Goal: Task Accomplishment & Management: Use online tool/utility

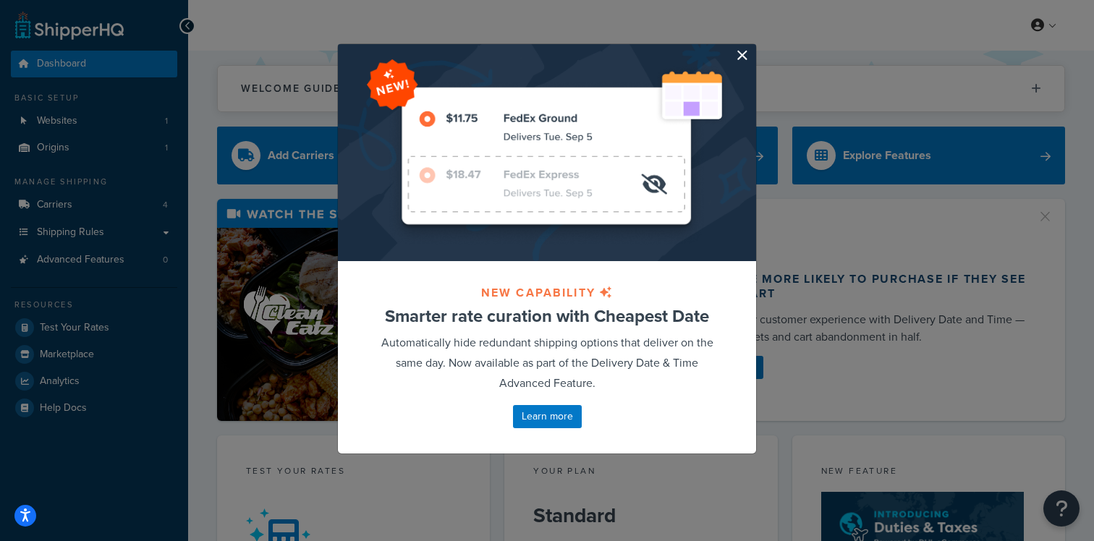
click at [753, 48] on button "button" at bounding box center [755, 46] width 4 height 4
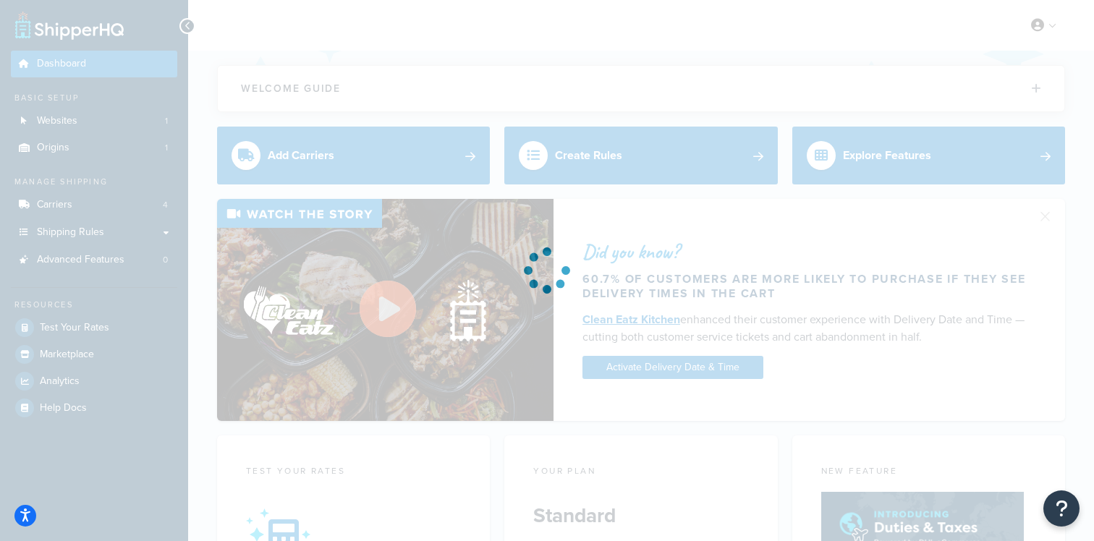
click at [142, 203] on div at bounding box center [547, 270] width 1094 height 541
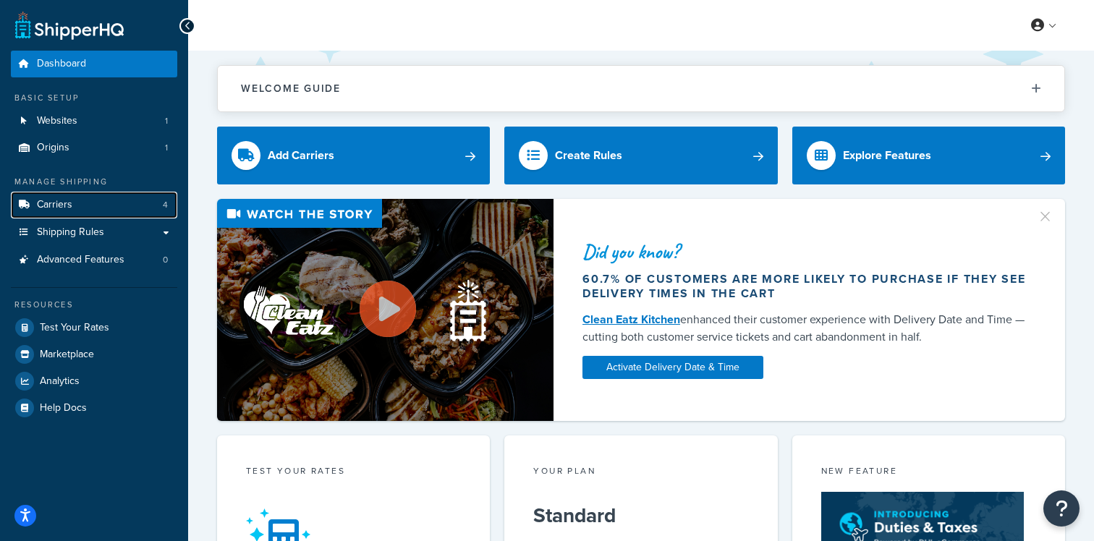
click at [142, 203] on link "Carriers 4" at bounding box center [94, 205] width 166 height 27
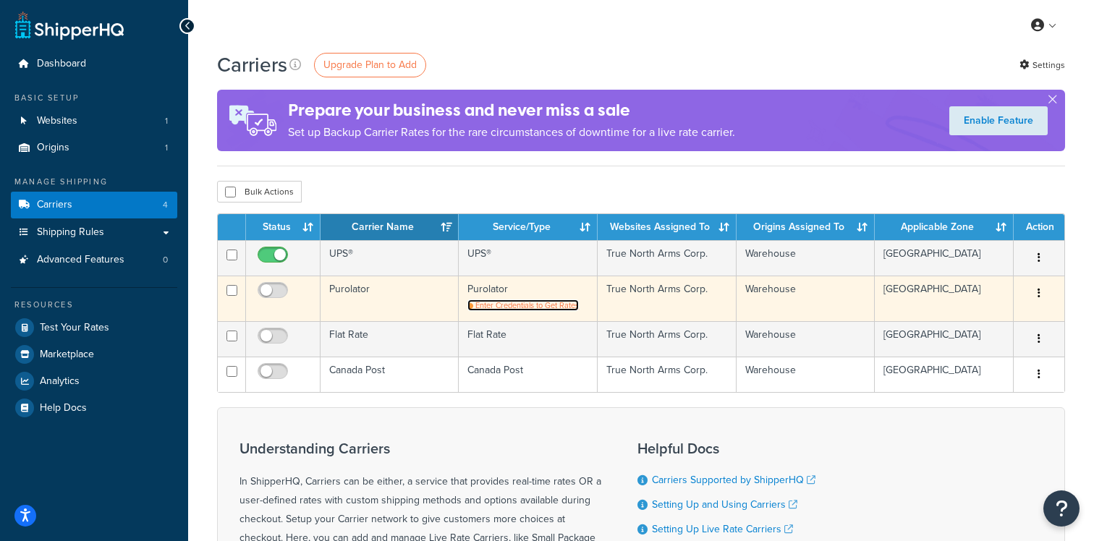
click at [513, 309] on span "Enter Credentials to Get Rates" at bounding box center [528, 306] width 104 height 12
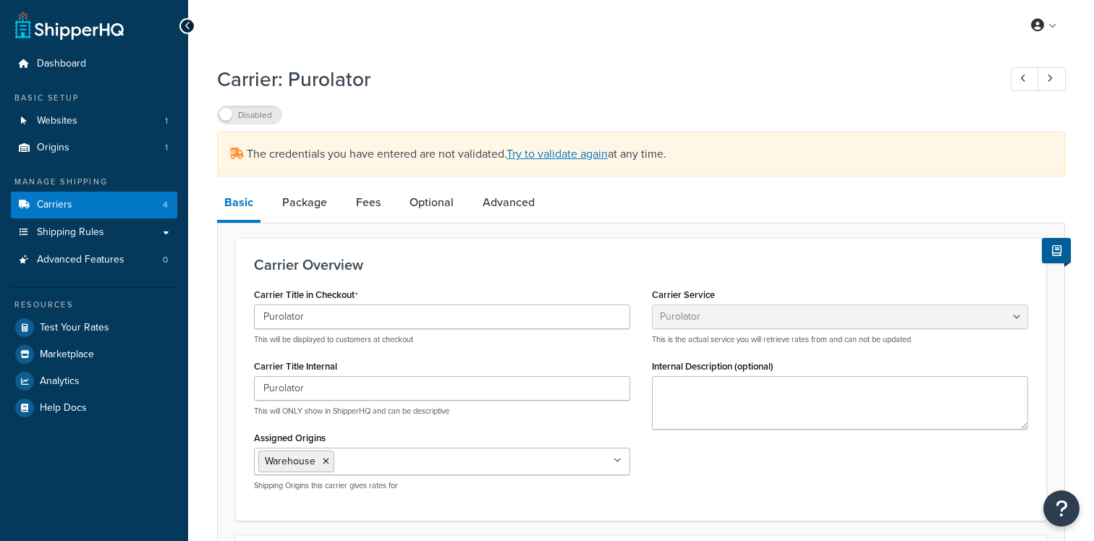
select select "purolator"
select select "PRE_SCHEDULED"
select select "kg"
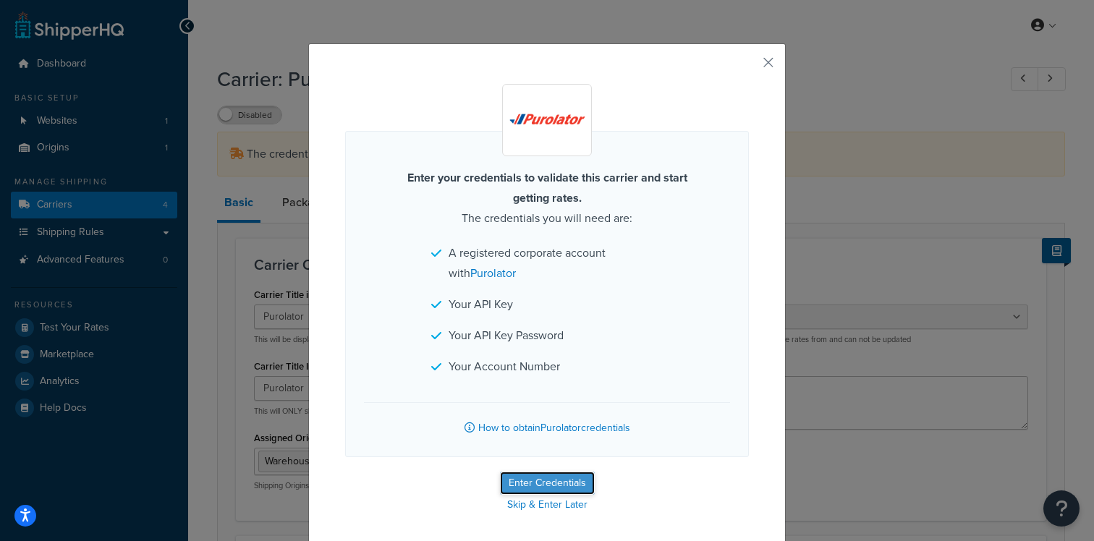
click at [582, 487] on button "Enter Credentials" at bounding box center [547, 483] width 95 height 23
select select "PRE_SCHEDULED"
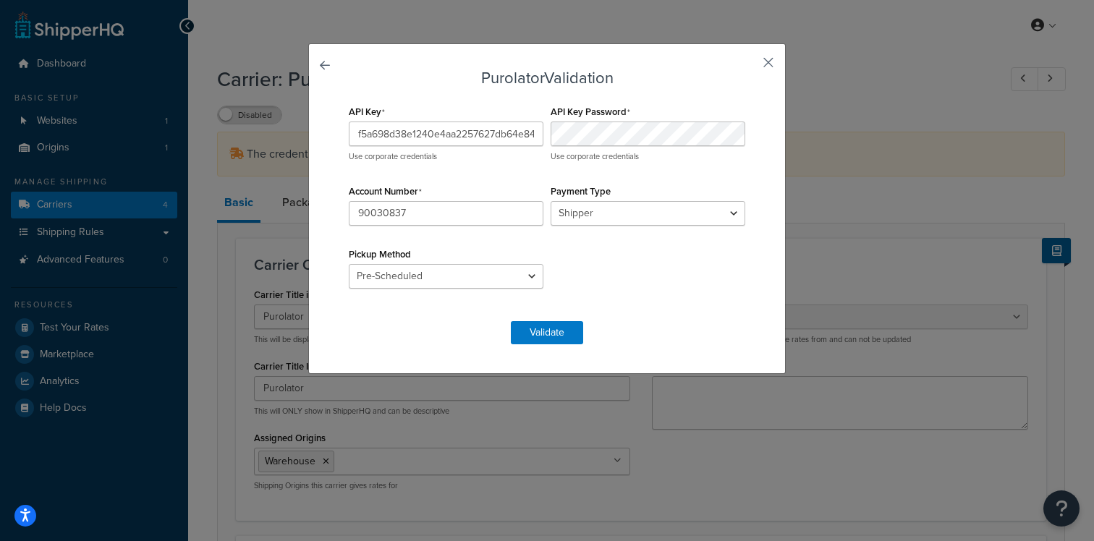
click at [749, 66] on button "button" at bounding box center [748, 68] width 4 height 4
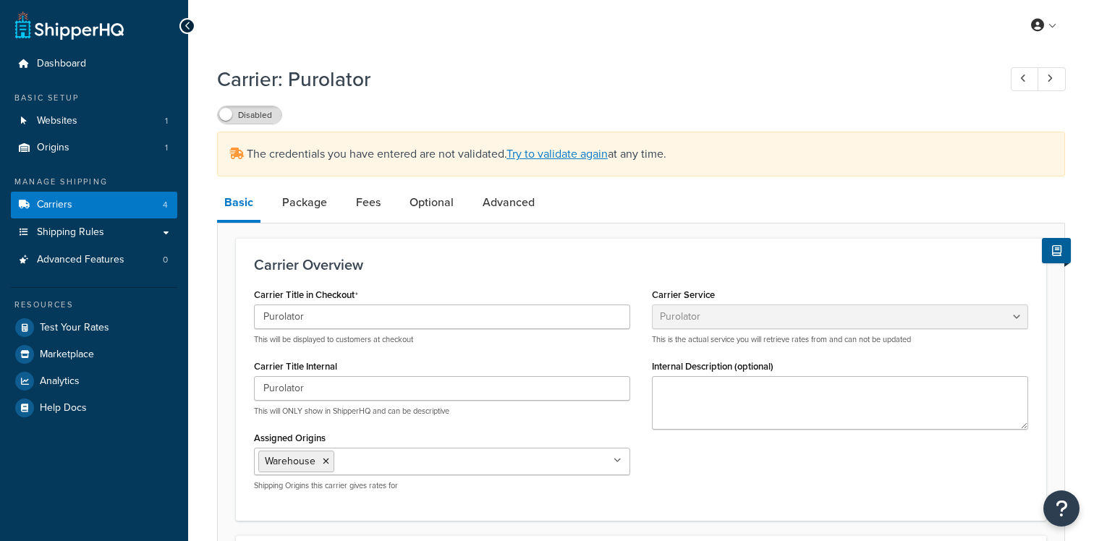
select select "purolator"
select select "PRE_SCHEDULED"
select select "kg"
click at [109, 142] on link "Origins 1" at bounding box center [94, 148] width 166 height 27
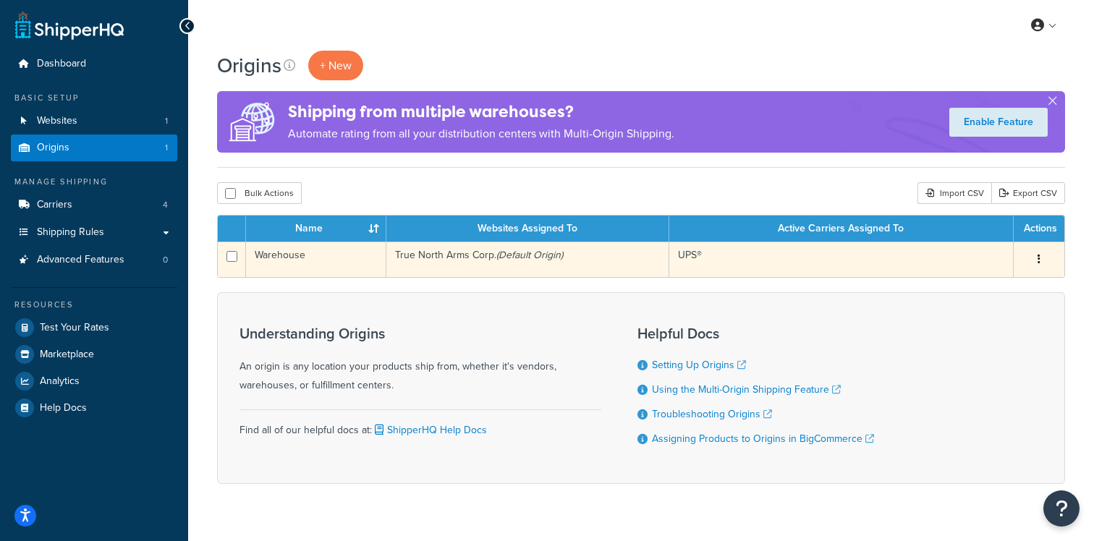
click at [388, 263] on td "True North Arms Corp. (Default Origin)" at bounding box center [528, 259] width 283 height 35
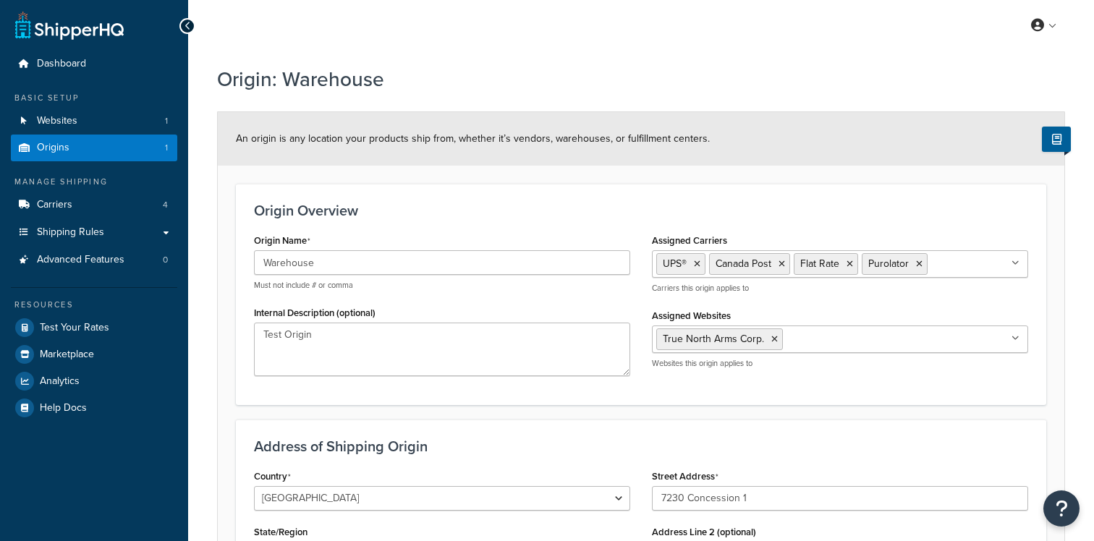
select select "1039"
select select "69"
click at [128, 196] on link "Carriers 4" at bounding box center [94, 205] width 166 height 27
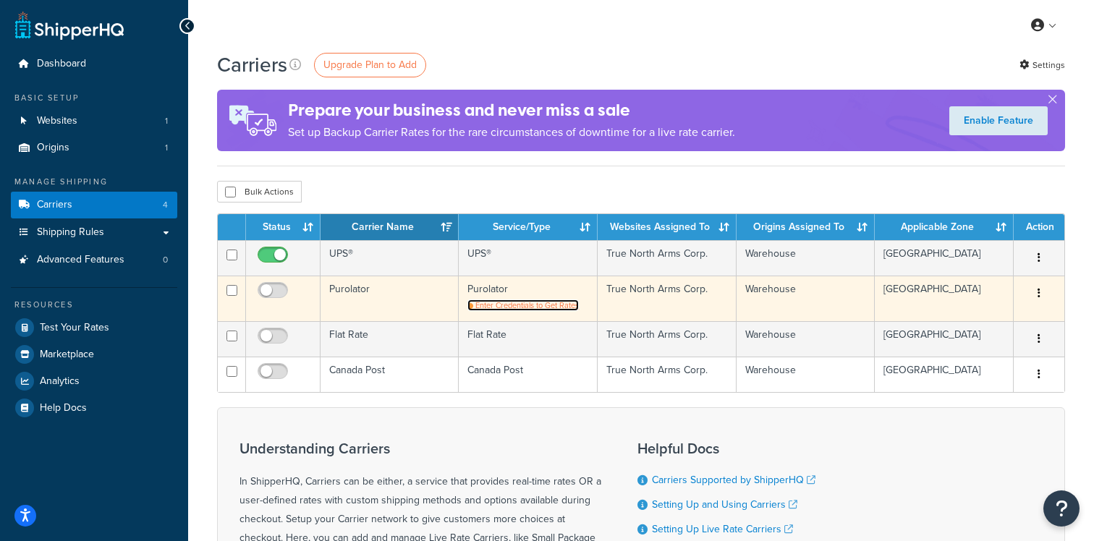
click at [578, 305] on span "Enter Credentials to Get Rates" at bounding box center [528, 306] width 104 height 12
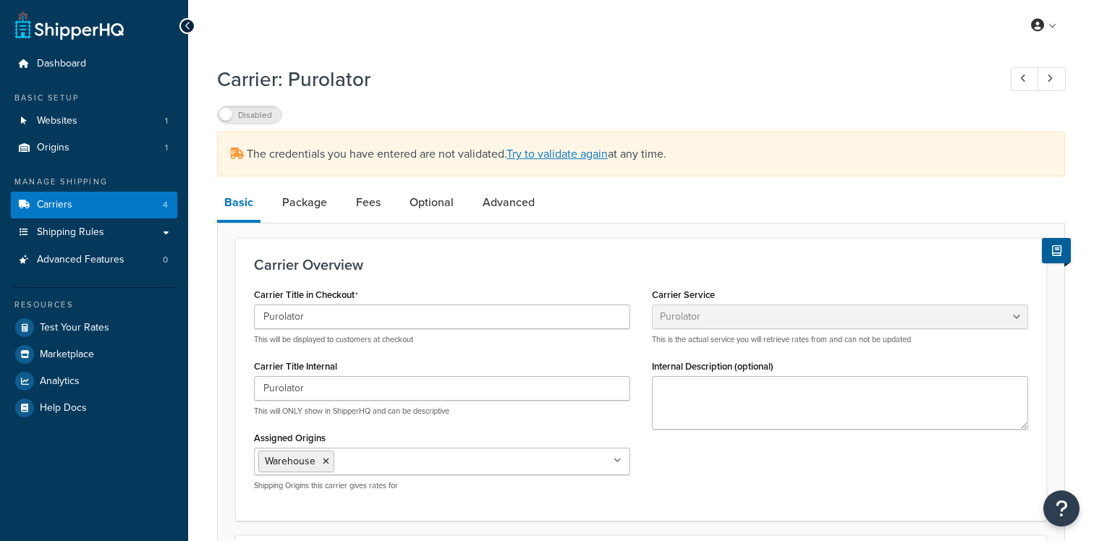
select select "purolator"
select select "PRE_SCHEDULED"
select select "kg"
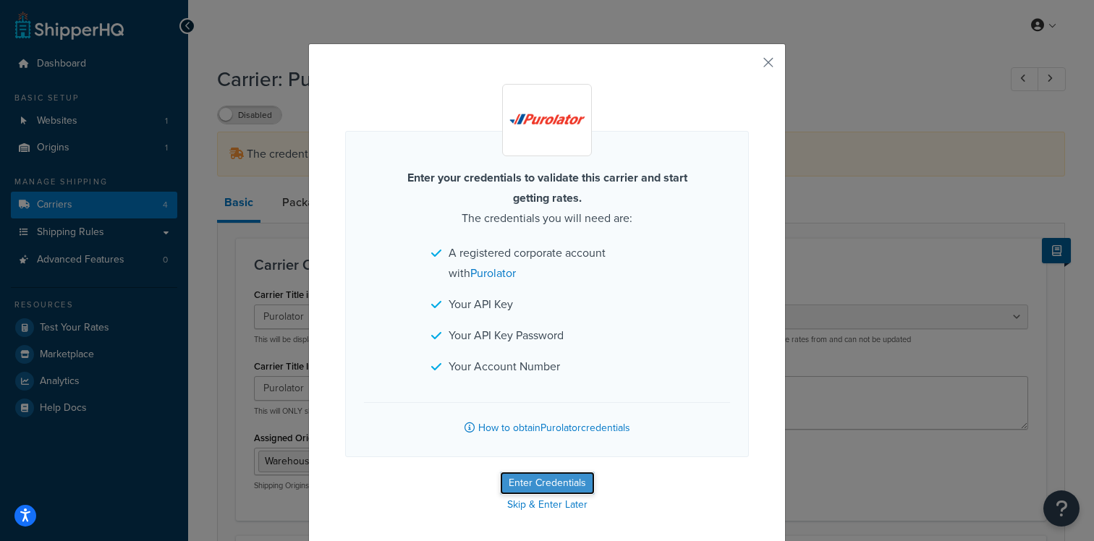
click at [571, 481] on button "Enter Credentials" at bounding box center [547, 483] width 95 height 23
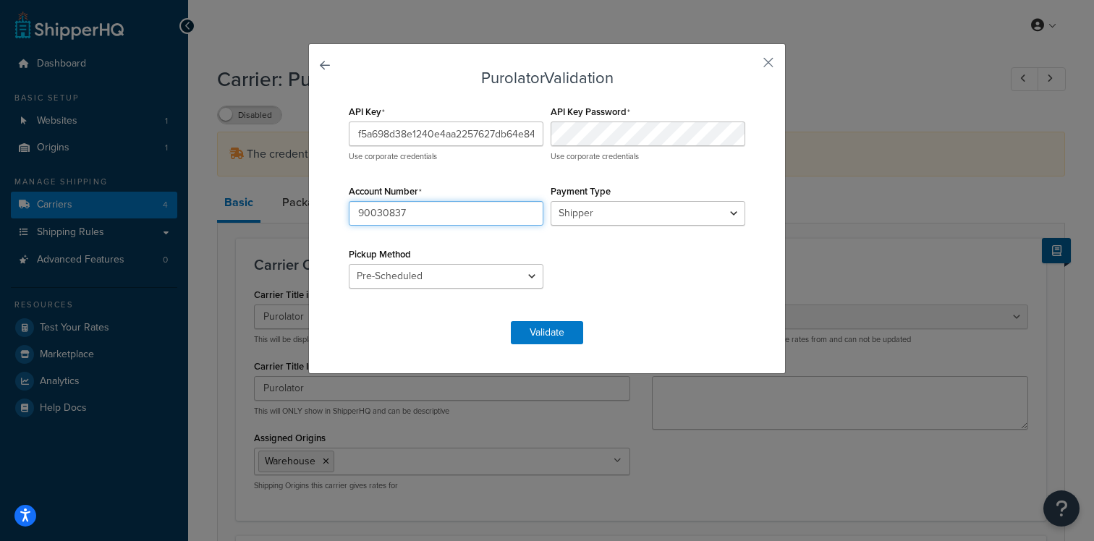
click at [439, 207] on input "90030837" at bounding box center [446, 213] width 195 height 25
click at [436, 203] on input "90030837" at bounding box center [446, 213] width 195 height 25
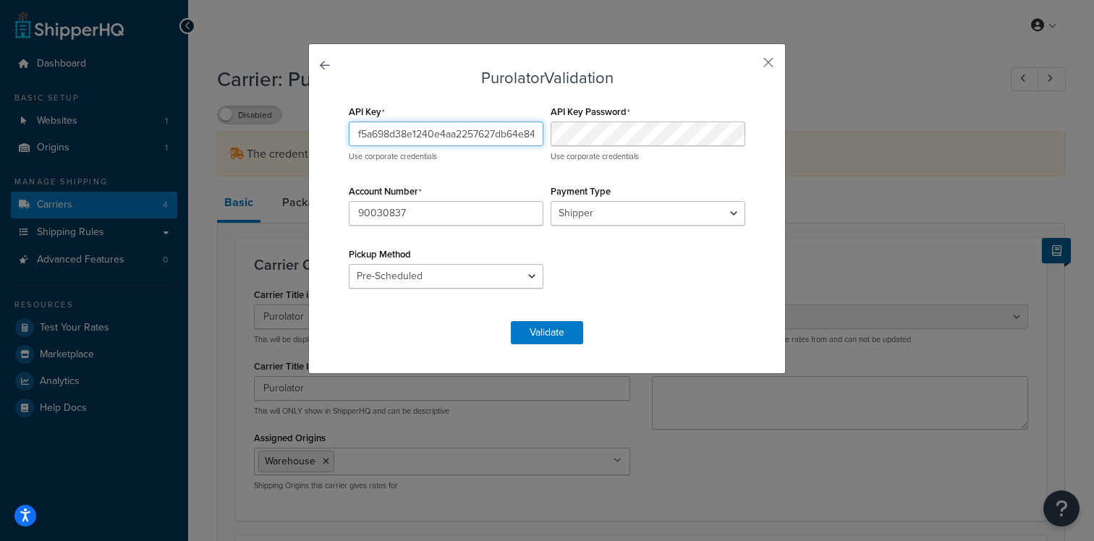
click at [422, 127] on input "f5a698d38e1240e4aa2257627db64e84" at bounding box center [446, 134] width 195 height 25
drag, startPoint x: 491, startPoint y: 132, endPoint x: 174, endPoint y: 132, distance: 316.3
click at [174, 132] on div "Purolator Validation API Key f5a698d38e1240e4aa2257627db64e84 Use corporate cre…" at bounding box center [547, 270] width 1094 height 541
click at [412, 130] on input "f5a698d38e1240e4aa2257627db64e84" at bounding box center [446, 134] width 195 height 25
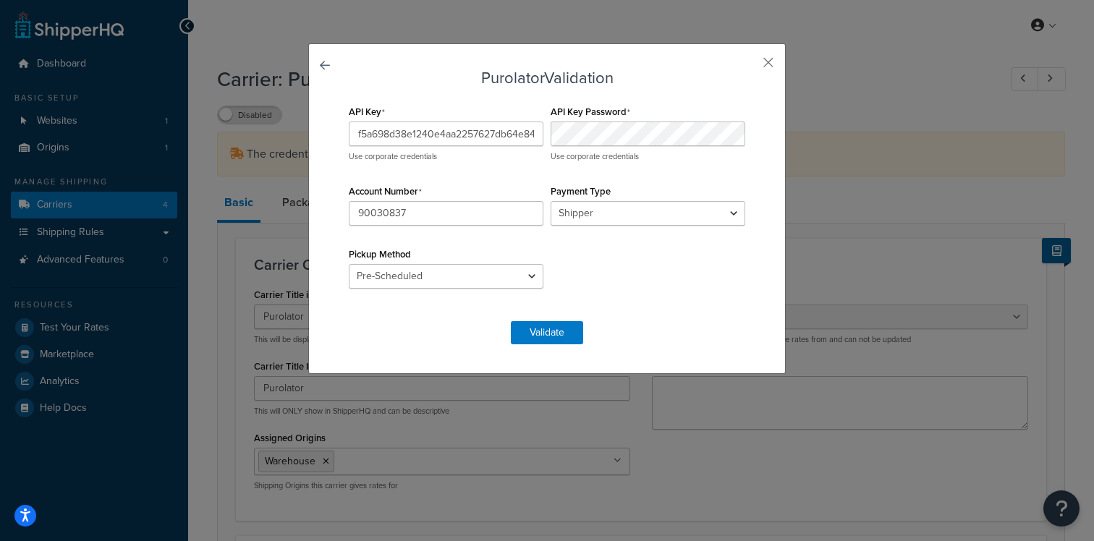
click at [630, 272] on div "API Key f5a698d38e1240e4aa2257627db64e84 Use corporate credentials API Key Pass…" at bounding box center [547, 203] width 404 height 205
click at [598, 208] on select "Shipper Consignee Third Party" at bounding box center [648, 213] width 195 height 25
click at [551, 201] on select "Shipper Consignee Third Party" at bounding box center [648, 213] width 195 height 25
click at [452, 280] on select "Drop Off Pre-Scheduled" at bounding box center [446, 276] width 195 height 25
select select "DROP_OFF"
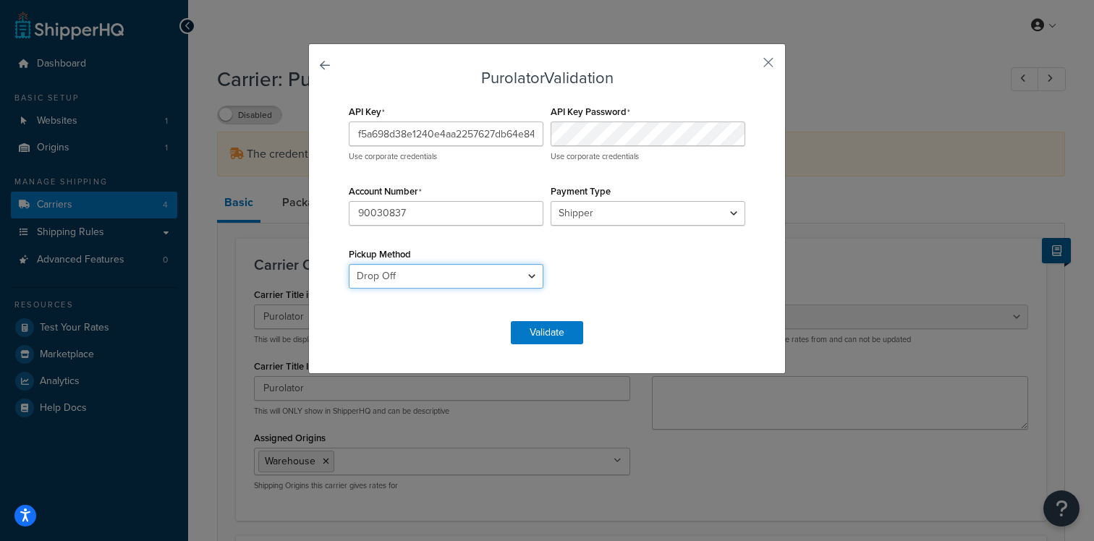
click at [349, 264] on select "Drop Off Pre-Scheduled" at bounding box center [446, 276] width 195 height 25
click at [556, 330] on button "Validate" at bounding box center [547, 332] width 72 height 23
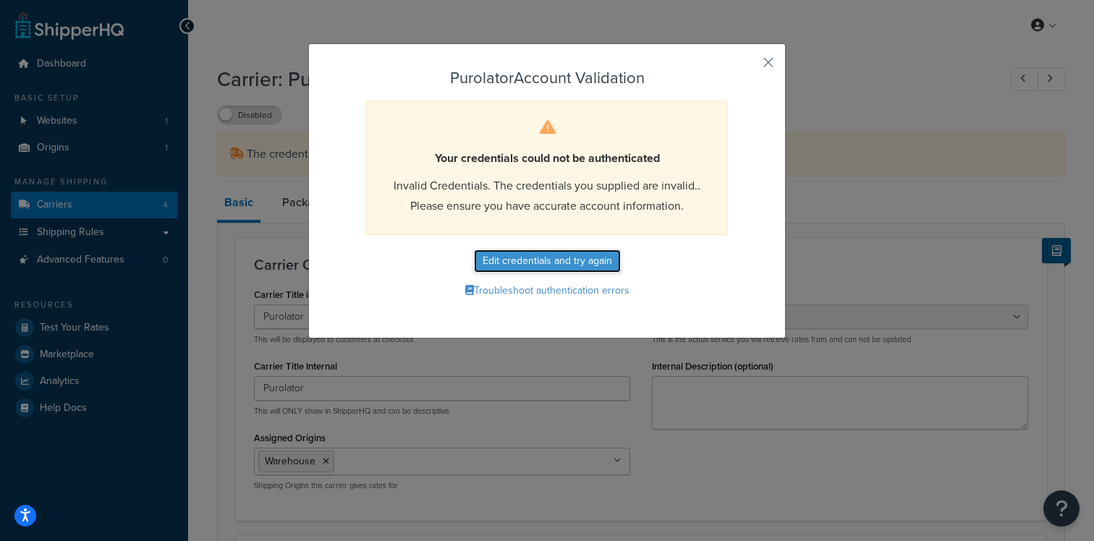
click at [544, 265] on button "Edit credentials and try again" at bounding box center [547, 261] width 147 height 23
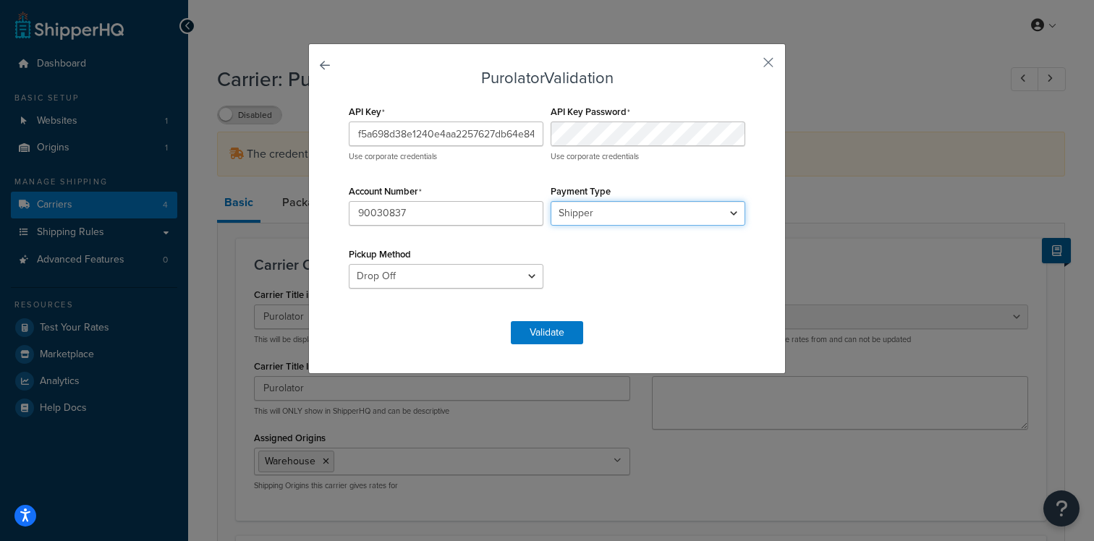
click at [589, 219] on select "Shipper Consignee Third Party" at bounding box center [648, 213] width 195 height 25
select select "CONSIGNEE"
click at [551, 201] on select "Shipper Consignee Third Party" at bounding box center [648, 213] width 195 height 25
click at [573, 338] on button "Validate" at bounding box center [547, 332] width 72 height 23
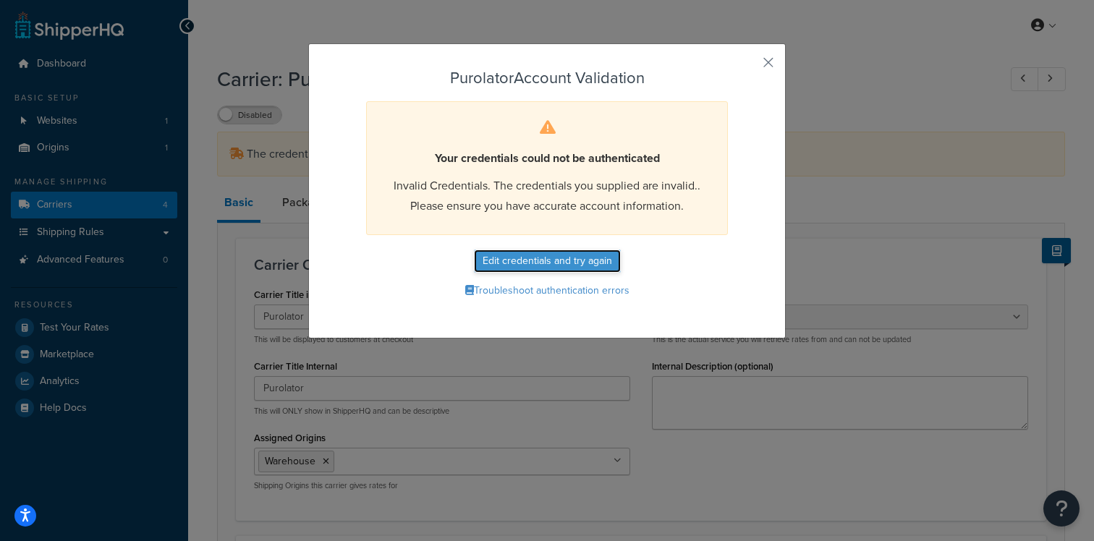
click at [550, 266] on button "Edit credentials and try again" at bounding box center [547, 261] width 147 height 23
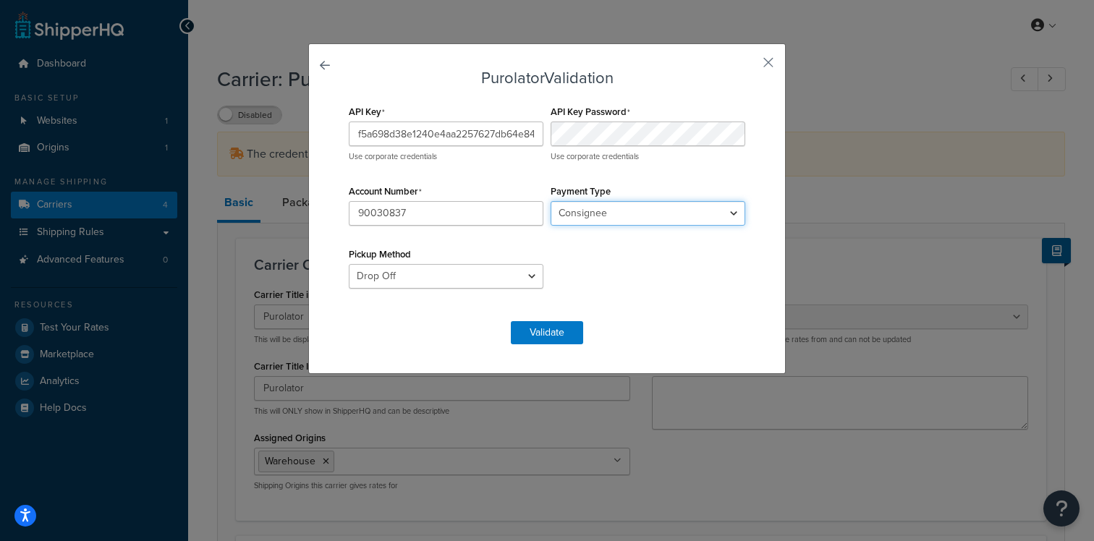
click at [604, 207] on select "Shipper Consignee Third Party" at bounding box center [648, 213] width 195 height 25
select select "THIRD PARTY"
click at [551, 201] on select "Shipper Consignee Third Party" at bounding box center [648, 213] width 195 height 25
click at [542, 319] on form "Purolator Validation API Key f5a698d38e1240e4aa2257627db64e84 Use corporate cre…" at bounding box center [547, 206] width 404 height 275
click at [542, 334] on button "Validate" at bounding box center [547, 332] width 72 height 23
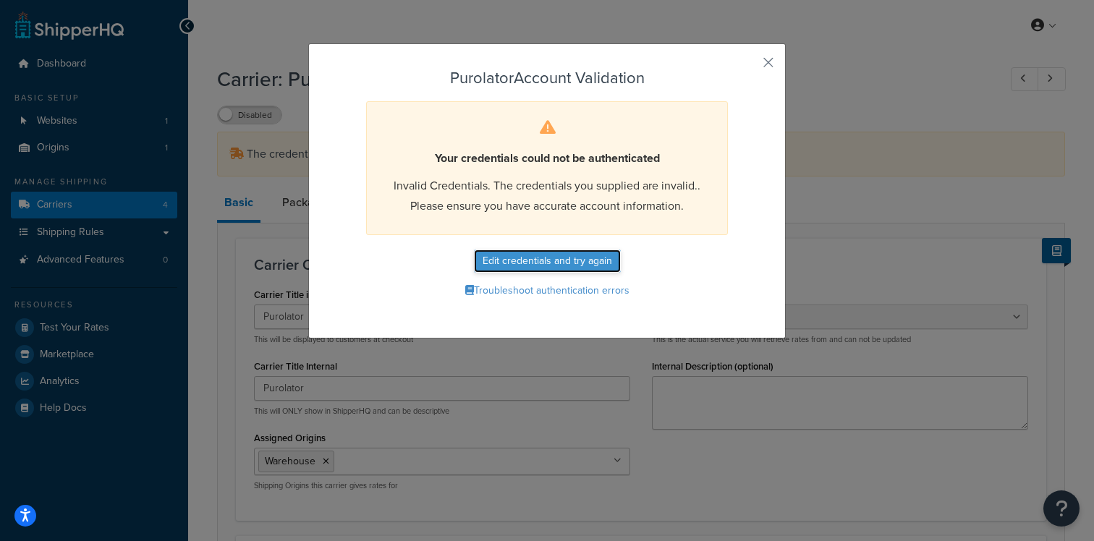
click at [519, 265] on button "Edit credentials and try again" at bounding box center [547, 261] width 147 height 23
select select "THIRD PARTY"
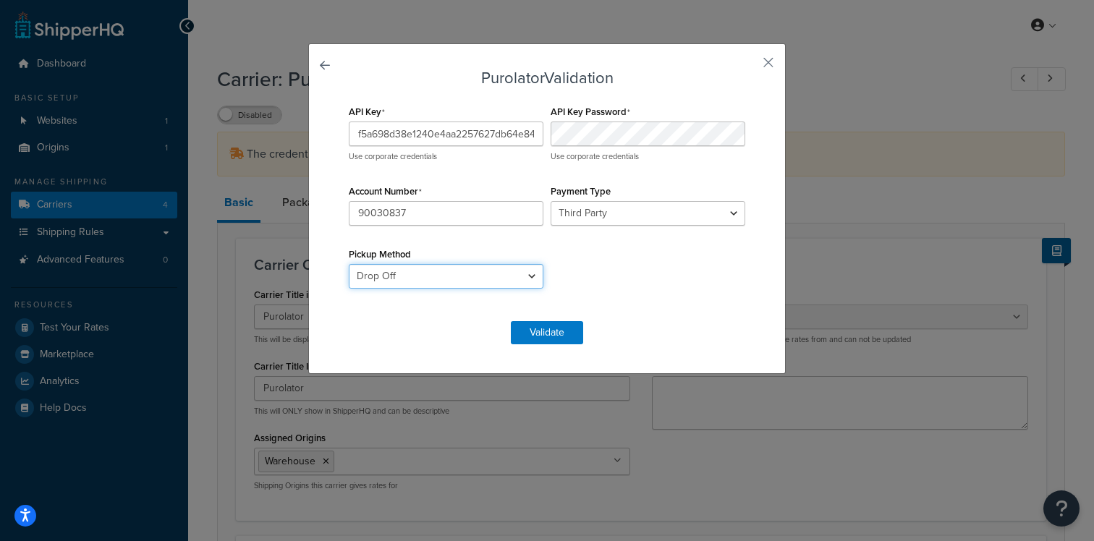
click at [497, 275] on select "Drop Off Pre-Scheduled" at bounding box center [446, 276] width 195 height 25
select select "PRE_SCHEDULED"
click at [349, 264] on select "Drop Off Pre-Scheduled" at bounding box center [446, 276] width 195 height 25
click at [536, 326] on button "Validate" at bounding box center [547, 332] width 72 height 23
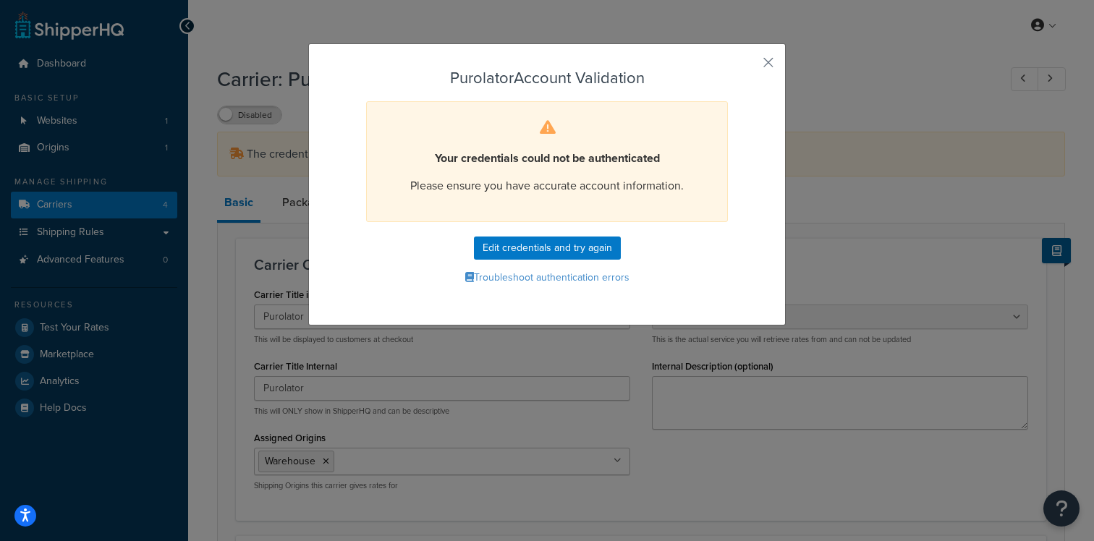
click at [533, 261] on form "Purolator Account Validation Your credentials could not be authenticated Please…" at bounding box center [547, 178] width 404 height 219
click at [533, 256] on button "Edit credentials and try again" at bounding box center [547, 248] width 147 height 23
select select "THIRD PARTY"
select select "PRE_SCHEDULED"
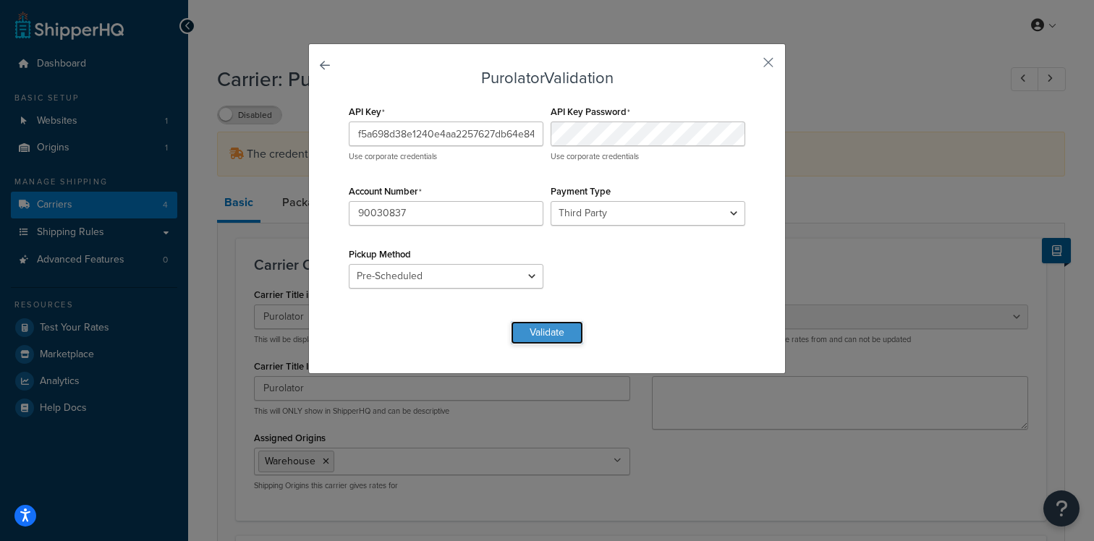
click at [566, 342] on button "Validate" at bounding box center [547, 332] width 72 height 23
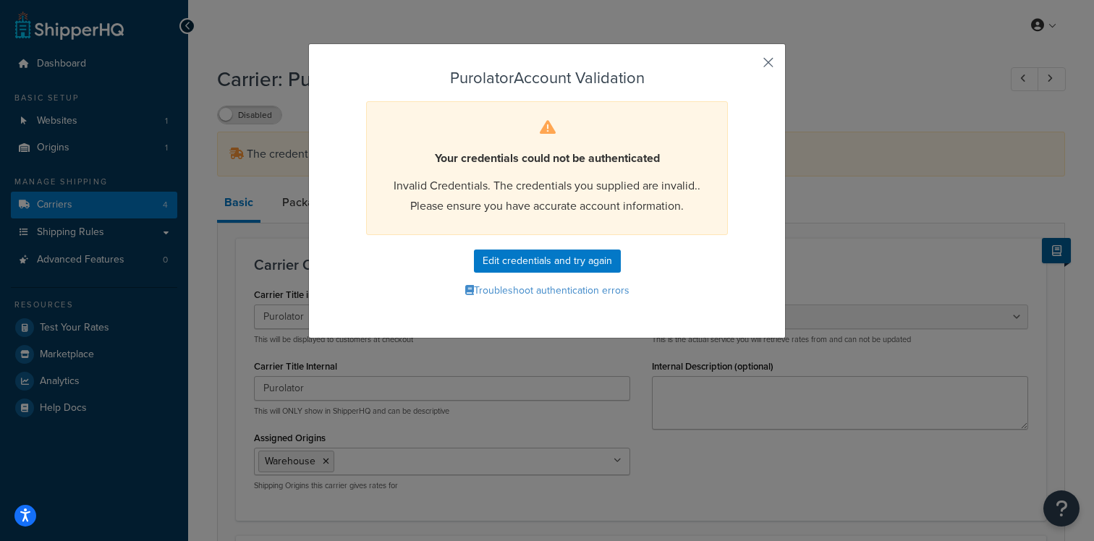
click at [749, 67] on button "button" at bounding box center [748, 68] width 4 height 4
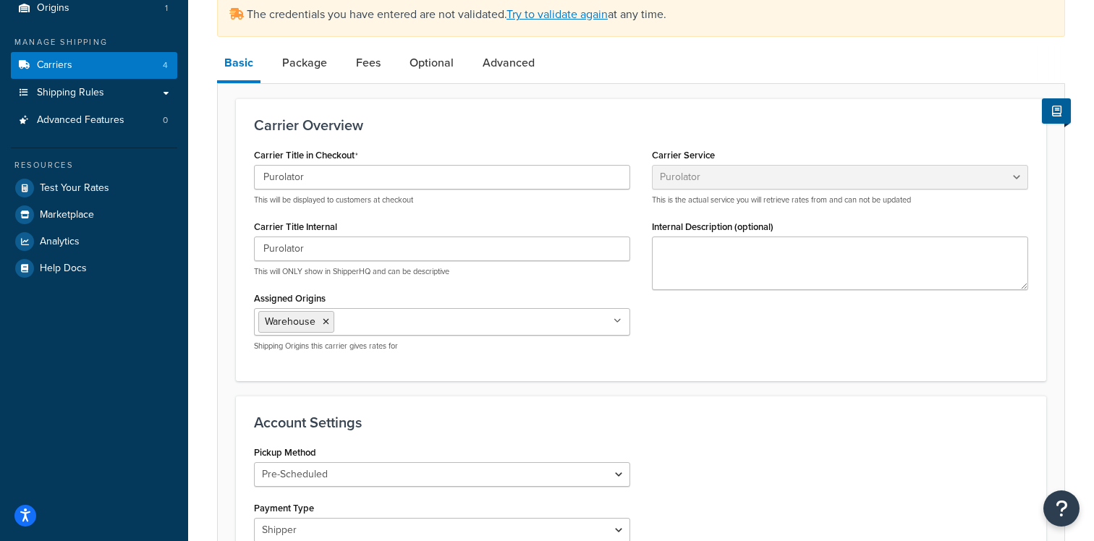
scroll to position [140, 0]
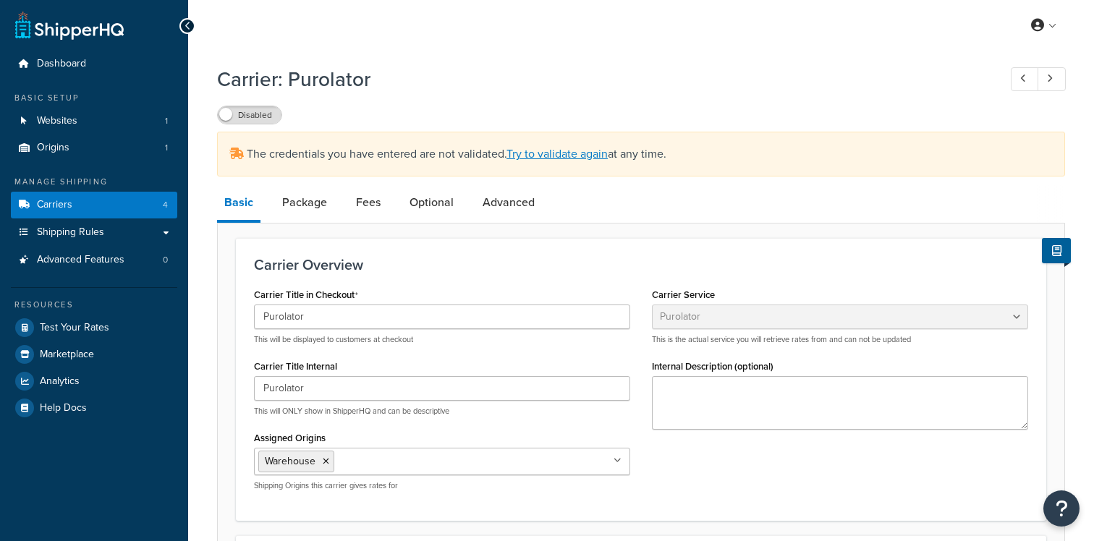
select select "purolator"
select select "PRE_SCHEDULED"
select select "THIRD PARTY"
select select "kg"
click at [510, 208] on link "Advanced" at bounding box center [509, 202] width 67 height 35
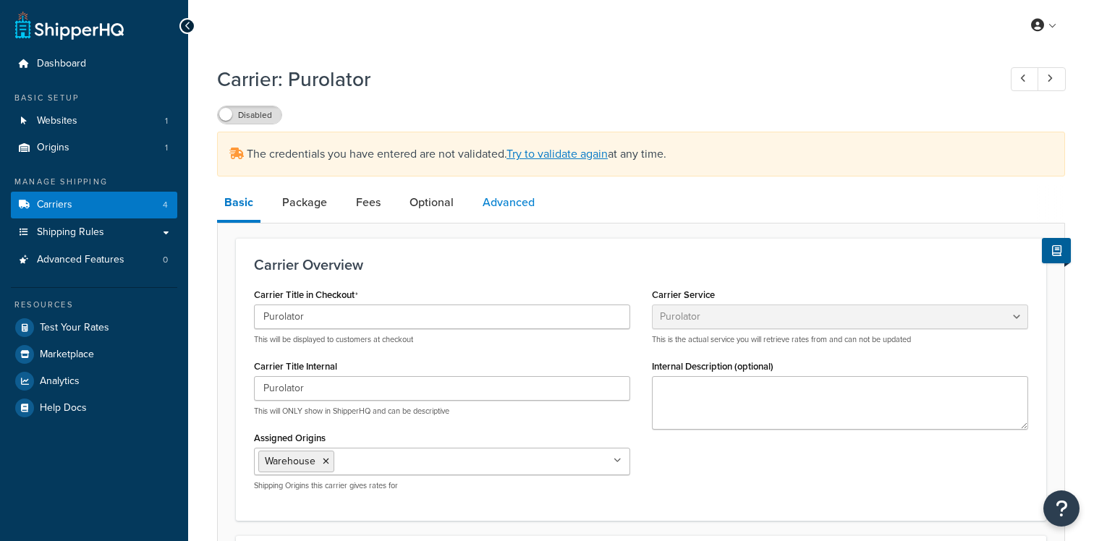
select select "false"
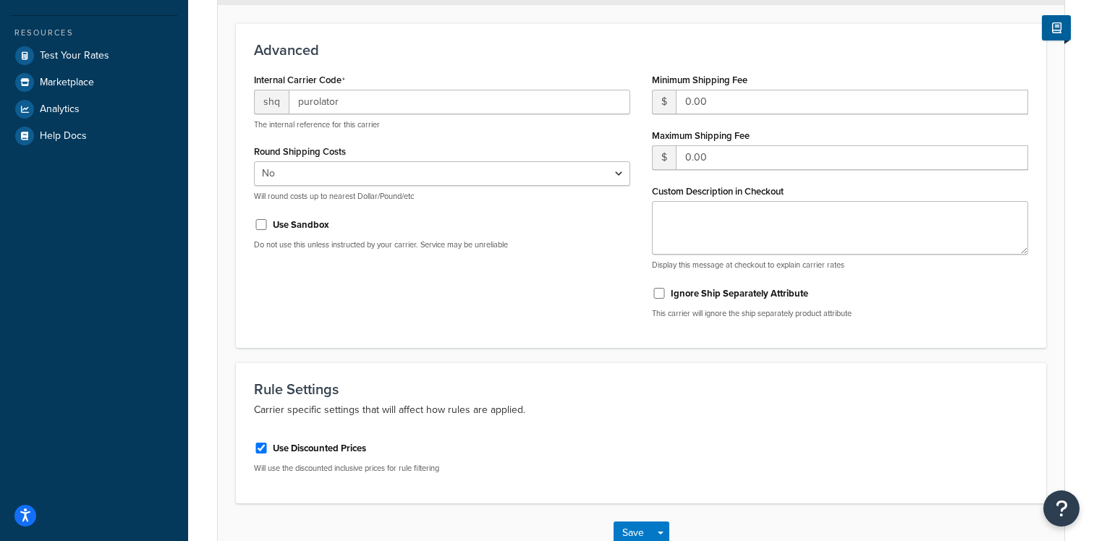
scroll to position [271, 0]
click at [294, 227] on label "Use Sandbox" at bounding box center [301, 226] width 56 height 13
click at [269, 227] on input "Use Sandbox" at bounding box center [261, 226] width 14 height 11
checkbox input "true"
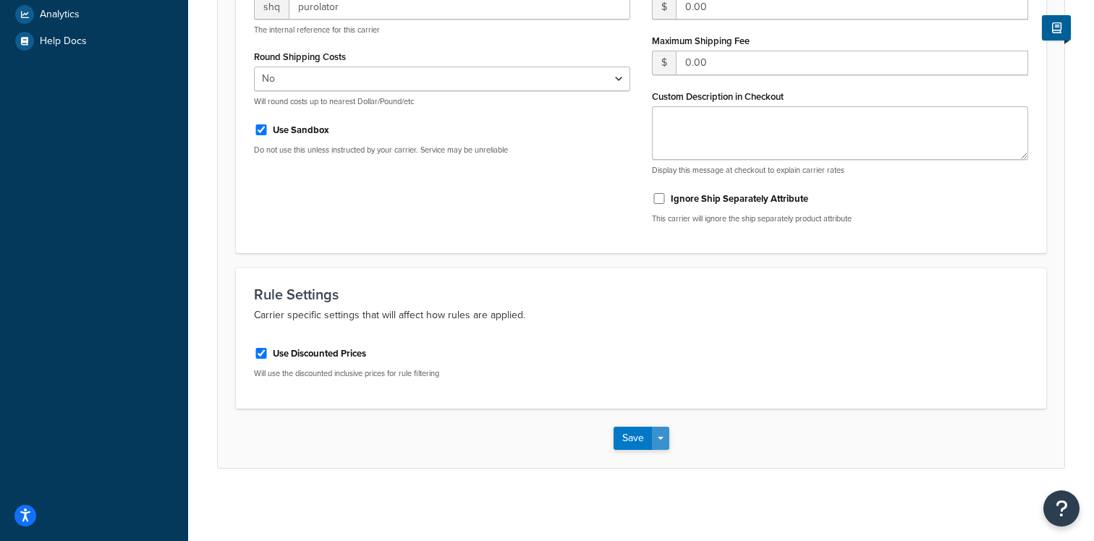
click at [660, 442] on button "Save Dropdown" at bounding box center [660, 438] width 17 height 23
click at [660, 460] on button "Save and Edit" at bounding box center [667, 465] width 106 height 30
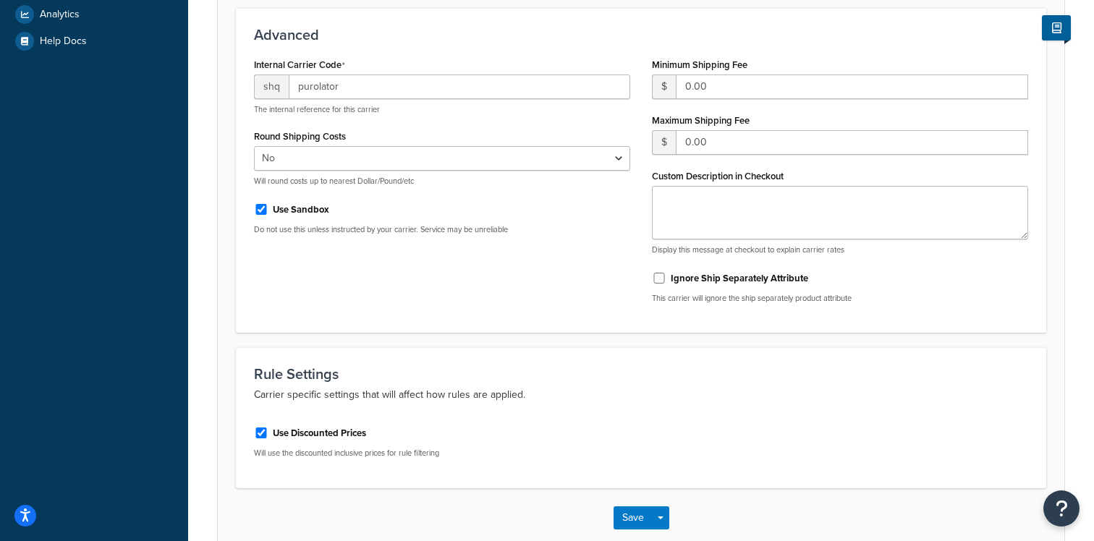
scroll to position [0, 0]
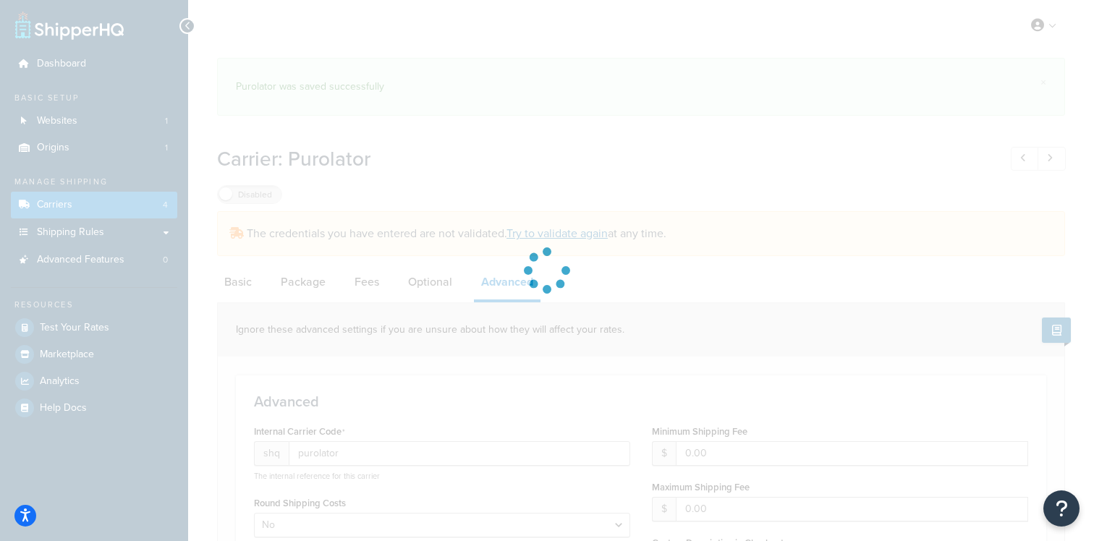
select select "false"
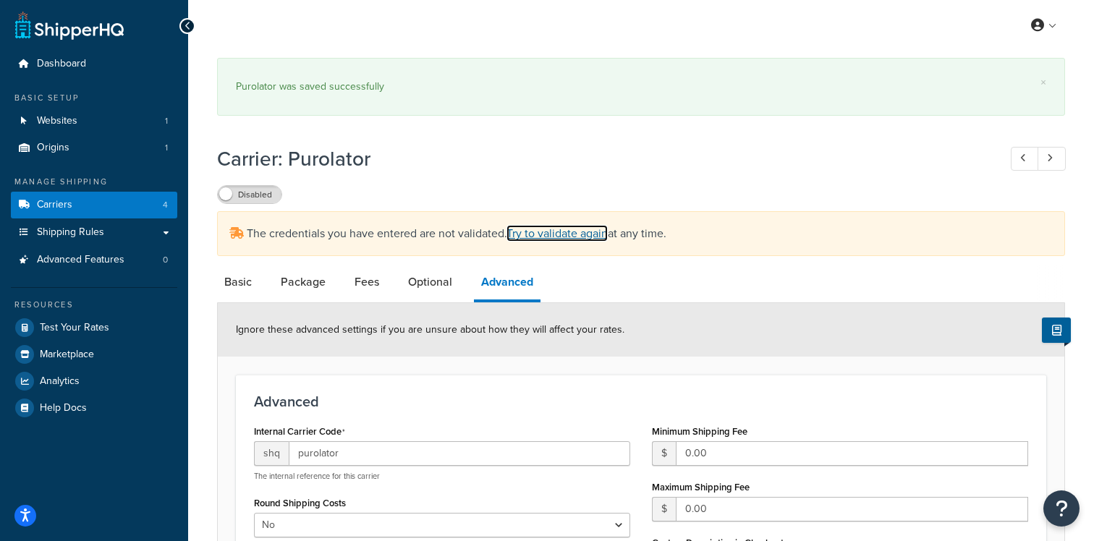
click at [546, 235] on link "Try to validate again" at bounding box center [557, 233] width 101 height 17
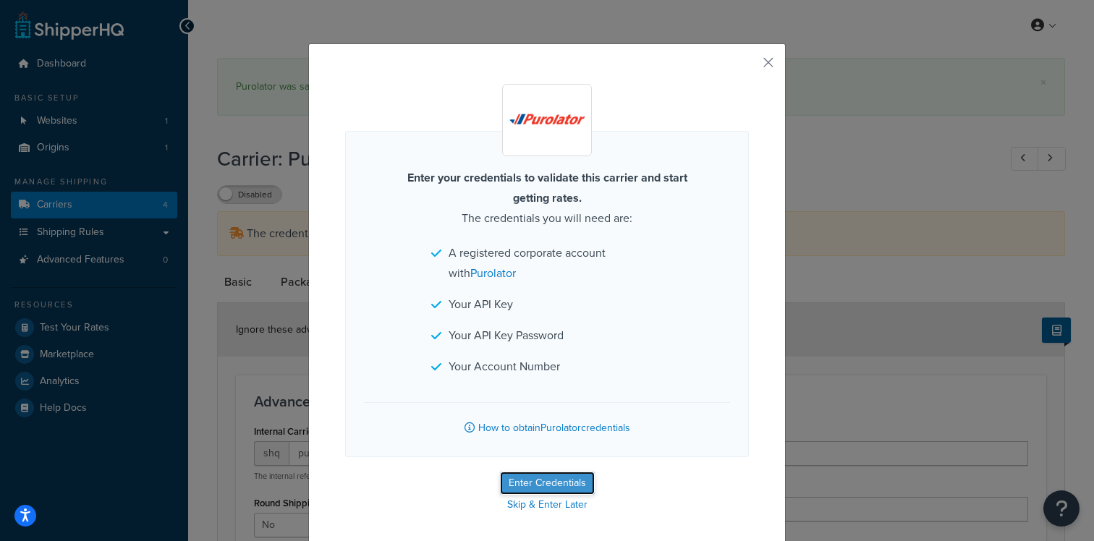
click at [554, 484] on button "Enter Credentials" at bounding box center [547, 483] width 95 height 23
select select "THIRD PARTY"
select select "PRE_SCHEDULED"
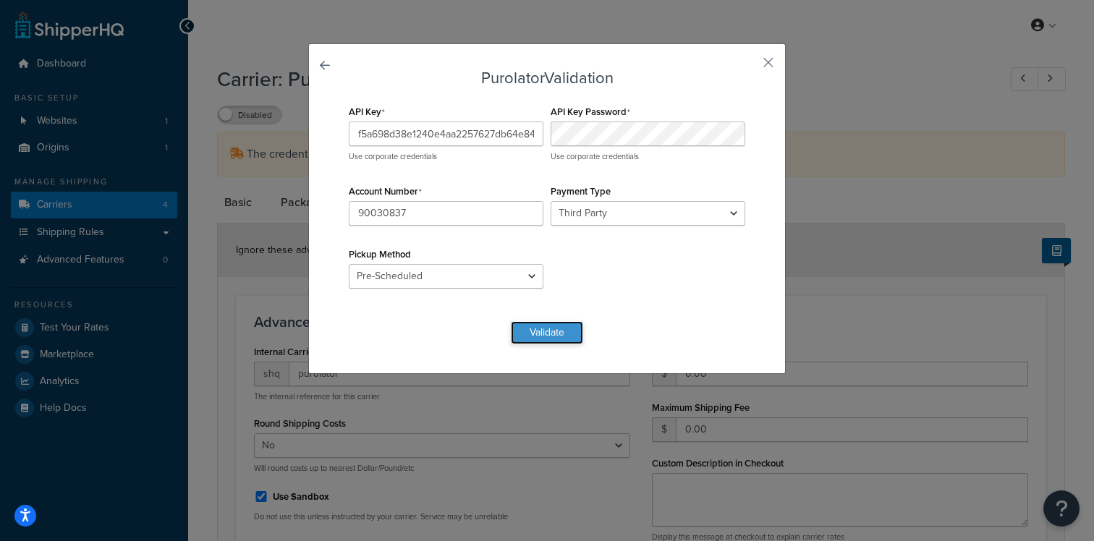
click at [548, 335] on button "Validate" at bounding box center [547, 332] width 72 height 23
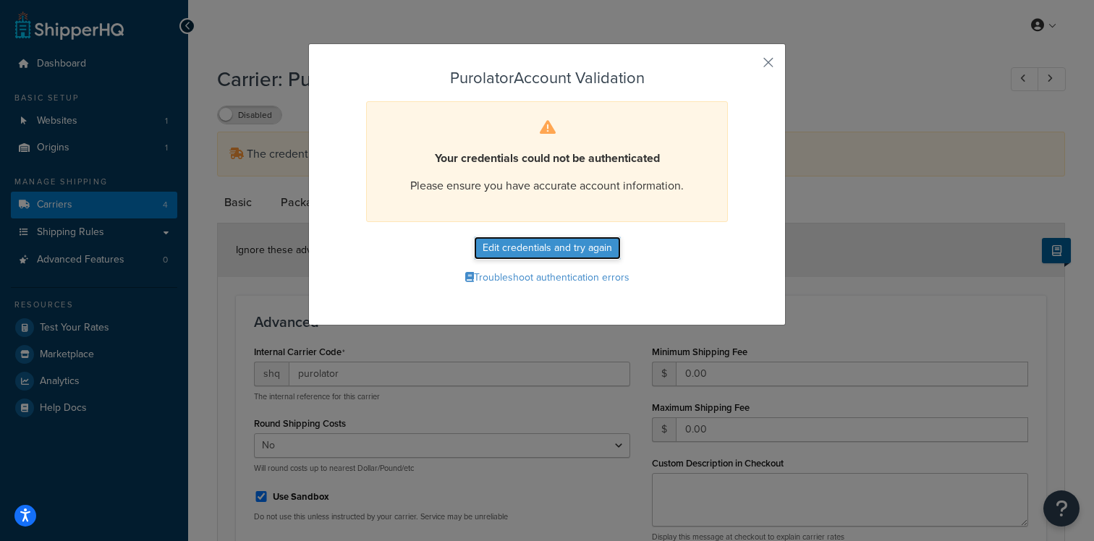
click at [552, 242] on button "Edit credentials and try again" at bounding box center [547, 248] width 147 height 23
select select "THIRD PARTY"
select select "PRE_SCHEDULED"
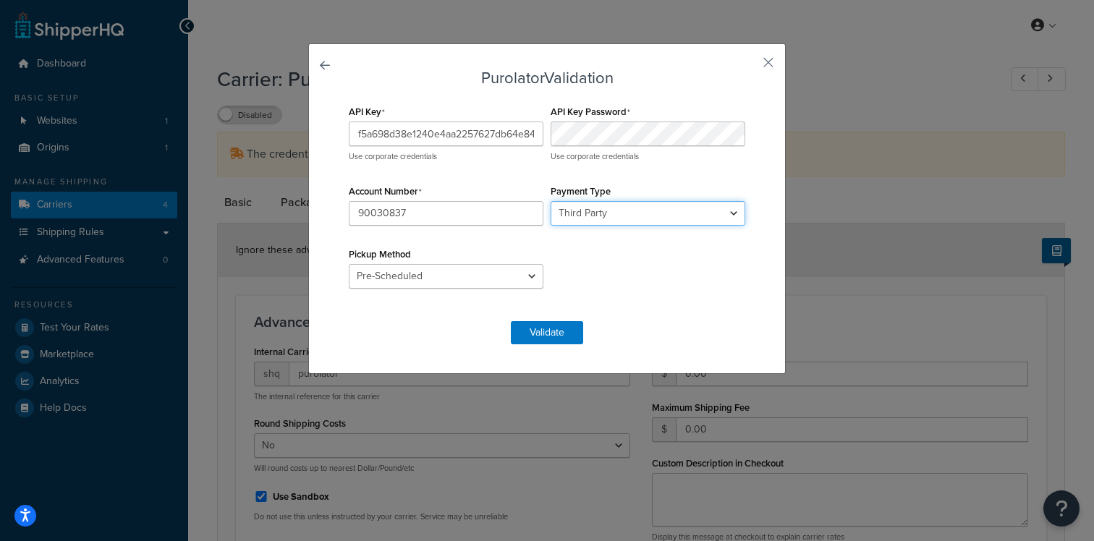
click at [606, 216] on select "Shipper Consignee Third Party" at bounding box center [648, 213] width 195 height 25
select select "SHIPPER"
click at [551, 201] on select "Shipper Consignee Third Party" at bounding box center [648, 213] width 195 height 25
click at [549, 331] on button "Validate" at bounding box center [547, 332] width 72 height 23
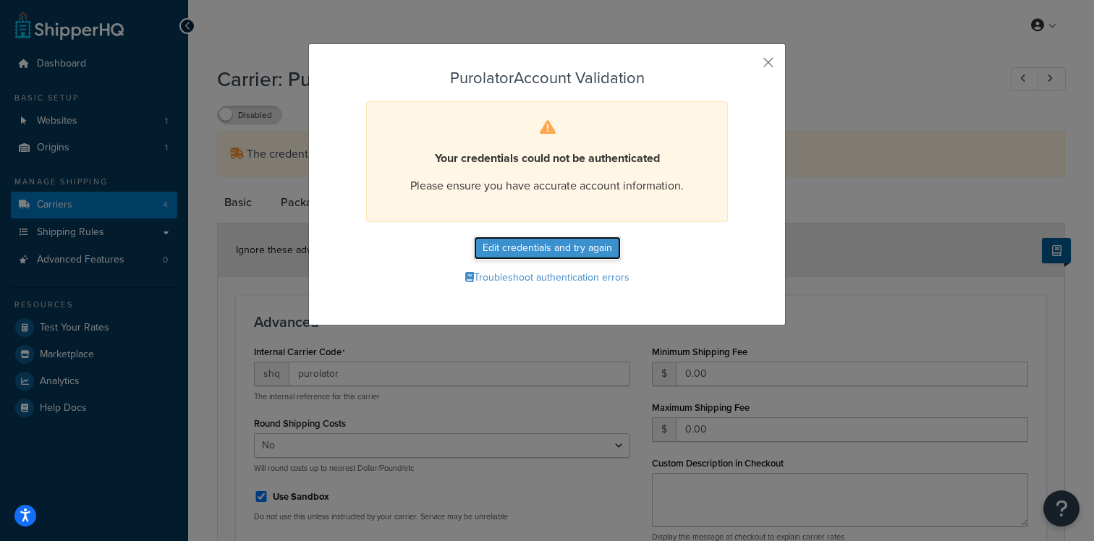
click at [555, 255] on button "Edit credentials and try again" at bounding box center [547, 248] width 147 height 23
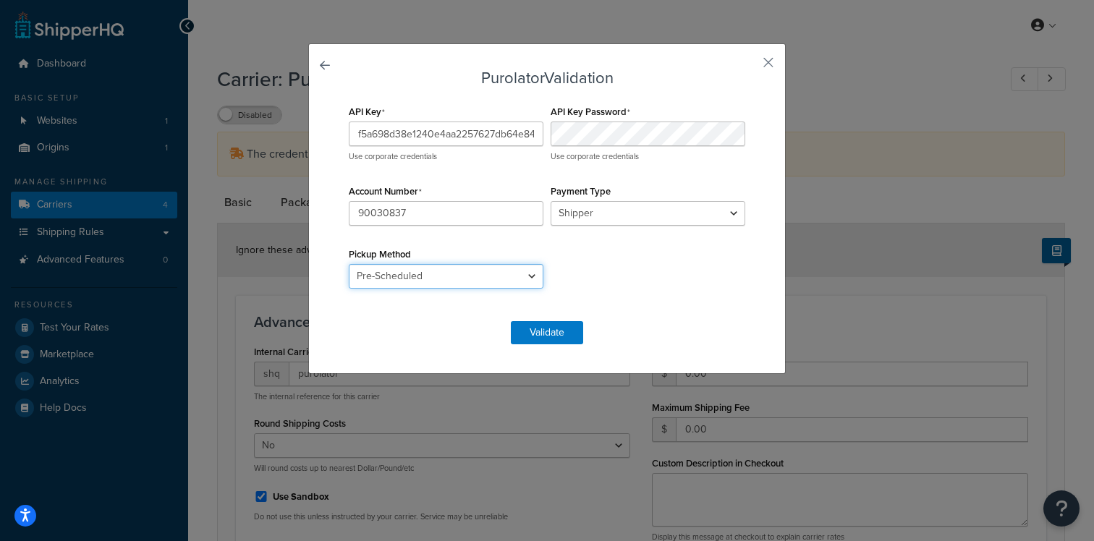
click at [473, 287] on select "Drop Off Pre-Scheduled" at bounding box center [446, 276] width 195 height 25
select select "DROP_OFF"
click at [349, 264] on select "Drop Off Pre-Scheduled" at bounding box center [446, 276] width 195 height 25
click at [571, 342] on button "Validate" at bounding box center [547, 332] width 72 height 23
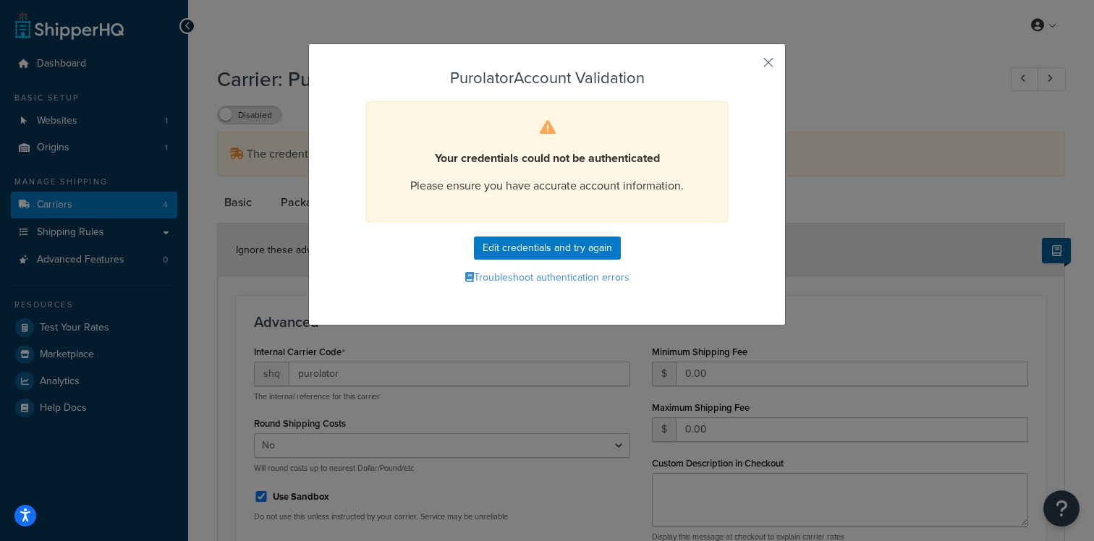
click at [526, 232] on form "Purolator Account Validation Your credentials could not be authenticated Please…" at bounding box center [547, 178] width 404 height 219
click at [526, 246] on button "Edit credentials and try again" at bounding box center [547, 248] width 147 height 23
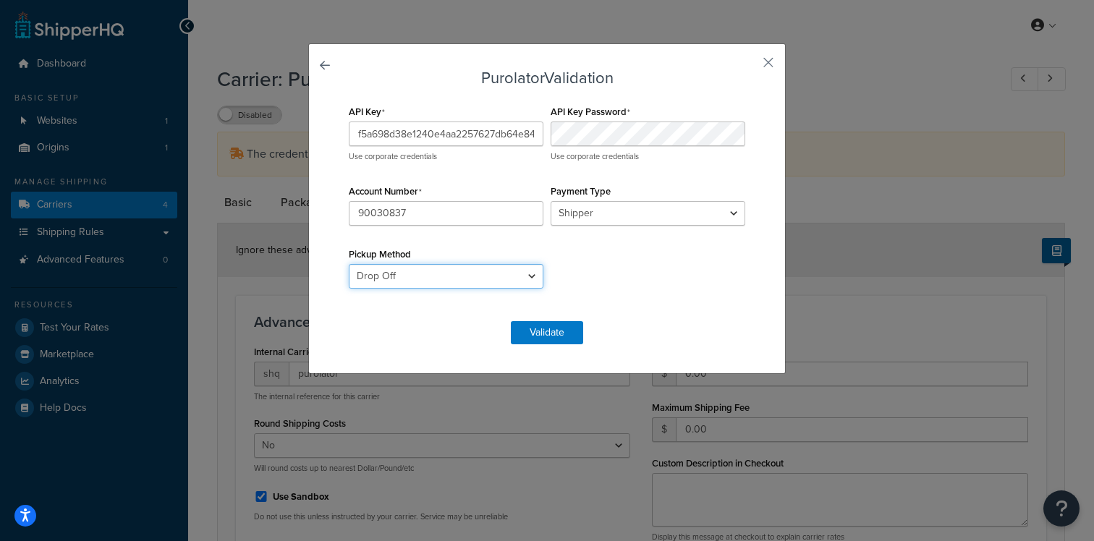
click at [451, 265] on select "Drop Off Pre-Scheduled" at bounding box center [446, 276] width 195 height 25
select select "PRE_SCHEDULED"
click at [349, 264] on select "Drop Off Pre-Scheduled" at bounding box center [446, 276] width 195 height 25
click at [579, 337] on button "Validate" at bounding box center [547, 332] width 72 height 23
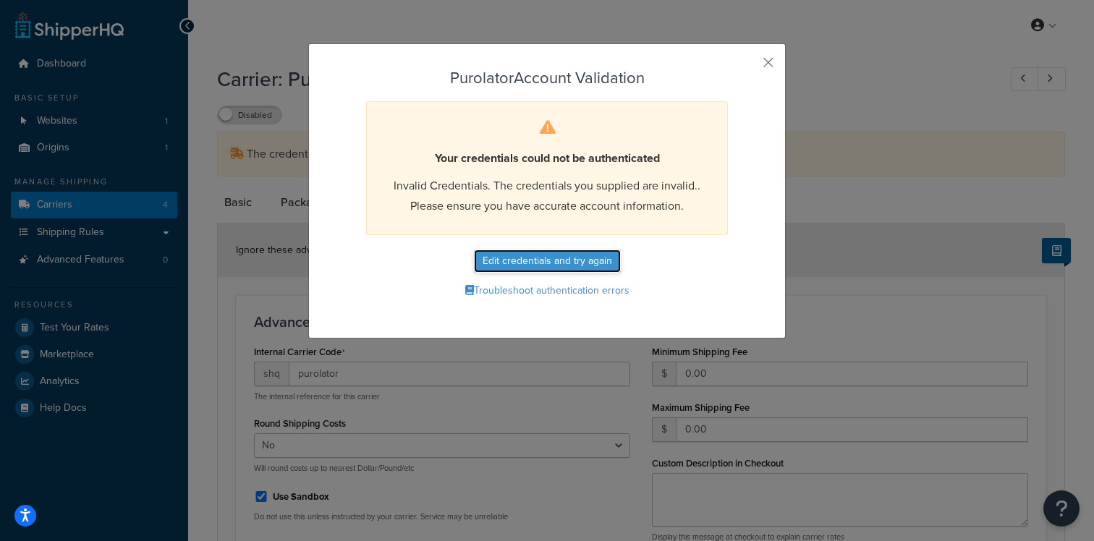
click at [590, 263] on button "Edit credentials and try again" at bounding box center [547, 261] width 147 height 23
select select "PRE_SCHEDULED"
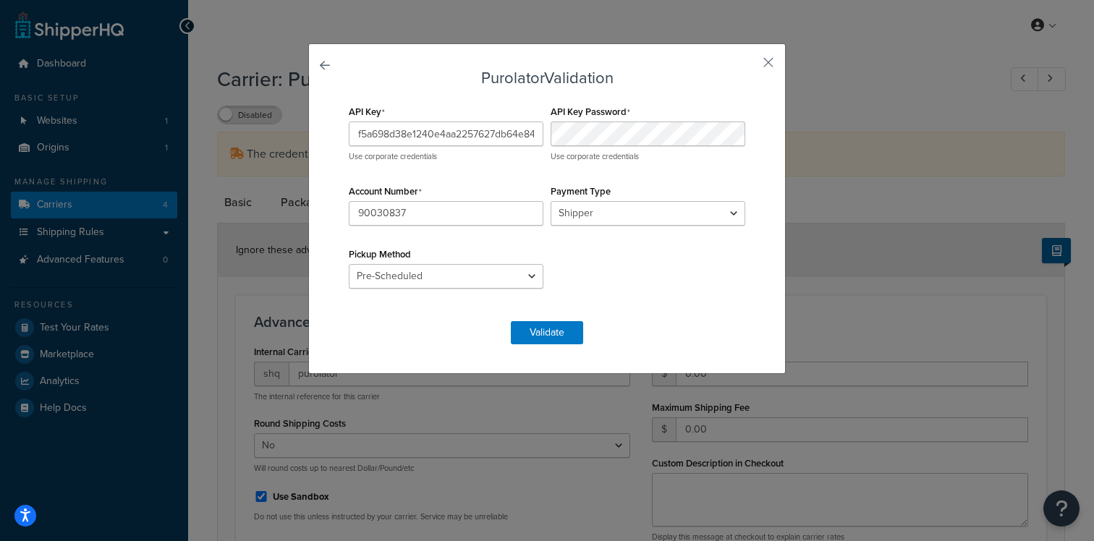
click at [621, 229] on div "API Key f5a698d38e1240e4aa2257627db64e84 Use corporate credentials API Key Pass…" at bounding box center [547, 203] width 404 height 205
click at [621, 222] on select "Shipper Consignee Third Party" at bounding box center [648, 213] width 195 height 25
select select "THIRD PARTY"
click at [551, 201] on select "Shipper Consignee Third Party" at bounding box center [648, 213] width 195 height 25
click at [547, 333] on button "Validate" at bounding box center [547, 332] width 72 height 23
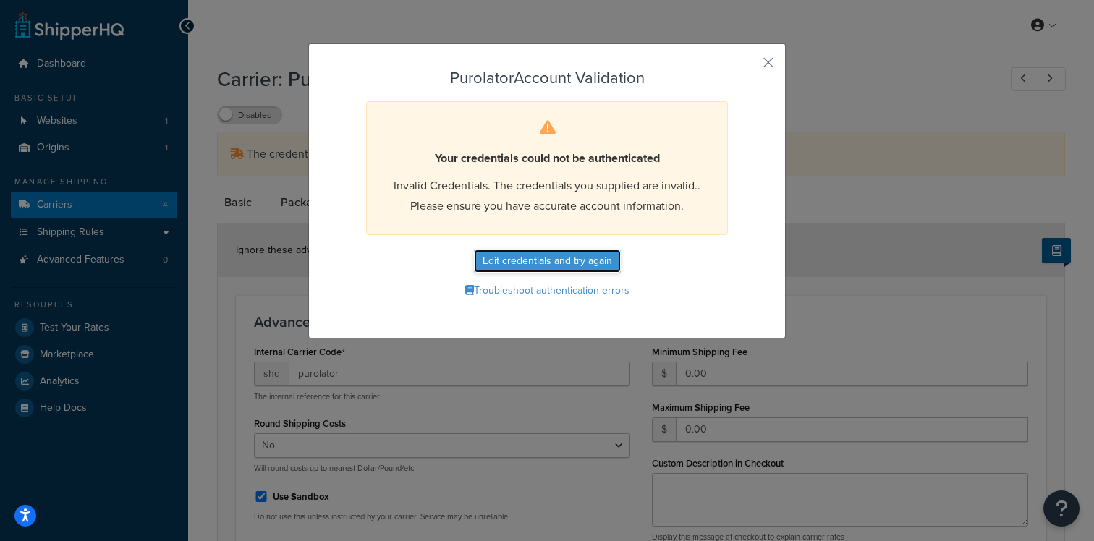
click at [549, 264] on button "Edit credentials and try again" at bounding box center [547, 261] width 147 height 23
select select "THIRD PARTY"
select select "PRE_SCHEDULED"
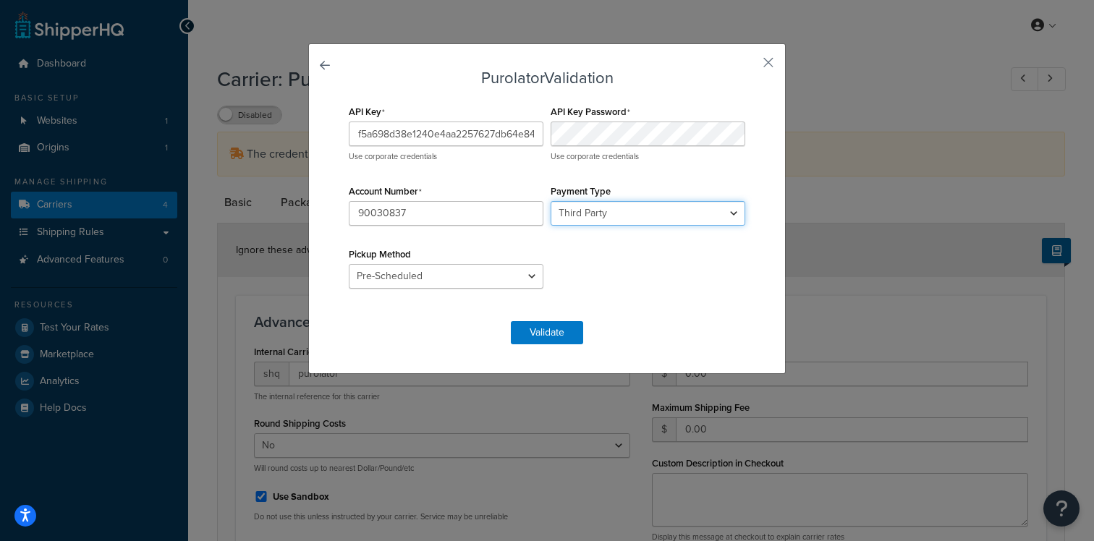
click at [569, 216] on select "Shipper Consignee Third Party" at bounding box center [648, 213] width 195 height 25
select select "SHIPPER"
click at [551, 201] on select "Shipper Consignee Third Party" at bounding box center [648, 213] width 195 height 25
click at [562, 326] on button "Validate" at bounding box center [547, 332] width 72 height 23
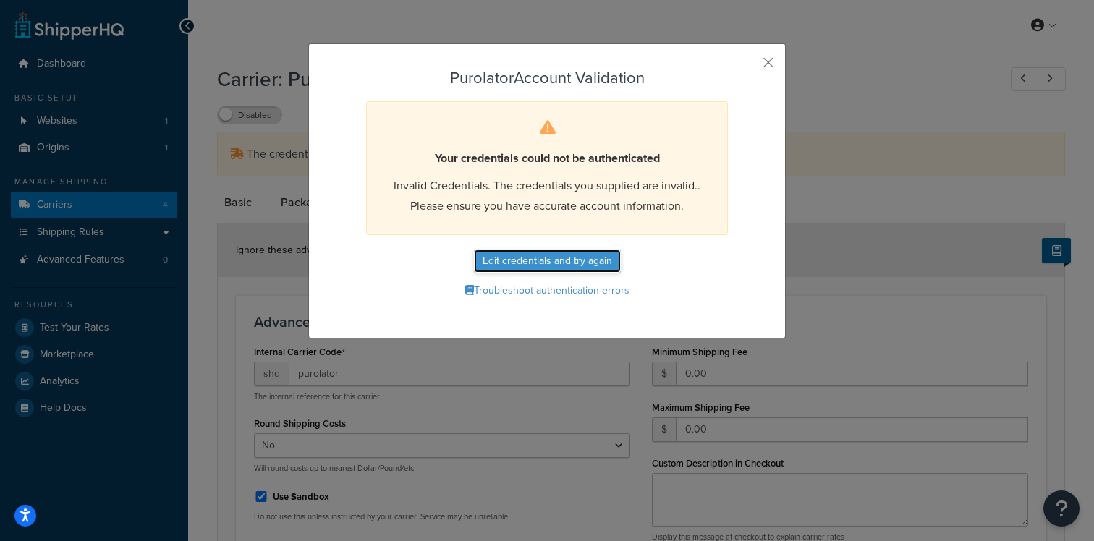
click at [557, 256] on button "Edit credentials and try again" at bounding box center [547, 261] width 147 height 23
select select "PRE_SCHEDULED"
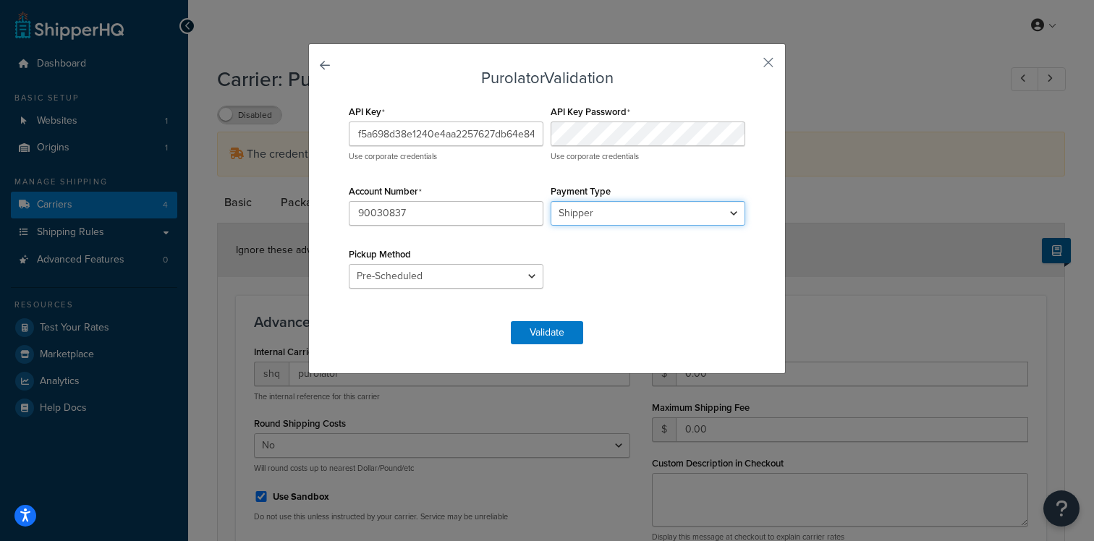
click at [613, 214] on select "Shipper Consignee Third Party" at bounding box center [648, 213] width 195 height 25
click at [551, 201] on select "Shipper Consignee Third Party" at bounding box center [648, 213] width 195 height 25
click at [749, 66] on button "button" at bounding box center [748, 68] width 4 height 4
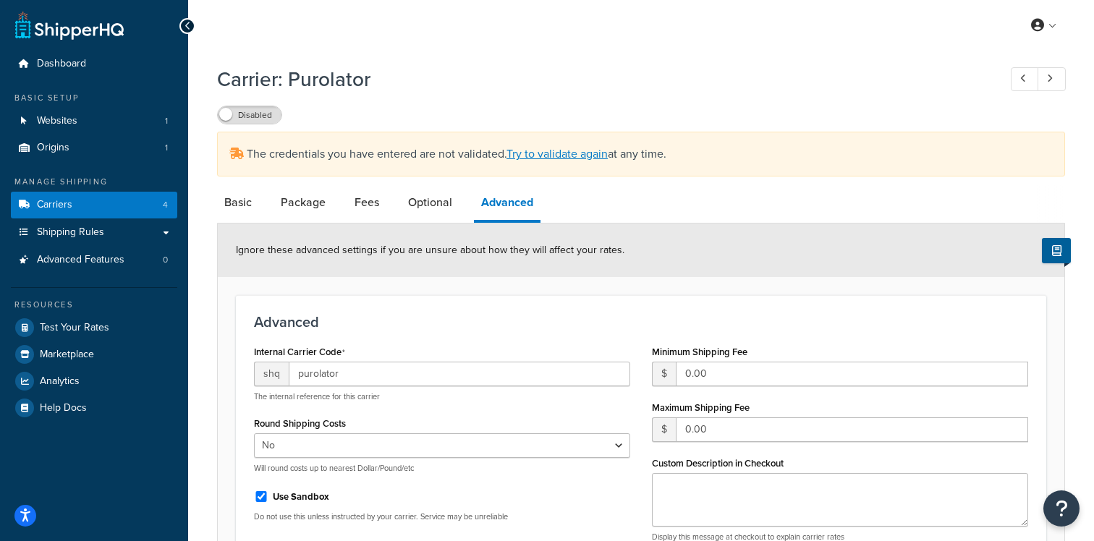
scroll to position [367, 0]
select select "false"
click at [299, 131] on div "Carrier: Purolator Disabled The credentials you have entered are not validated.…" at bounding box center [641, 447] width 848 height 778
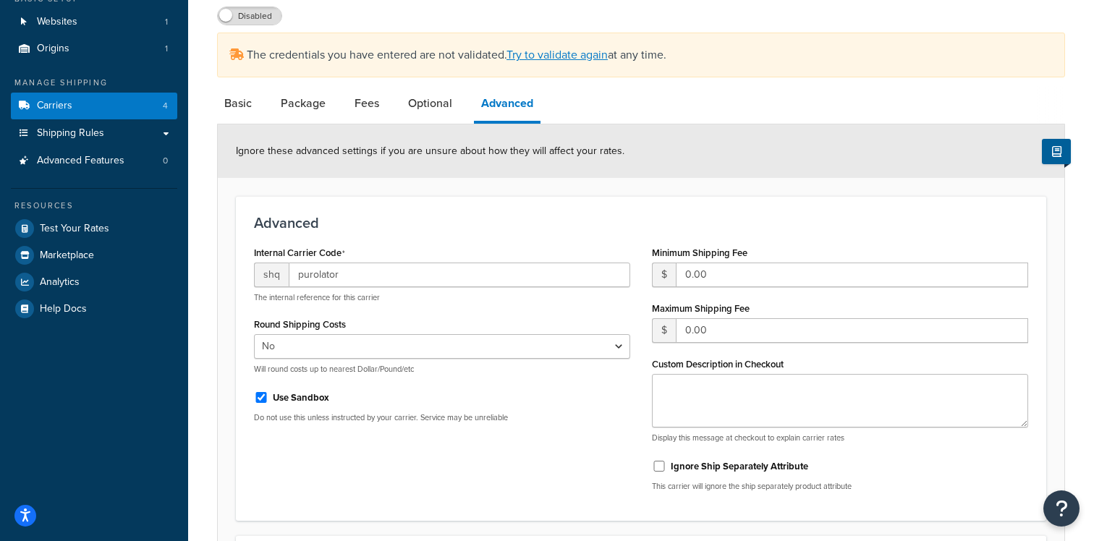
scroll to position [367, 0]
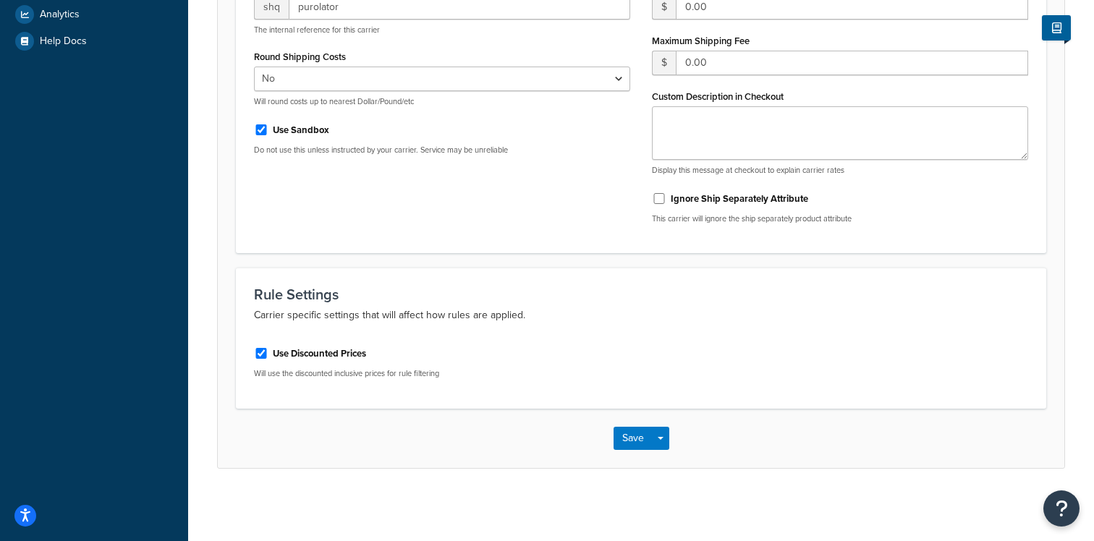
click at [277, 127] on label "Use Sandbox" at bounding box center [301, 130] width 56 height 13
click at [269, 127] on input "Use Sandbox" at bounding box center [261, 130] width 14 height 11
checkbox input "false"
click at [663, 437] on button "Save Dropdown" at bounding box center [660, 438] width 17 height 23
click at [663, 463] on button "Save and Edit" at bounding box center [667, 465] width 106 height 30
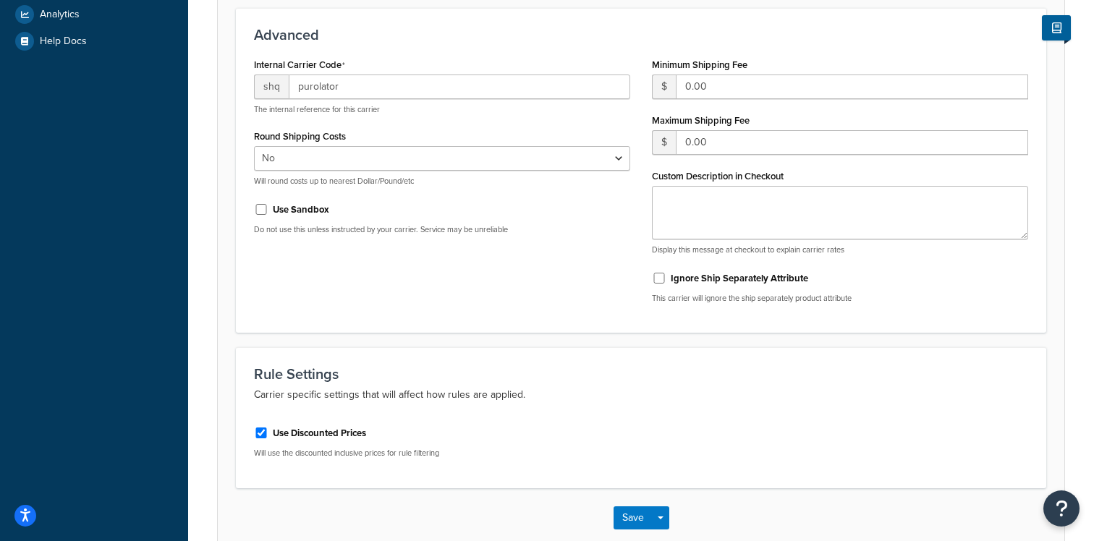
scroll to position [0, 0]
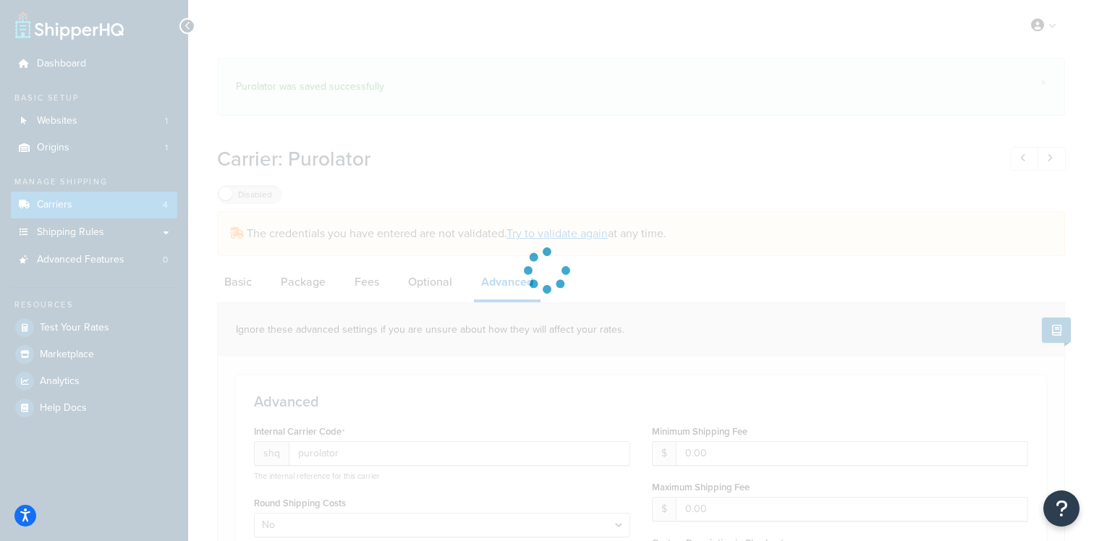
select select "false"
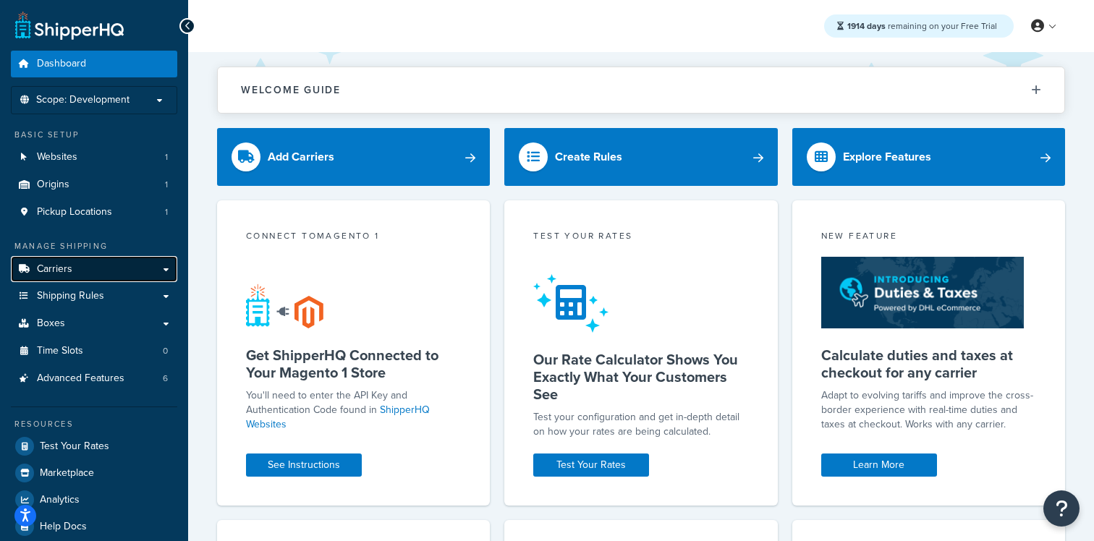
click at [127, 264] on link "Carriers" at bounding box center [94, 269] width 166 height 27
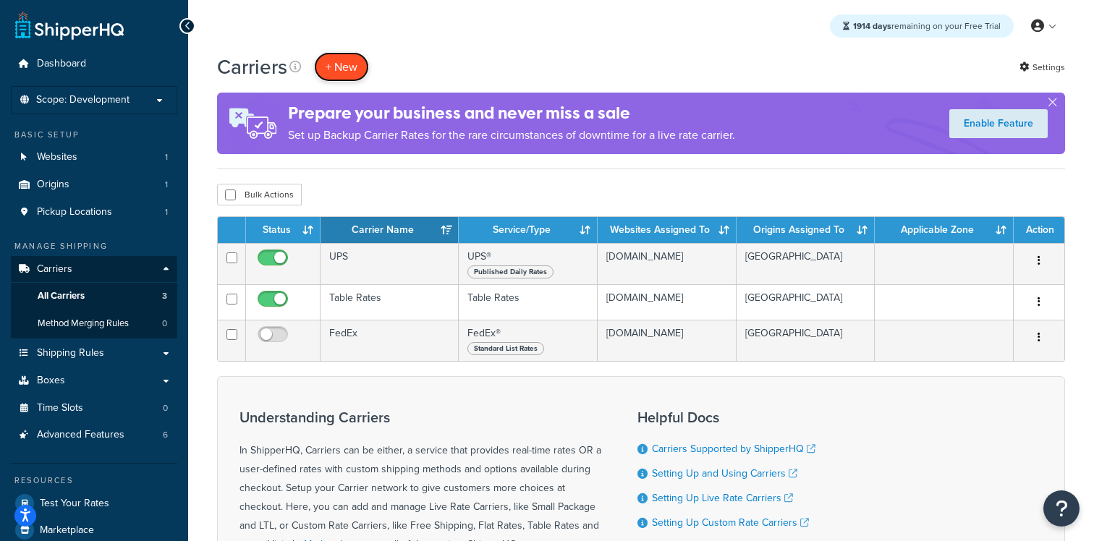
click at [332, 78] on button "+ New" at bounding box center [341, 67] width 55 height 30
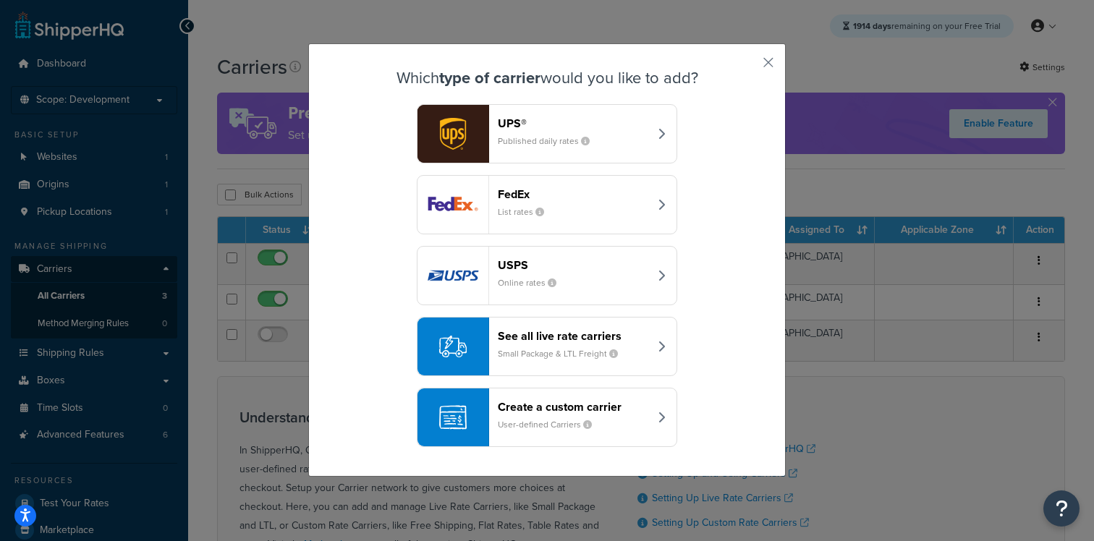
click at [589, 198] on header "FedEx" at bounding box center [573, 194] width 151 height 14
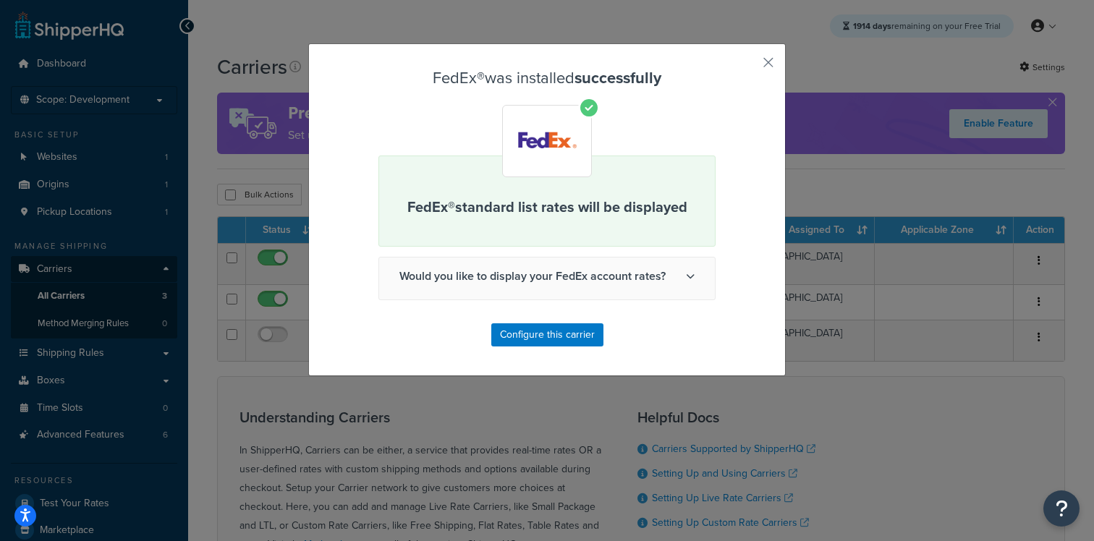
click at [759, 66] on div "FedEx® was installed successfully FedEx® standard list rates will be displayed …" at bounding box center [547, 209] width 478 height 333
click at [749, 66] on button "button" at bounding box center [748, 68] width 4 height 4
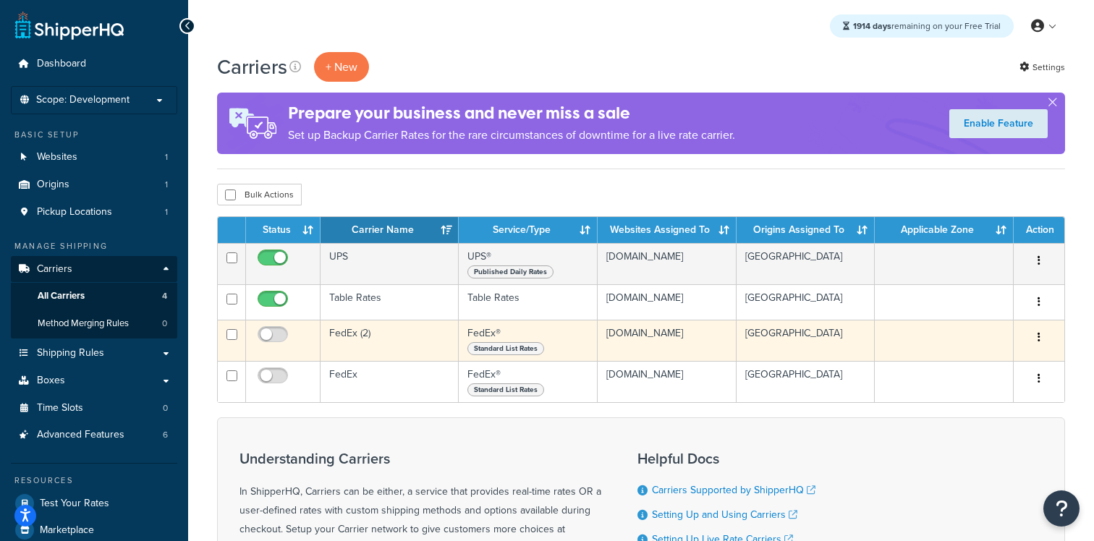
click at [1038, 338] on icon "button" at bounding box center [1039, 337] width 3 height 10
click at [962, 429] on link "Delete" at bounding box center [981, 427] width 114 height 30
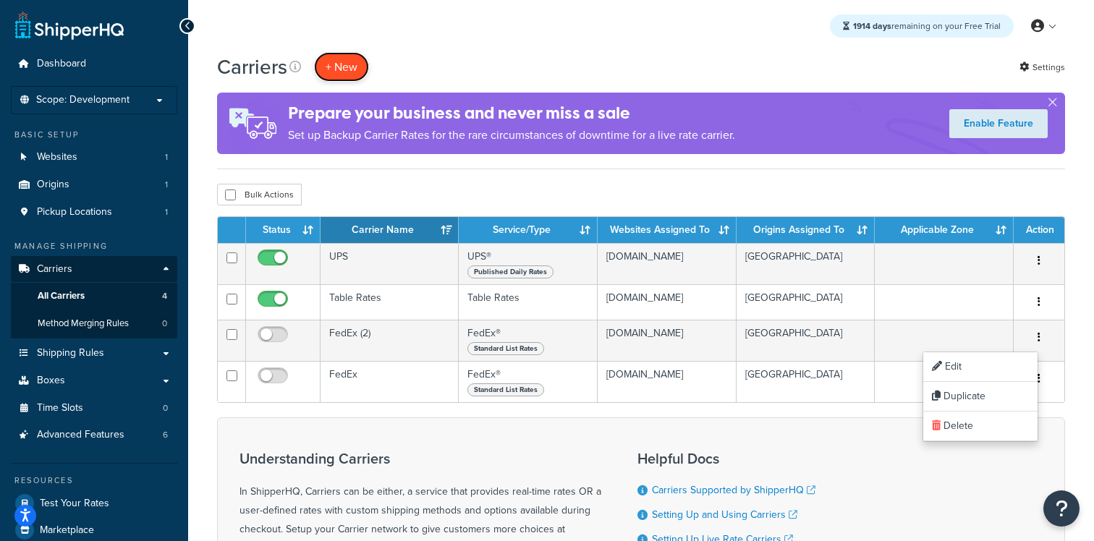
click at [338, 71] on button "+ New" at bounding box center [341, 67] width 55 height 30
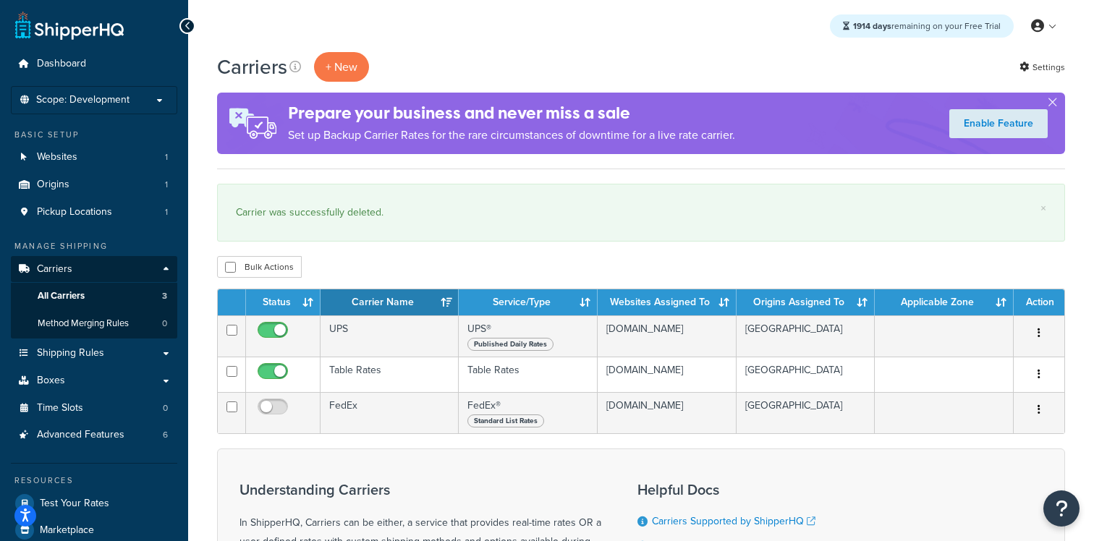
click at [352, 48] on div "1914 days remaining on your Free Trial My Profile Billing Global Settings Conta…" at bounding box center [641, 26] width 906 height 52
click at [352, 62] on button "+ New" at bounding box center [341, 67] width 55 height 30
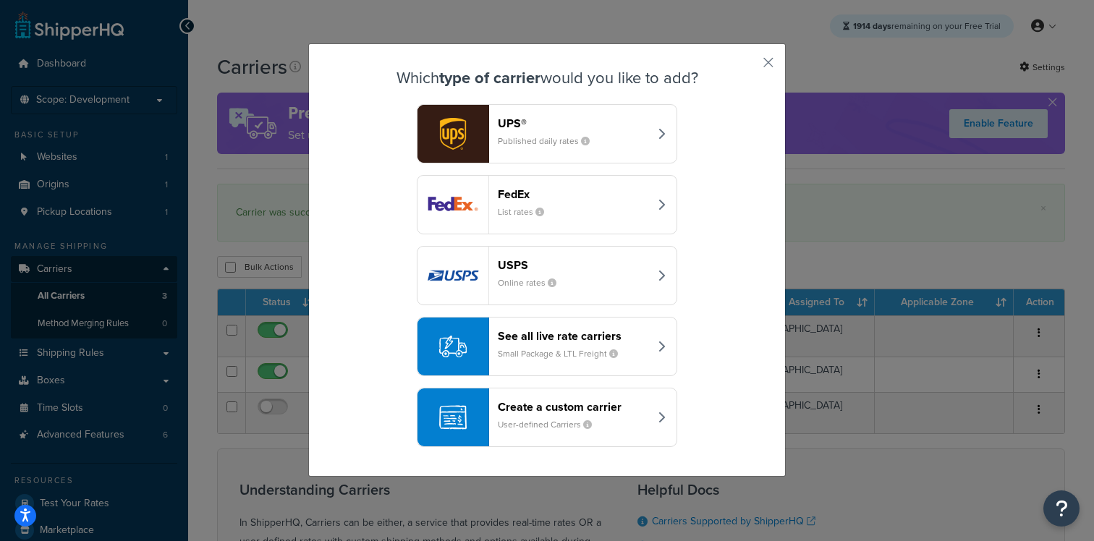
click at [557, 350] on small "Small Package & LTL Freight" at bounding box center [564, 353] width 132 height 13
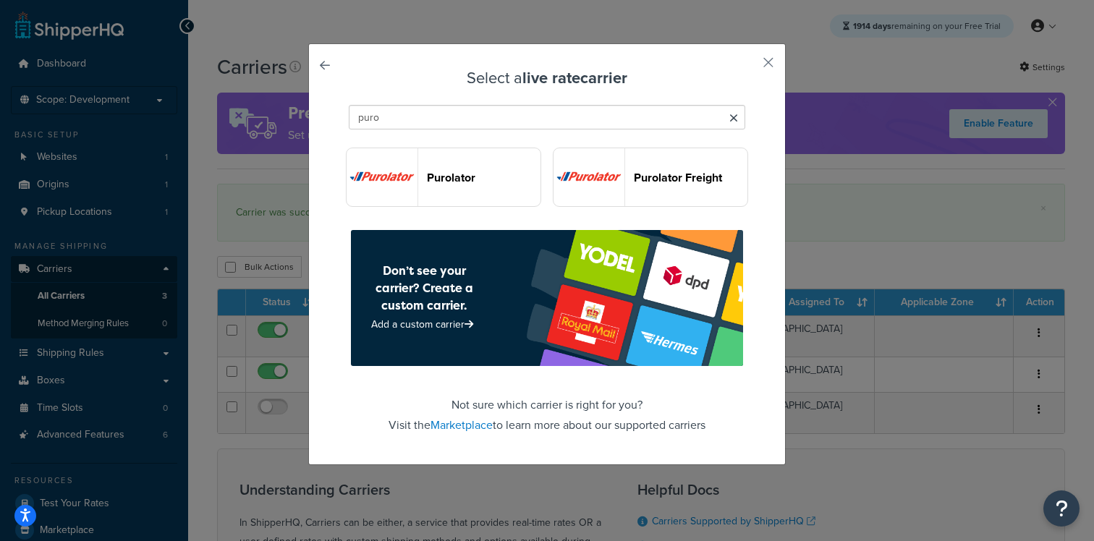
type input "puro"
click at [484, 198] on button "Purolator" at bounding box center [443, 177] width 195 height 59
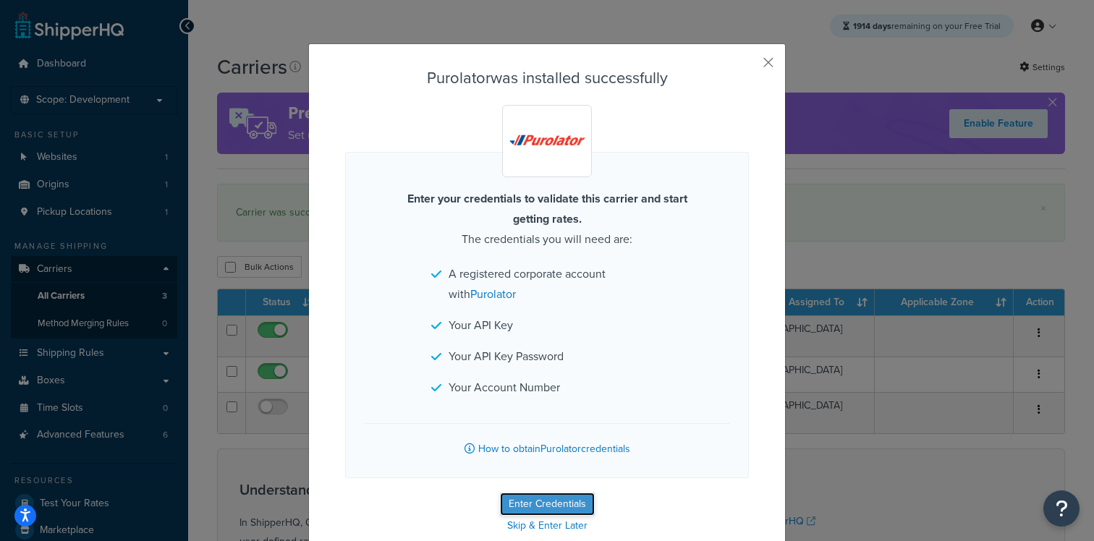
click at [573, 499] on button "Enter Credentials" at bounding box center [547, 504] width 95 height 23
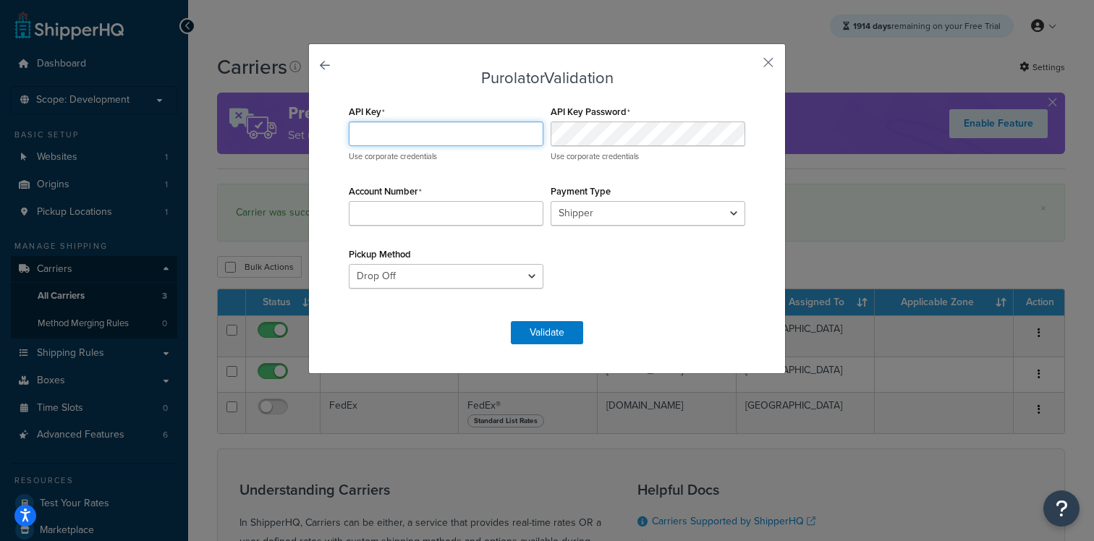
click at [483, 139] on input "API Key" at bounding box center [446, 134] width 195 height 25
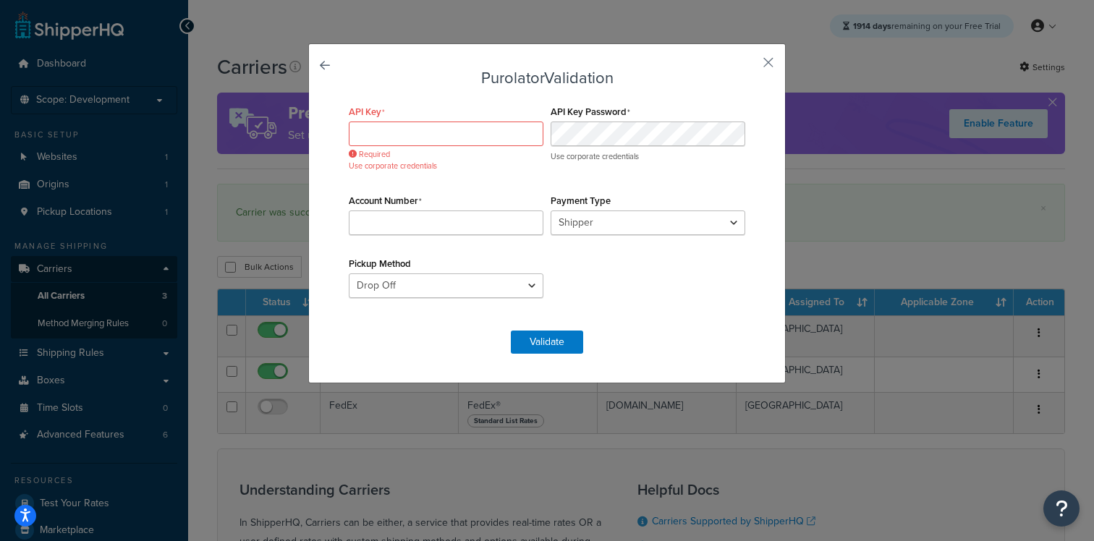
click at [718, 302] on div "API Key Required Use corporate credentials API Key Password Use corporate crede…" at bounding box center [547, 208] width 404 height 214
click at [474, 132] on input "API Key" at bounding box center [446, 134] width 195 height 25
click at [418, 219] on input "Account Number" at bounding box center [446, 223] width 195 height 25
paste input "90030837"
click at [363, 218] on input "90030837" at bounding box center [446, 223] width 195 height 25
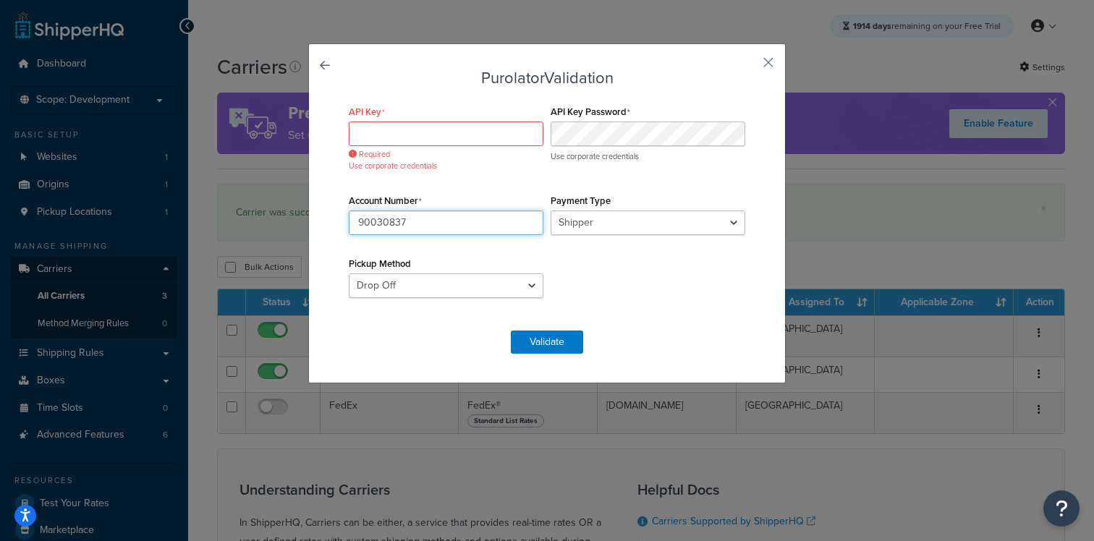
type input "90030837"
click at [455, 138] on input "API Key" at bounding box center [446, 134] width 195 height 25
paste input "8R2zRCyf$c"
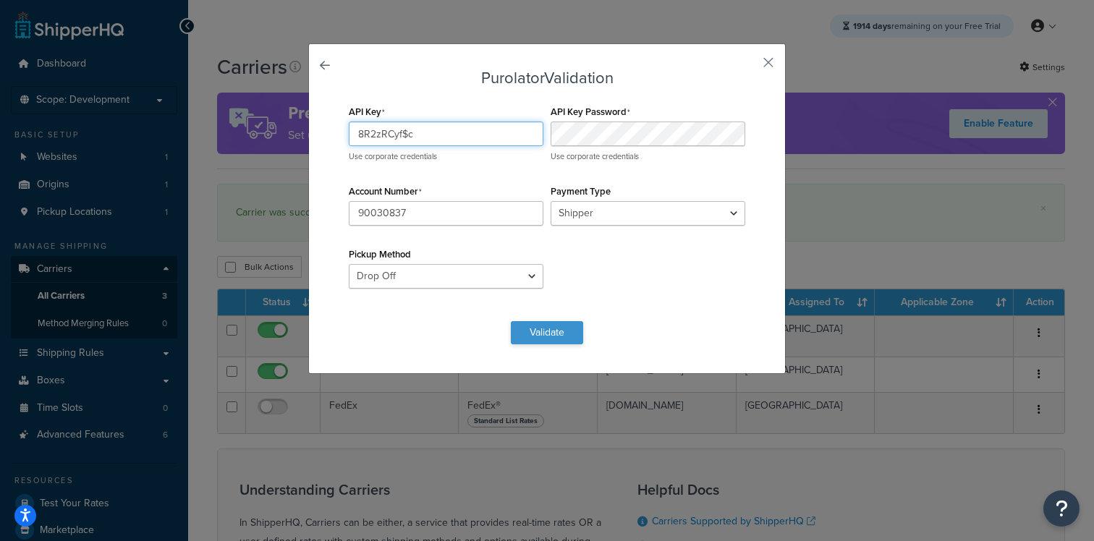
type input "8R2zRCyf$c"
click at [540, 339] on button "Validate" at bounding box center [547, 332] width 72 height 23
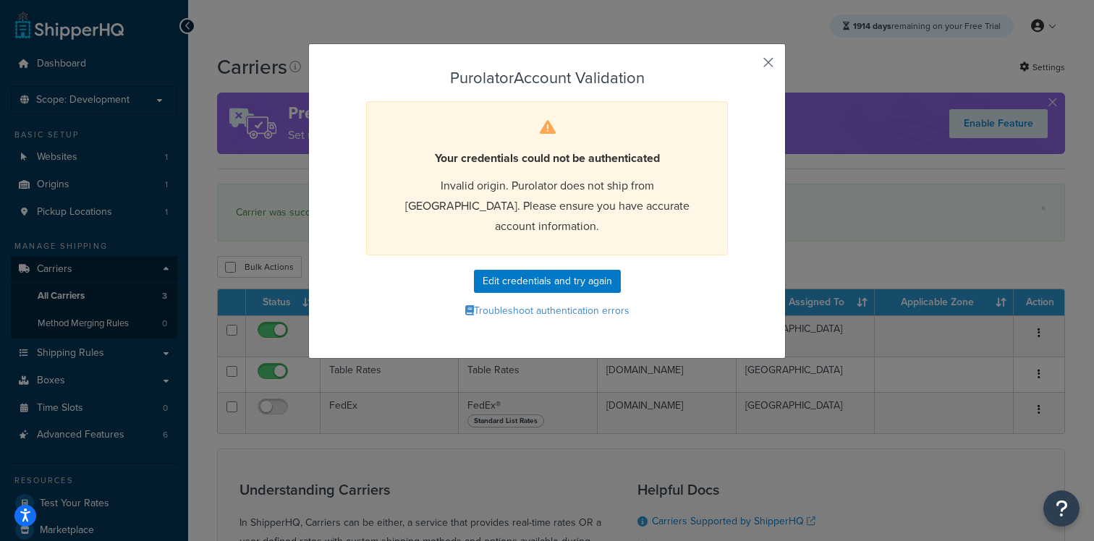
click at [749, 67] on button "button" at bounding box center [748, 68] width 4 height 4
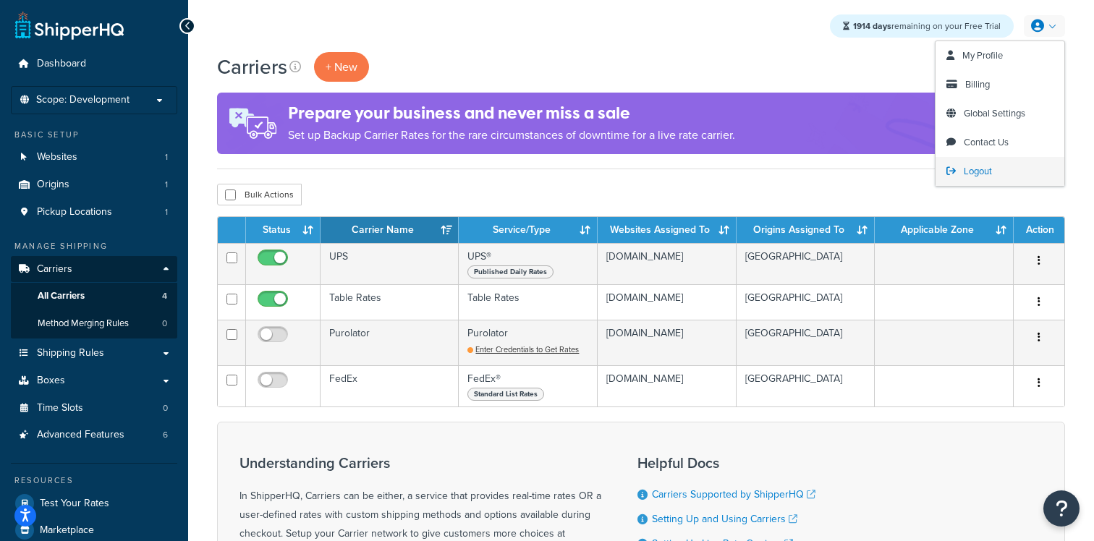
click at [986, 166] on span "Logout" at bounding box center [978, 171] width 28 height 14
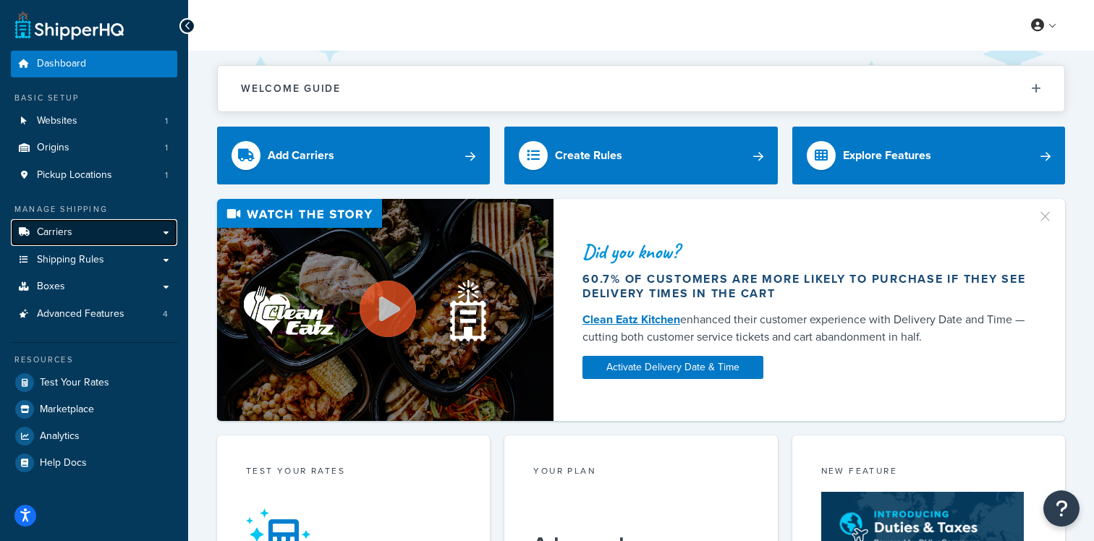
click at [143, 233] on link "Carriers" at bounding box center [94, 232] width 166 height 27
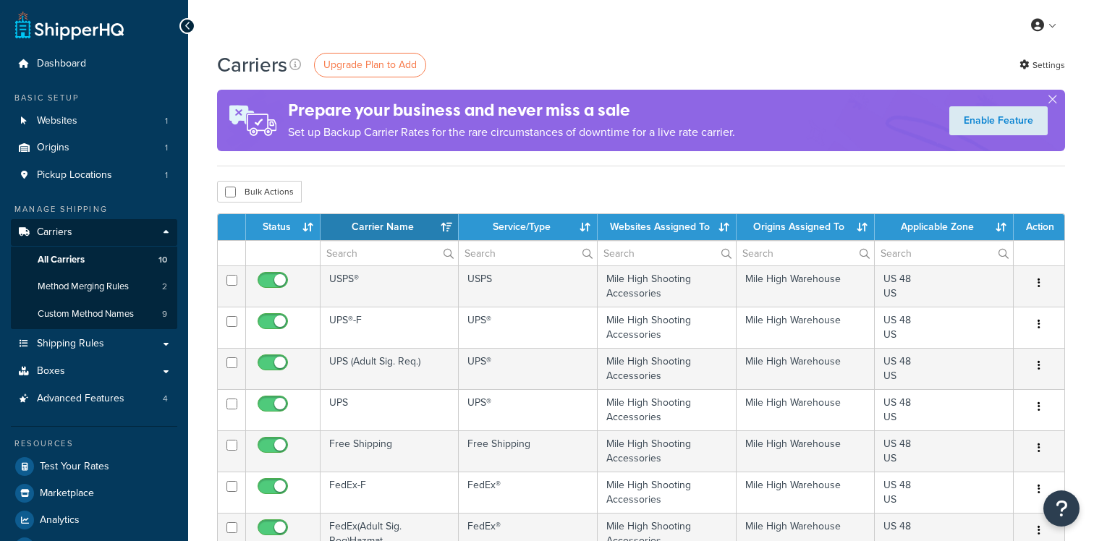
select select "15"
click at [119, 346] on link "Shipping Rules" at bounding box center [94, 344] width 166 height 27
click at [109, 122] on link "Websites 1" at bounding box center [94, 121] width 166 height 27
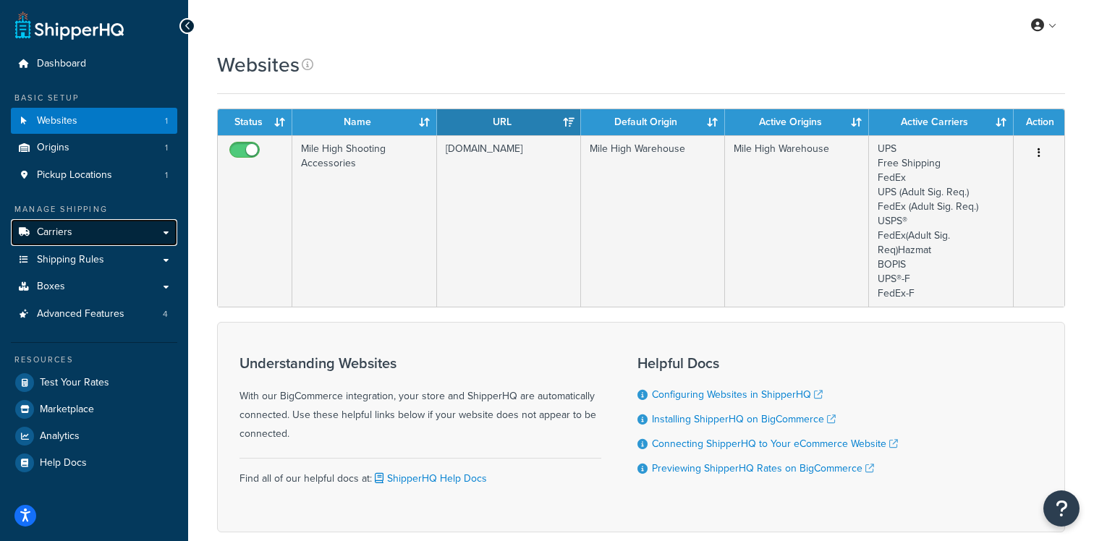
click at [114, 233] on link "Carriers" at bounding box center [94, 232] width 166 height 27
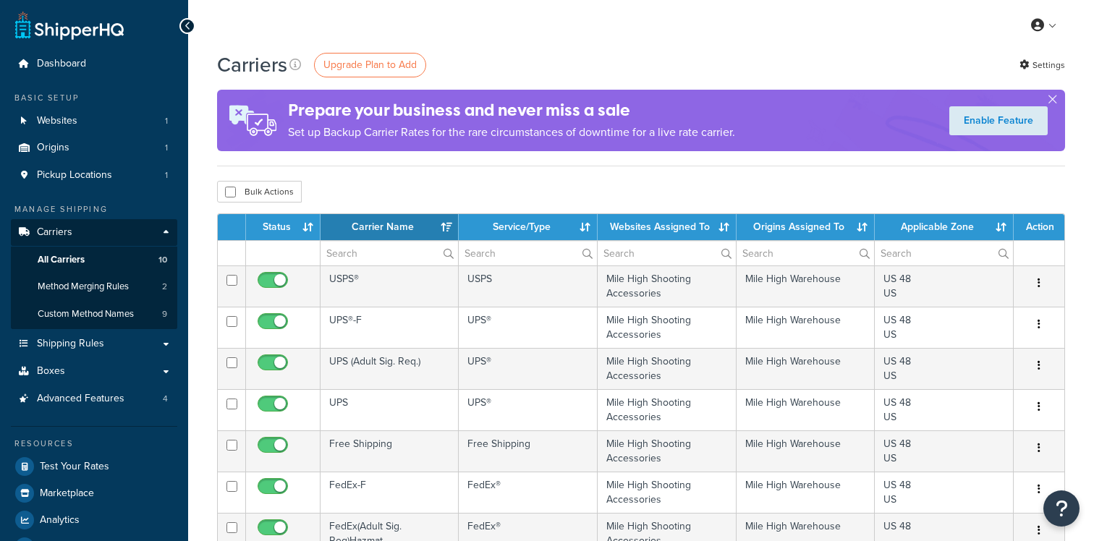
select select "15"
click at [114, 131] on link "Websites 1" at bounding box center [94, 121] width 166 height 27
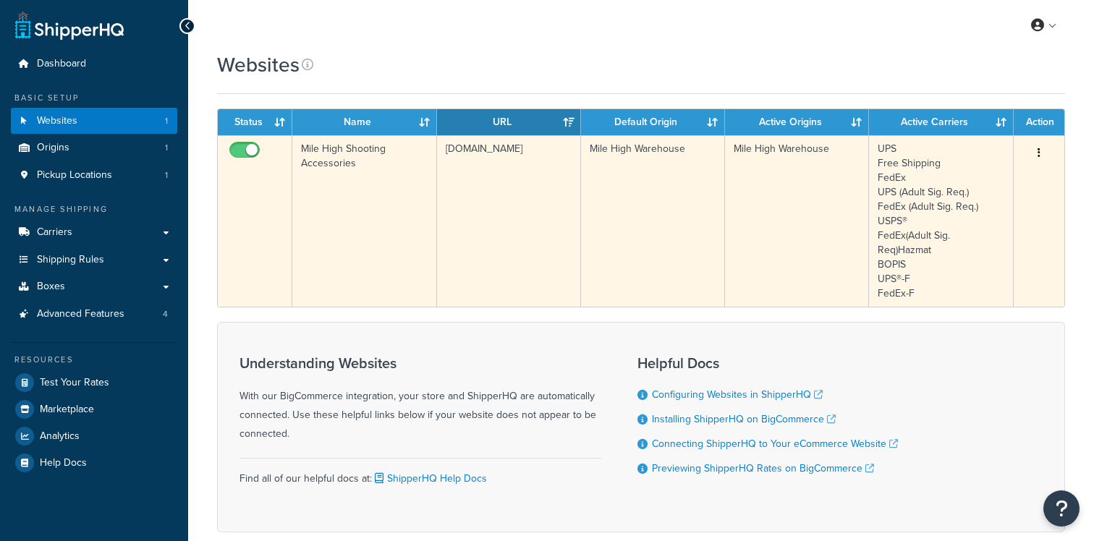
click at [455, 182] on td "[DOMAIN_NAME]" at bounding box center [509, 221] width 144 height 172
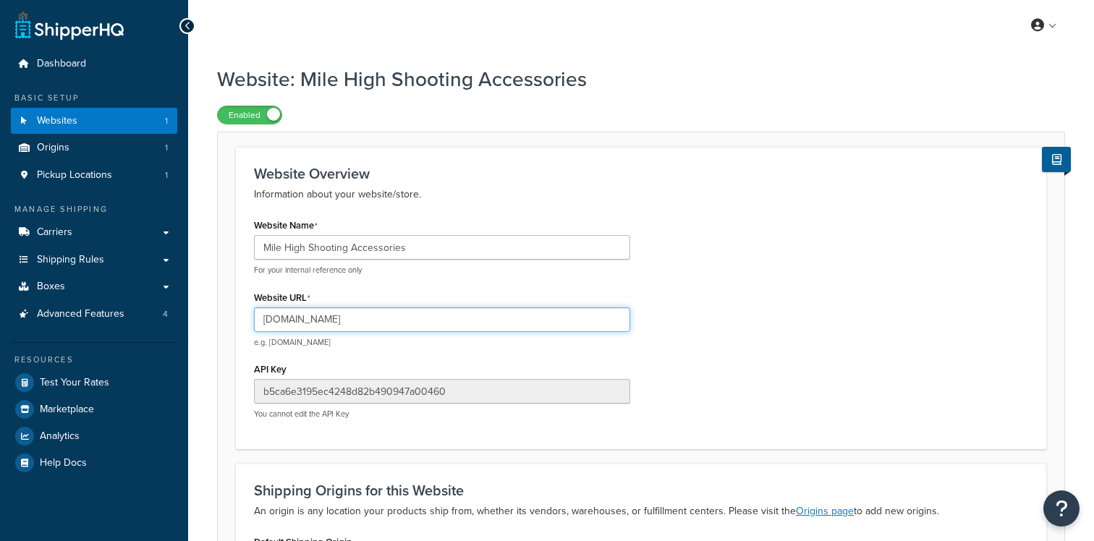
click at [390, 316] on input "[DOMAIN_NAME]" at bounding box center [442, 320] width 376 height 25
click at [390, 316] on input "milehighshooting.com" at bounding box center [442, 320] width 376 height 25
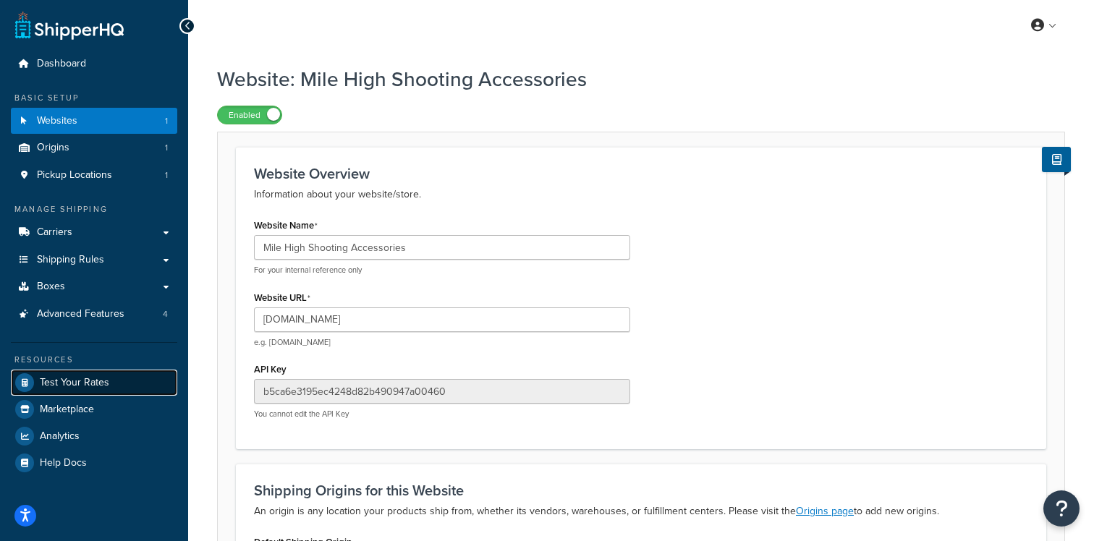
click at [93, 380] on span "Test Your Rates" at bounding box center [74, 383] width 69 height 12
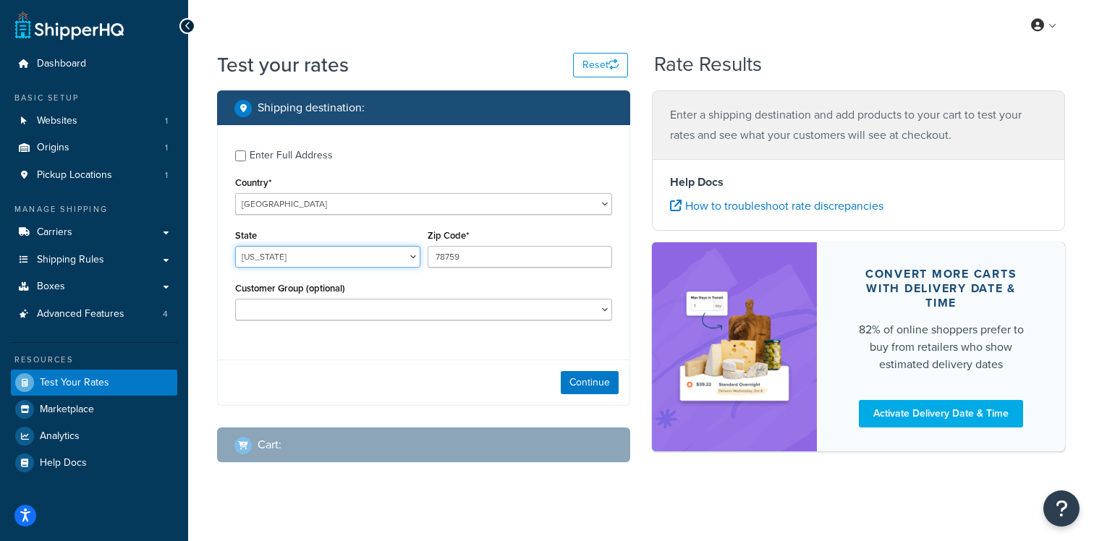
click at [397, 262] on select "Alabama Alaska American Samoa Arizona Arkansas Armed Forces Americas Armed Forc…" at bounding box center [327, 257] width 185 height 22
select select "AL"
click at [235, 246] on select "Alabama Alaska American Samoa Arizona Arkansas Armed Forces Americas Armed Forc…" at bounding box center [327, 257] width 185 height 22
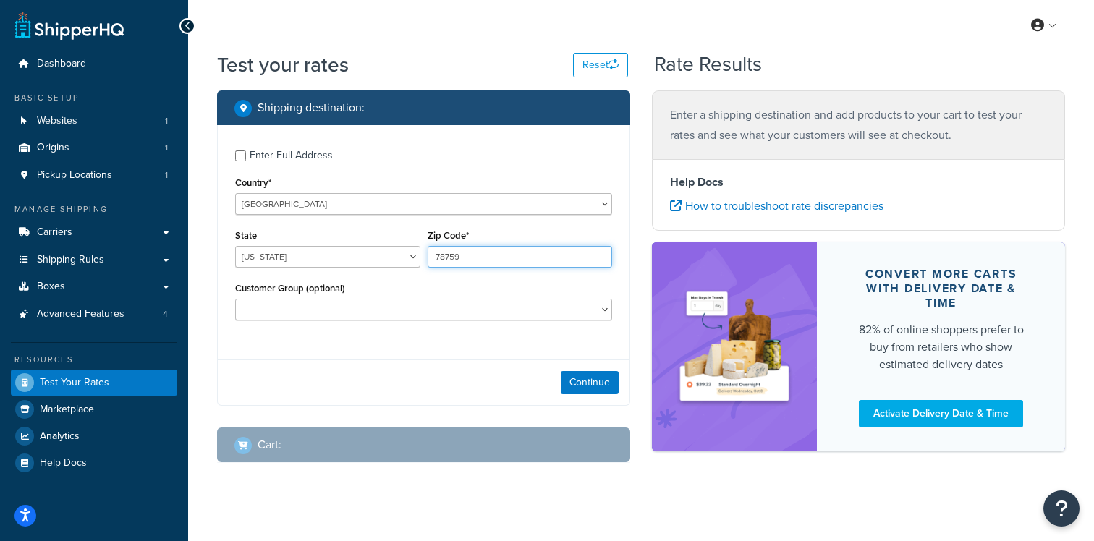
click at [494, 261] on input "78759" at bounding box center [520, 257] width 185 height 22
type input "35005"
click at [271, 161] on div "Enter Full Address" at bounding box center [291, 155] width 83 height 20
click at [246, 161] on input "Enter Full Address" at bounding box center [240, 156] width 11 height 11
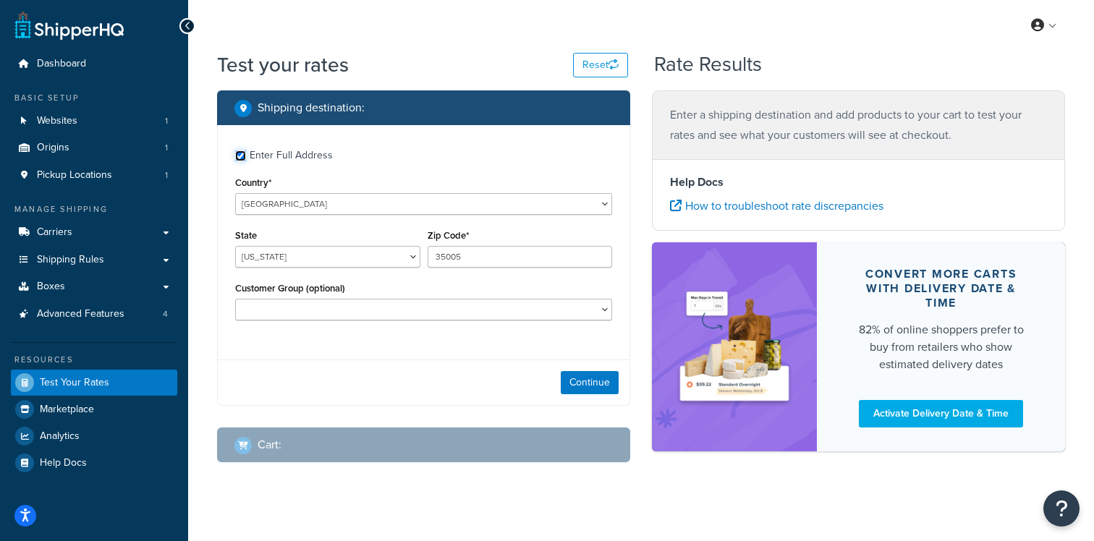
checkbox input "true"
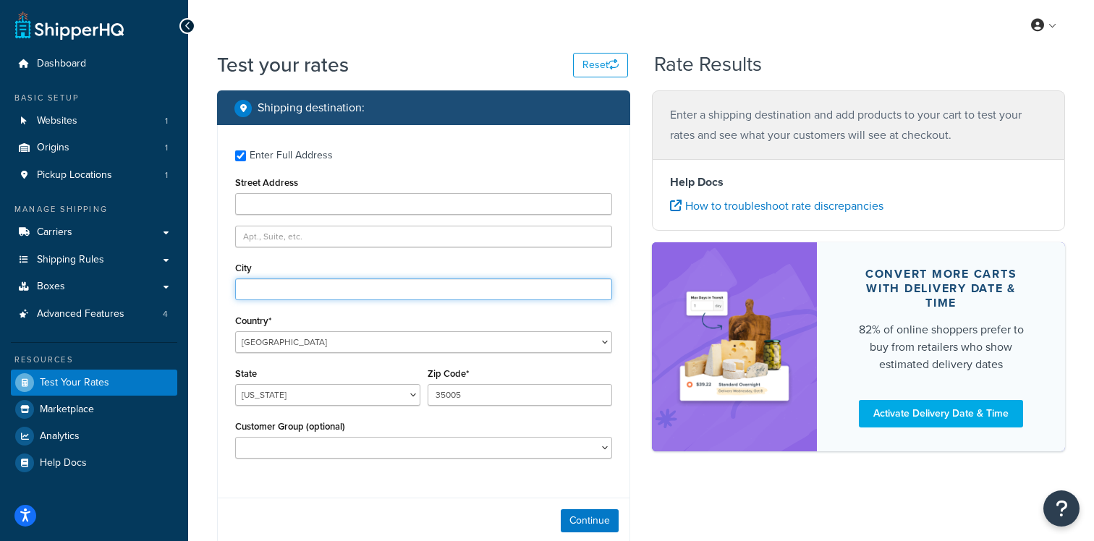
click at [302, 292] on input "City" at bounding box center [423, 290] width 377 height 22
type input "Adamsville"
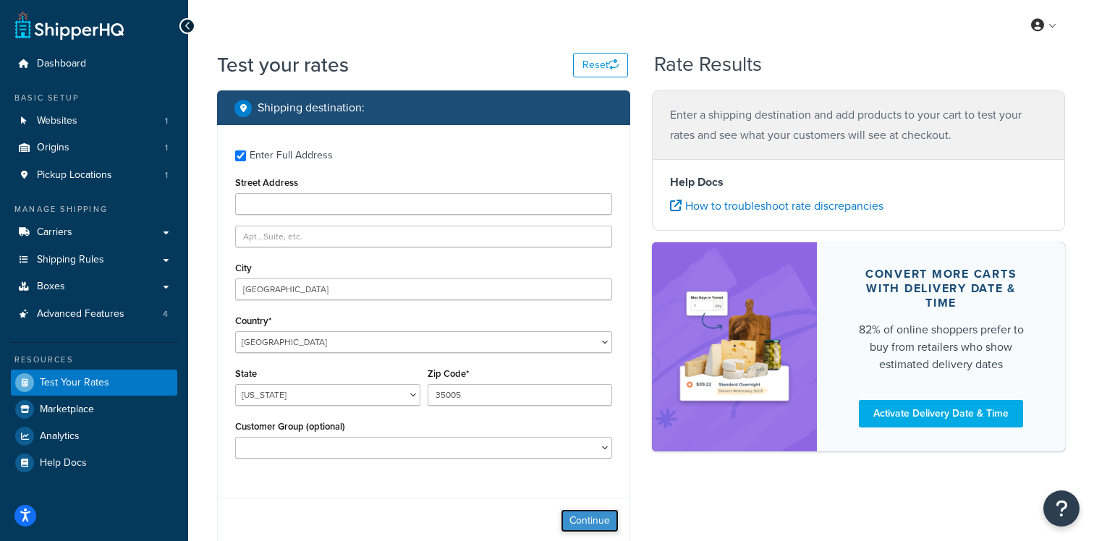
click at [607, 520] on button "Continue" at bounding box center [590, 521] width 58 height 23
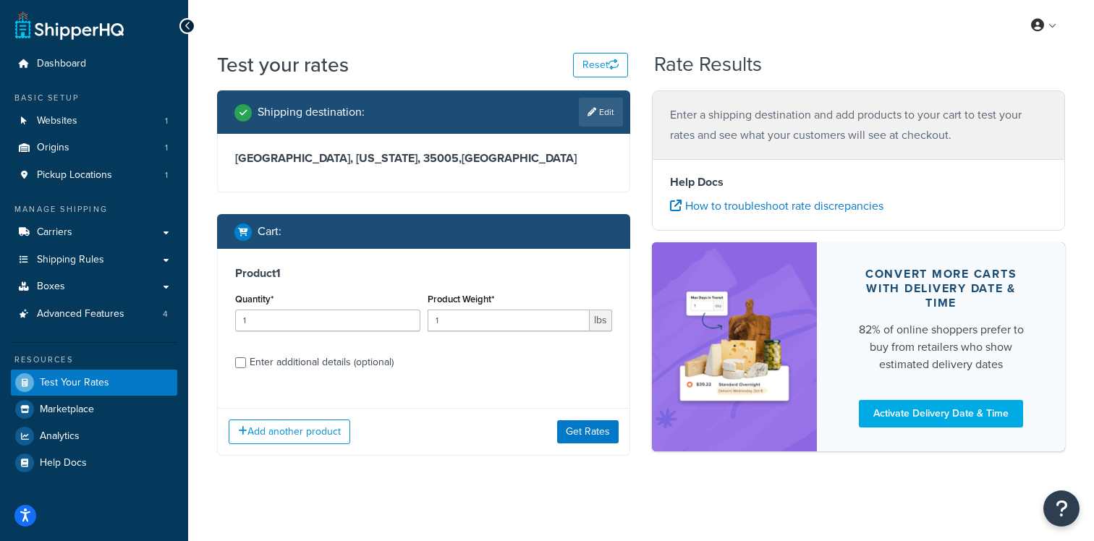
click at [356, 375] on div "Product 1 Quantity* 1 Product Weight* 1 lbs Enter additional details (optional)" at bounding box center [424, 323] width 412 height 148
click at [356, 364] on div "Enter additional details (optional)" at bounding box center [322, 363] width 144 height 20
click at [246, 364] on input "Enter additional details (optional)" at bounding box center [240, 363] width 11 height 11
checkbox input "true"
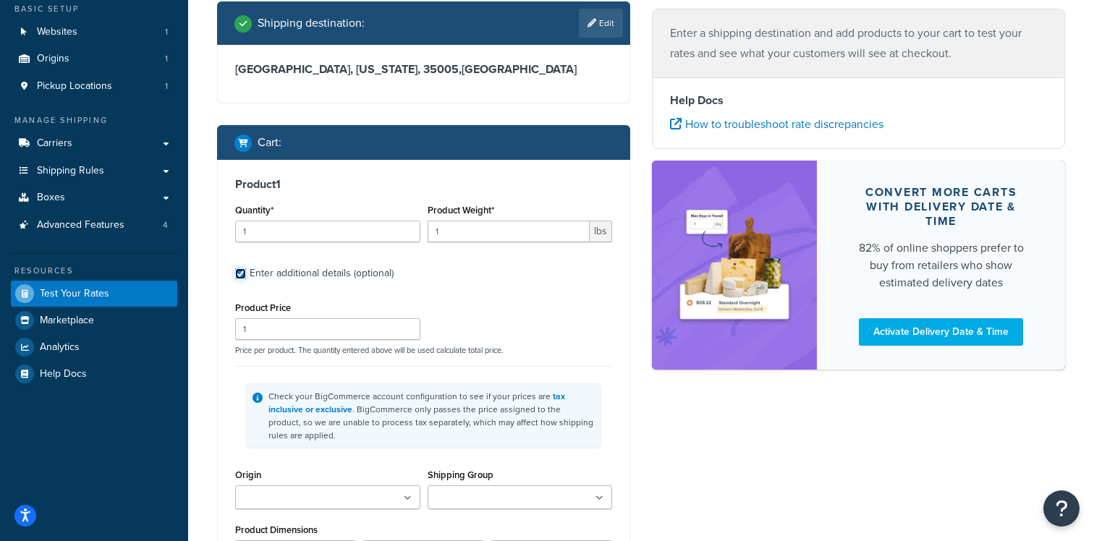
scroll to position [108, 0]
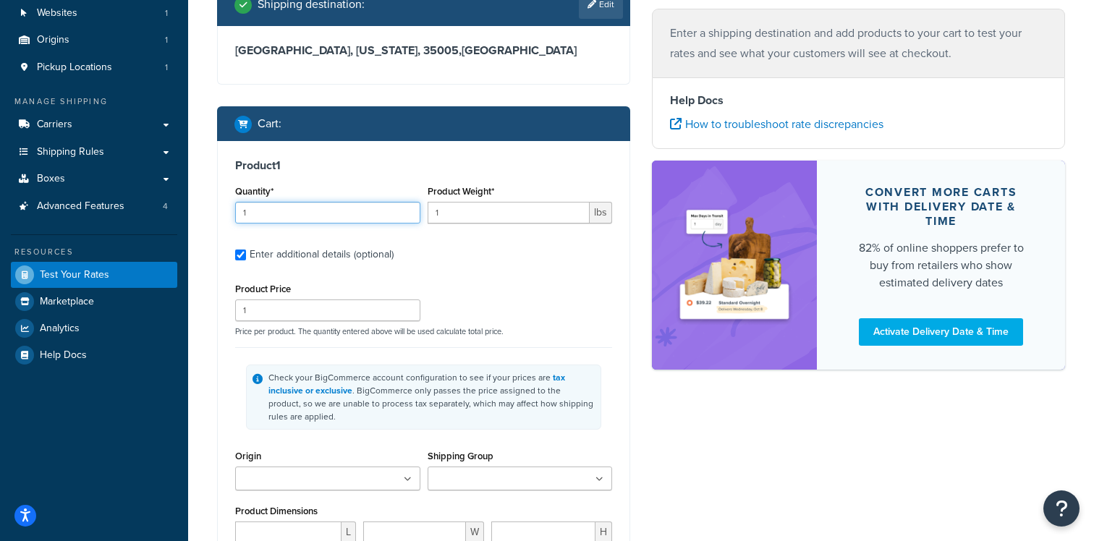
click at [340, 204] on input "1" at bounding box center [327, 213] width 185 height 22
click at [355, 308] on input "1" at bounding box center [327, 311] width 185 height 22
paste input "23.99"
click at [355, 302] on input "123.99" at bounding box center [327, 311] width 185 height 22
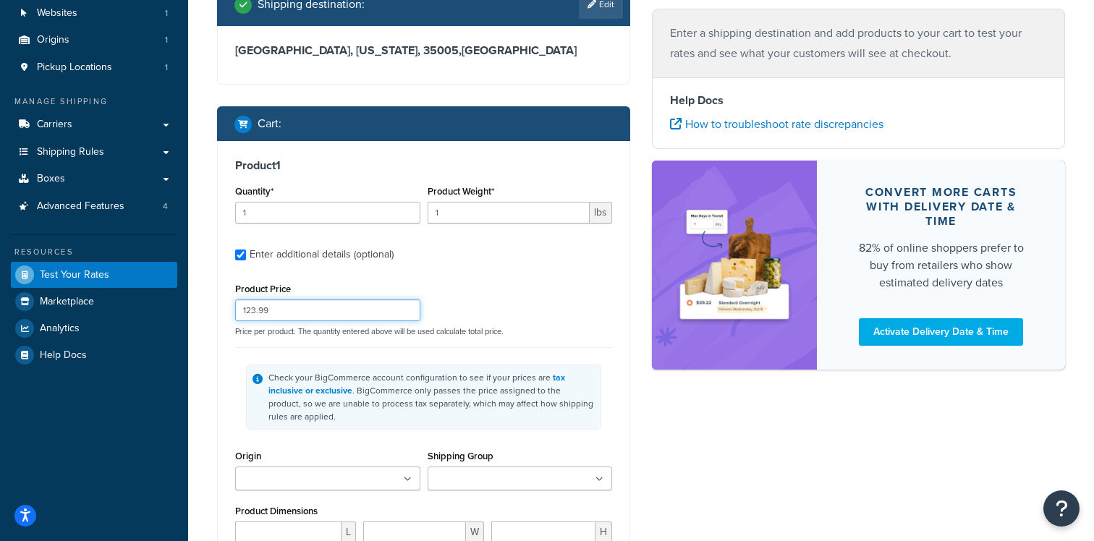
click at [355, 302] on input "123.99" at bounding box center [327, 311] width 185 height 22
paste input "number"
type input "23.99"
click at [485, 219] on input "1" at bounding box center [509, 213] width 163 height 22
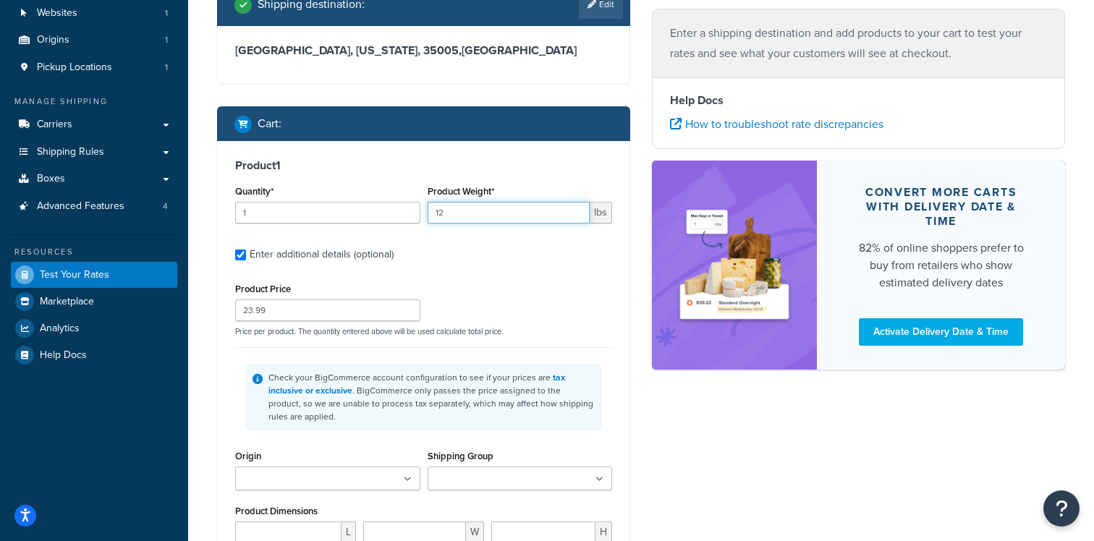
click at [457, 217] on input "12" at bounding box center [509, 213] width 163 height 22
type input "2"
click at [372, 207] on input "1" at bounding box center [327, 213] width 185 height 22
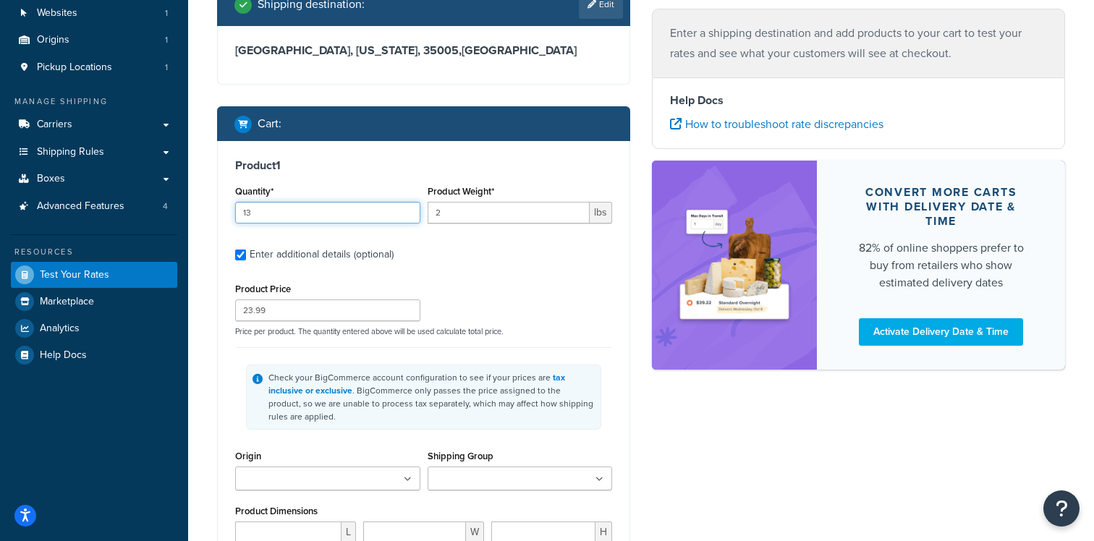
click at [392, 219] on input "13" at bounding box center [327, 213] width 185 height 22
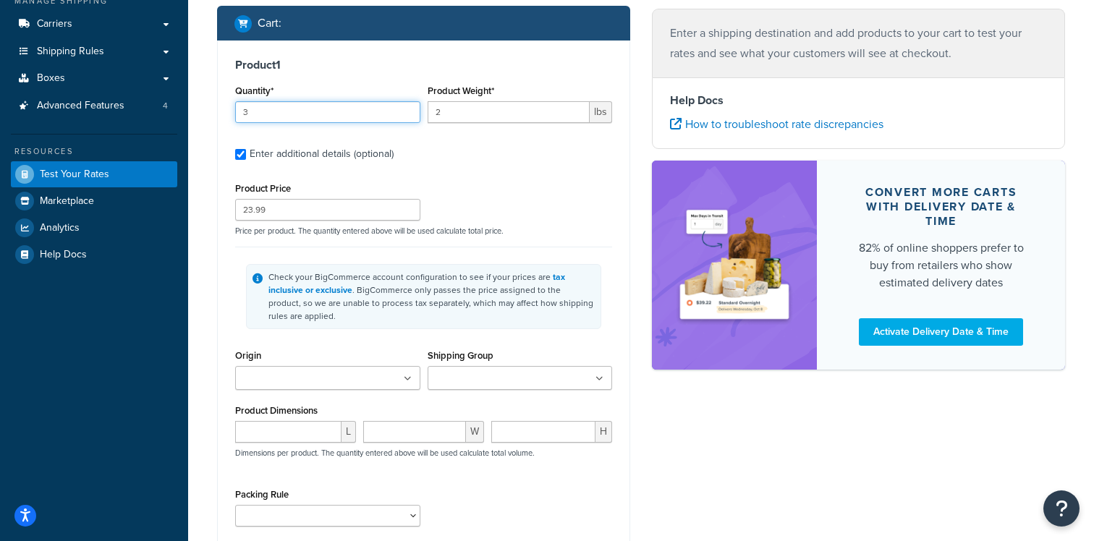
scroll to position [266, 0]
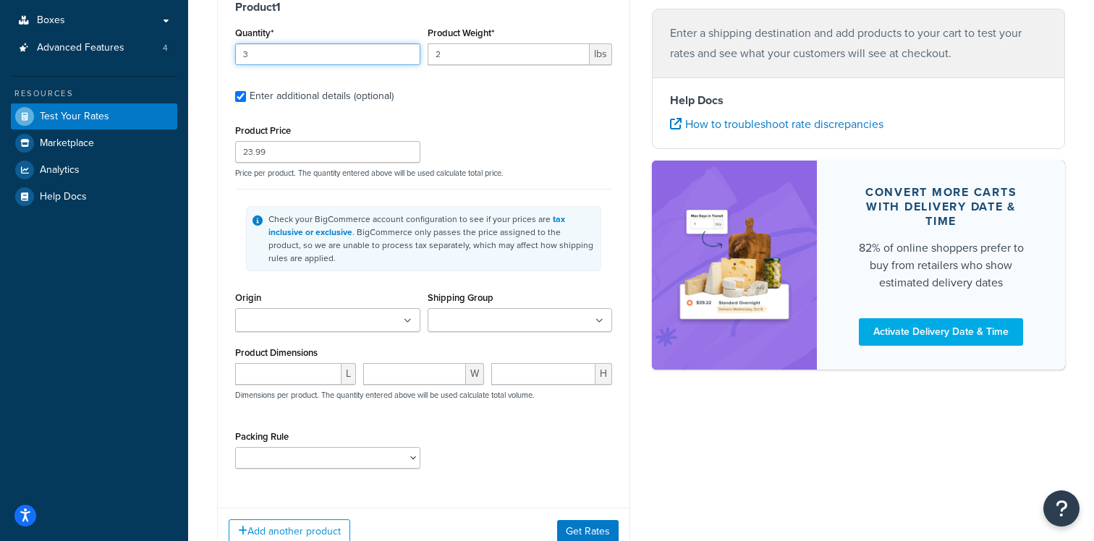
type input "3"
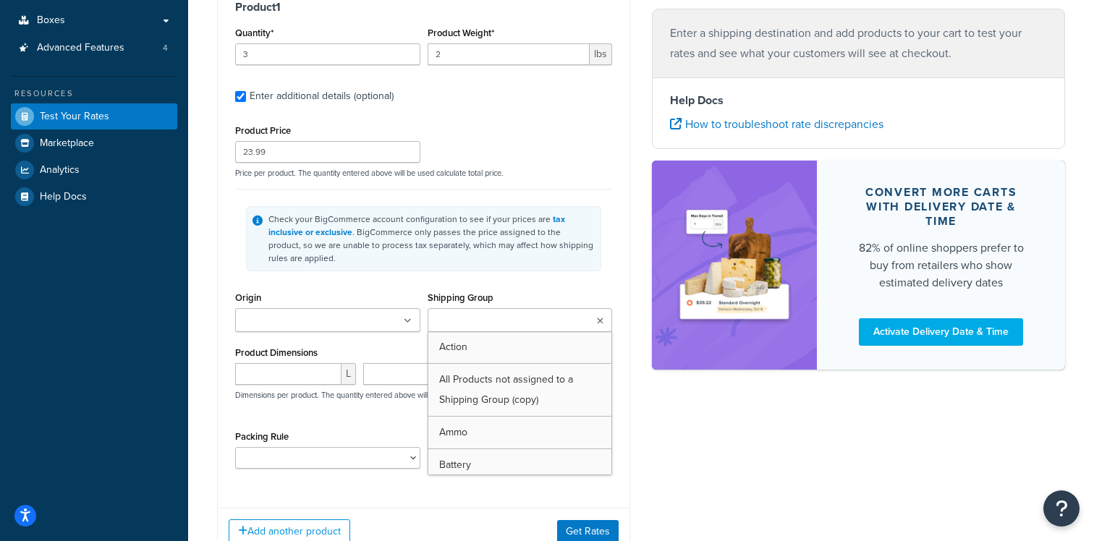
click at [471, 312] on ul at bounding box center [520, 320] width 185 height 24
type input "hor"
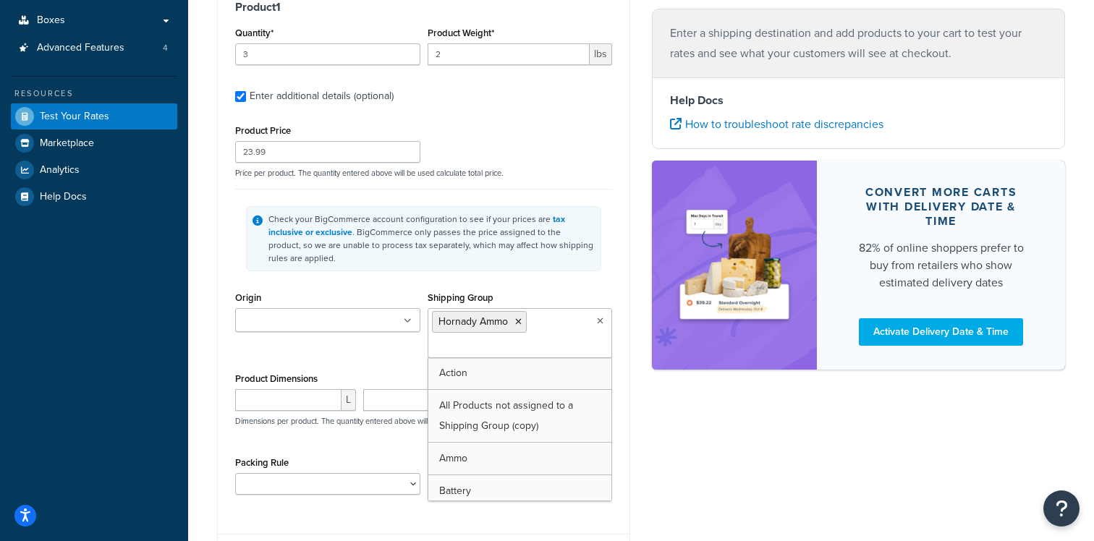
click at [457, 269] on div "Check your BigCommerce account configuration to see if your prices are tax incl…" at bounding box center [423, 238] width 355 height 65
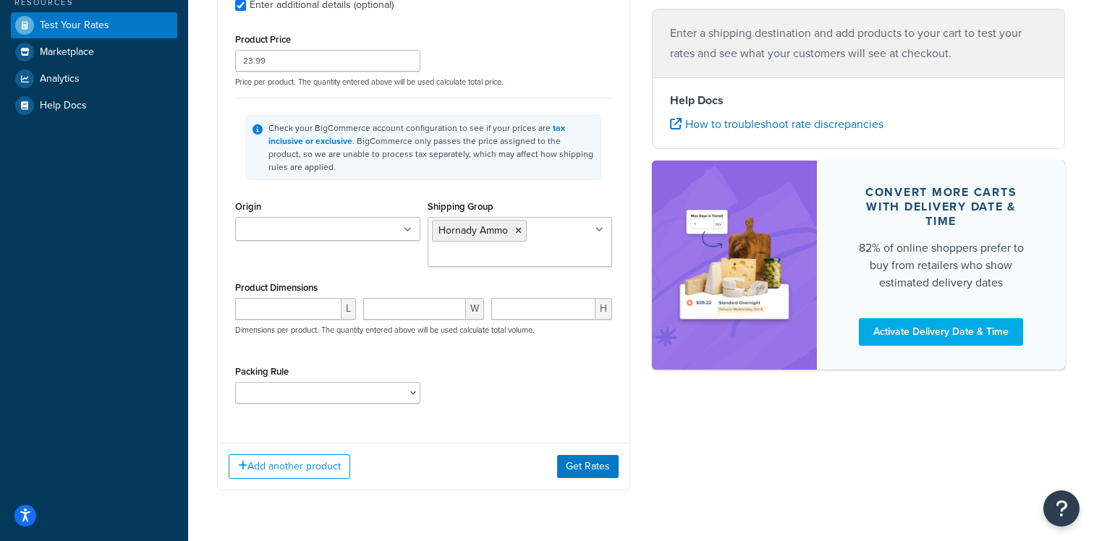
scroll to position [401, 0]
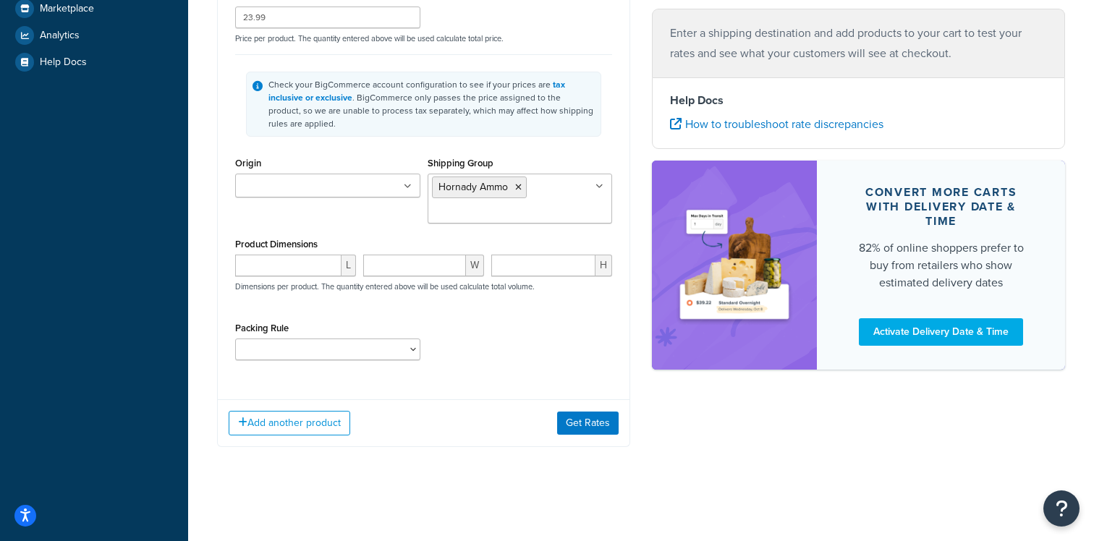
click at [323, 436] on div "Add another product Get Rates" at bounding box center [424, 423] width 412 height 47
click at [327, 429] on button "Add another product" at bounding box center [290, 423] width 122 height 25
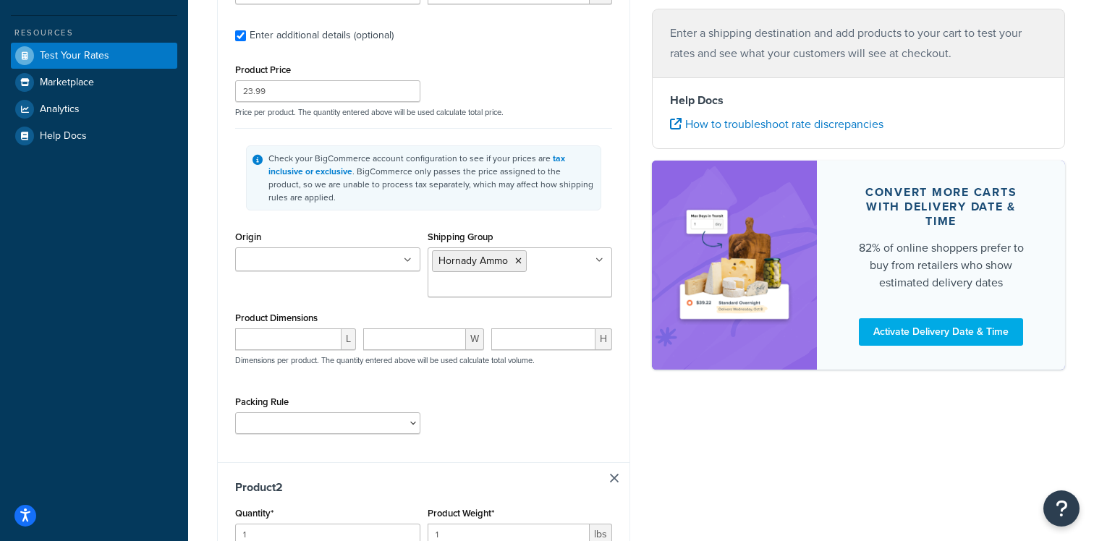
scroll to position [329, 0]
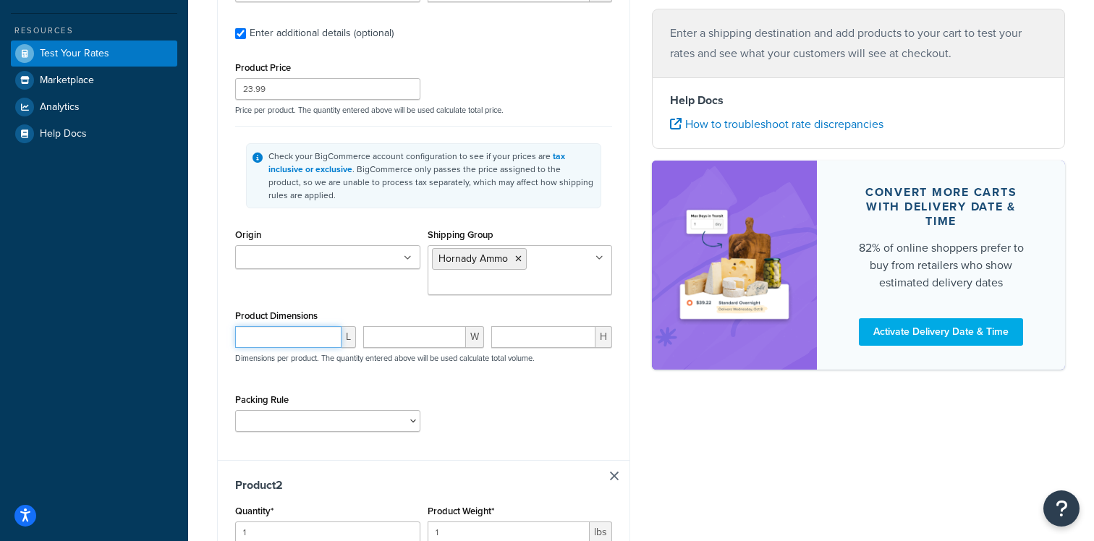
click at [287, 342] on input "number" at bounding box center [288, 337] width 106 height 22
type input "8"
type input "4"
type input "6"
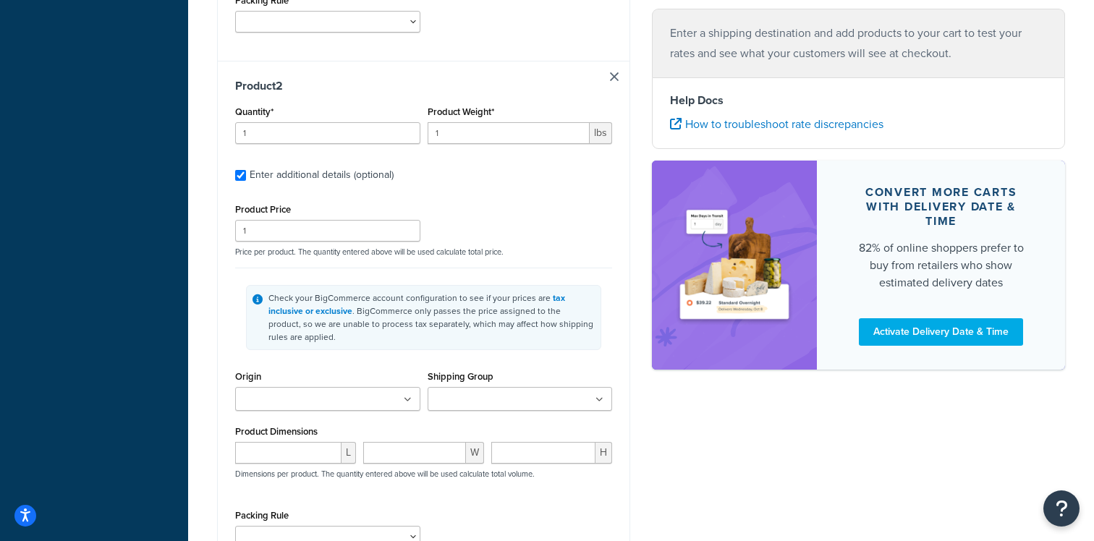
scroll to position [732, 0]
type input "4"
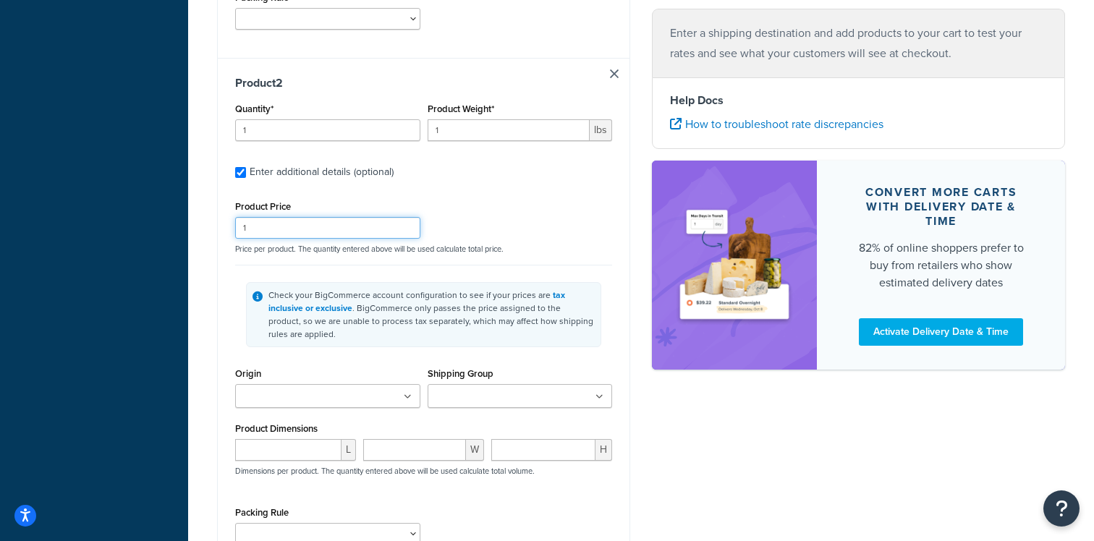
click at [274, 232] on input "1" at bounding box center [327, 228] width 185 height 22
type input "225"
click at [290, 444] on input "number" at bounding box center [288, 450] width 106 height 22
type input "4"
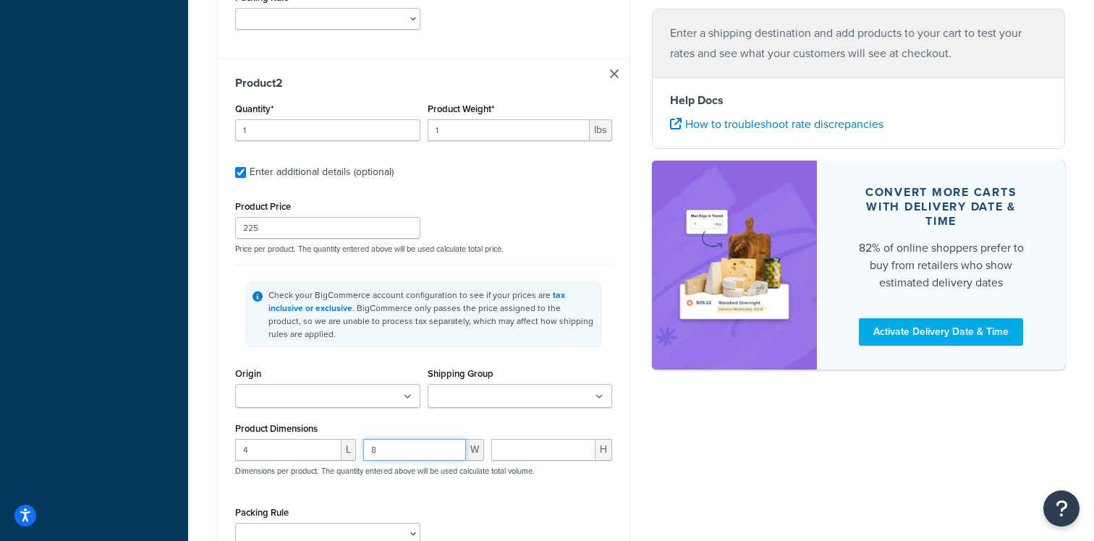
type input "8"
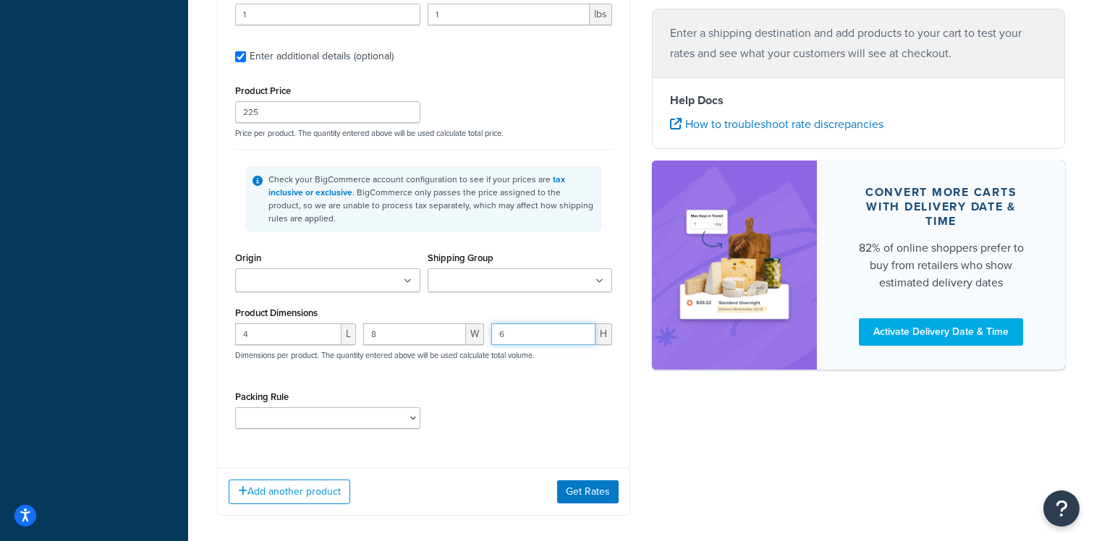
scroll to position [855, 0]
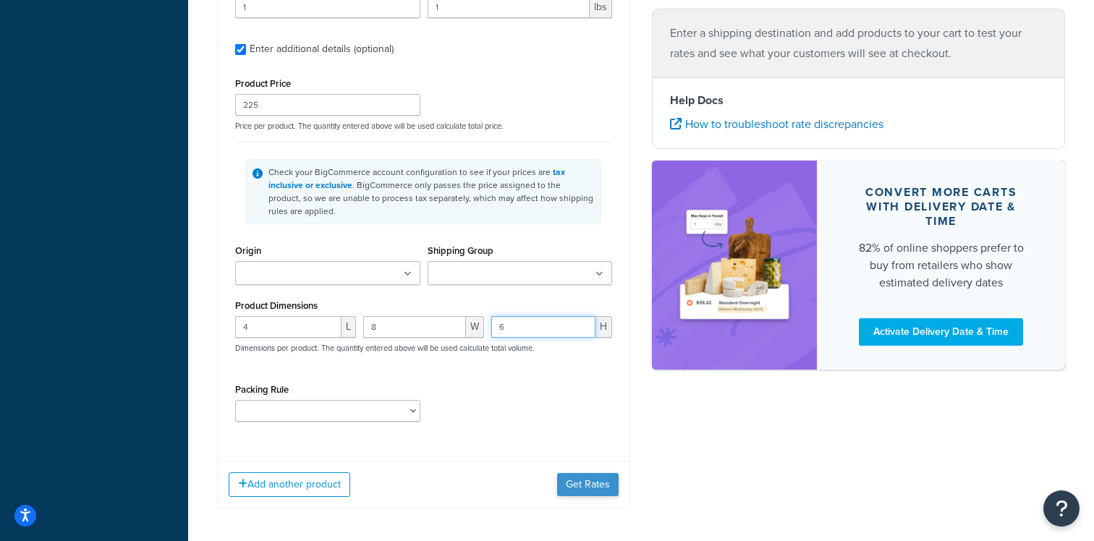
type input "6"
click at [585, 484] on button "Get Rates" at bounding box center [588, 484] width 62 height 23
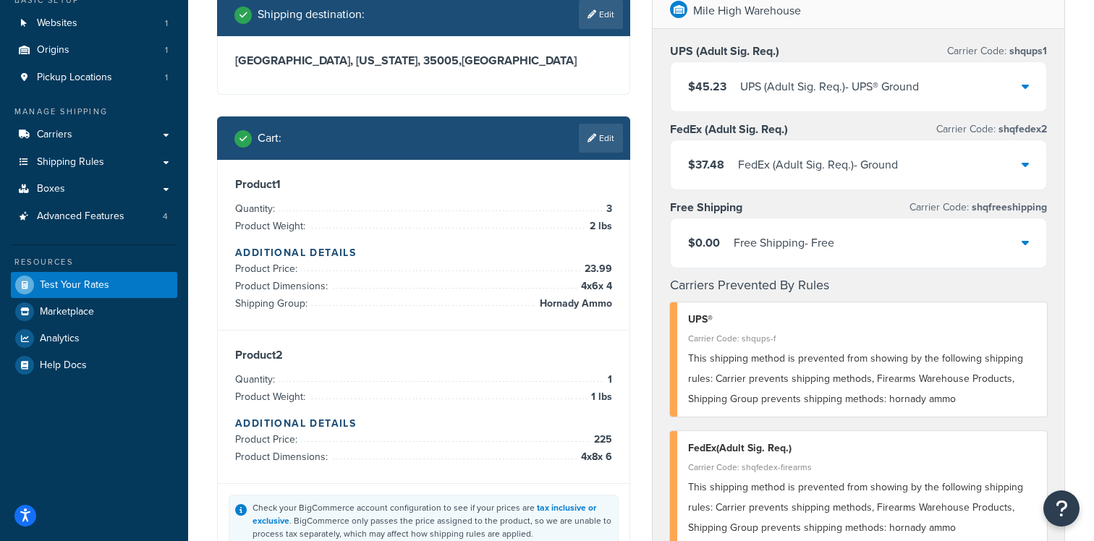
scroll to position [107, 0]
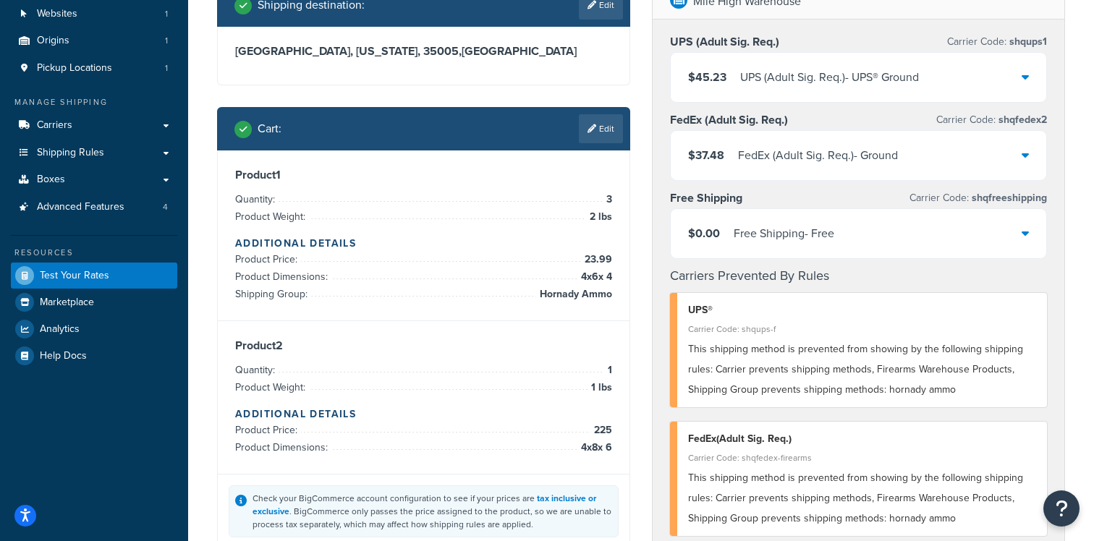
click at [841, 242] on div "$0.00 Free Shipping - Free" at bounding box center [859, 233] width 376 height 49
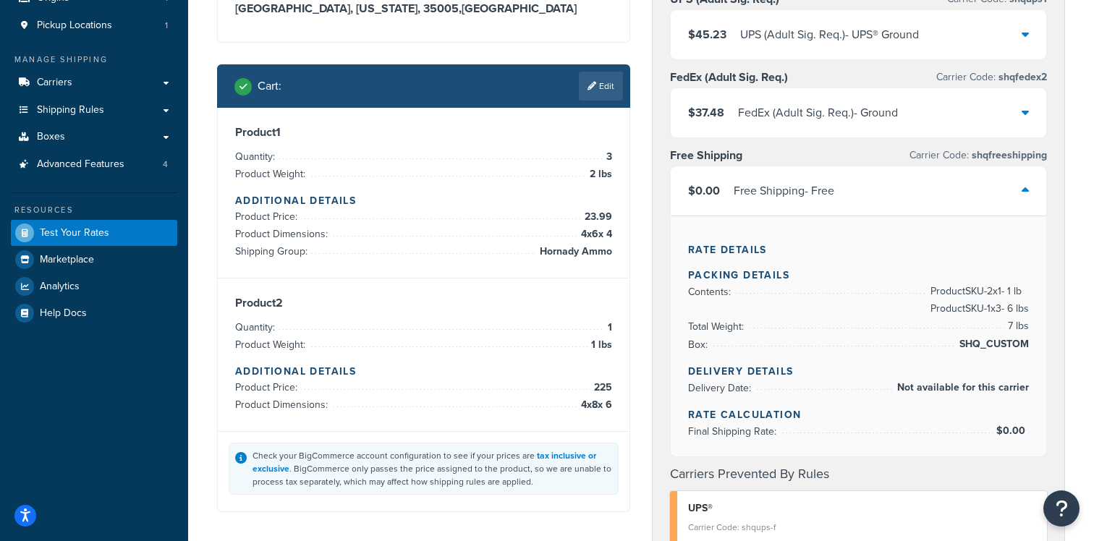
scroll to position [143, 0]
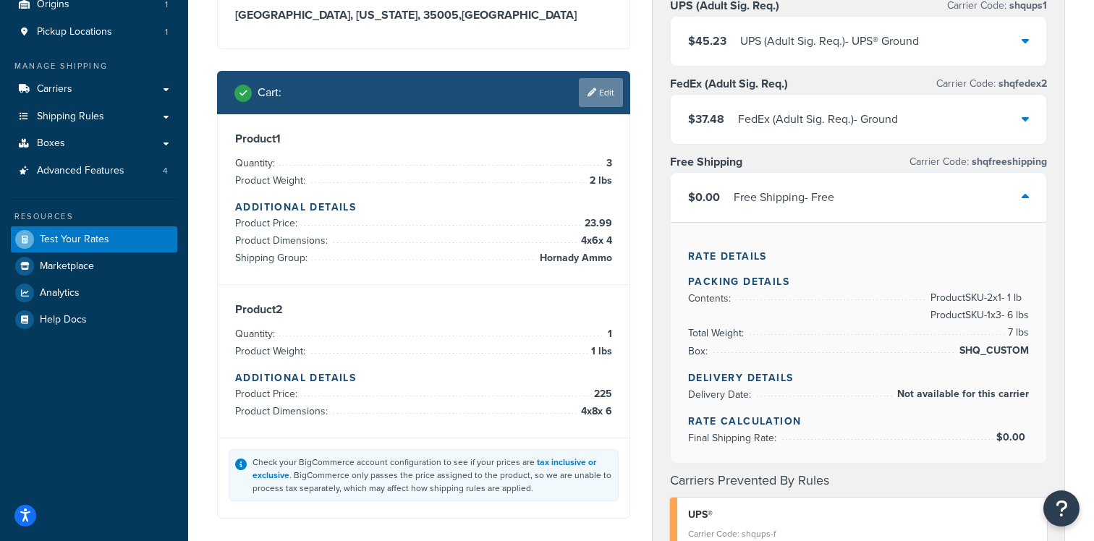
click at [599, 105] on link "Edit" at bounding box center [601, 92] width 44 height 29
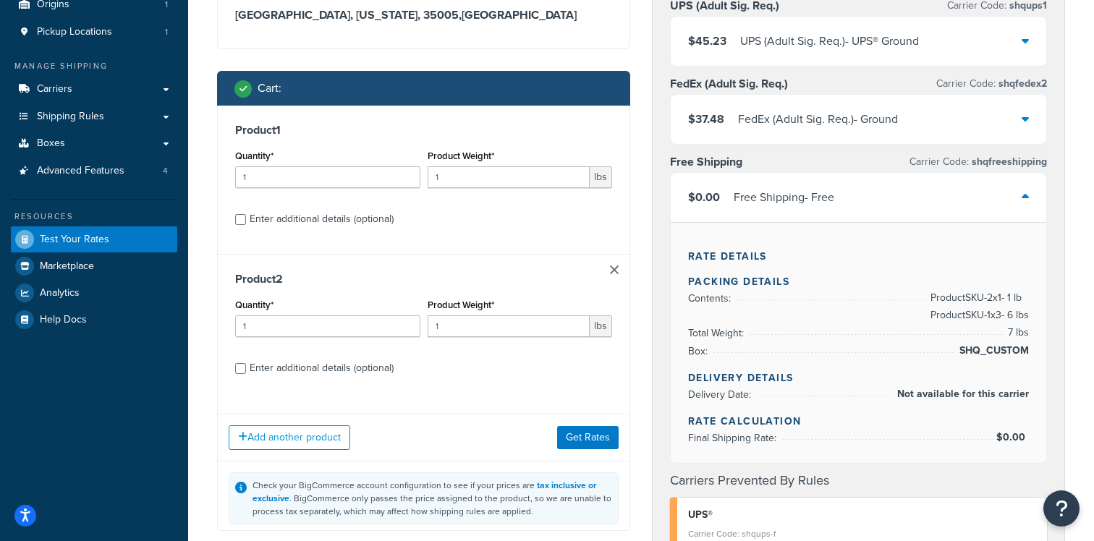
click at [313, 221] on div "Enter additional details (optional)" at bounding box center [322, 219] width 144 height 20
click at [246, 221] on input "Enter additional details (optional)" at bounding box center [240, 219] width 11 height 11
checkbox input "true"
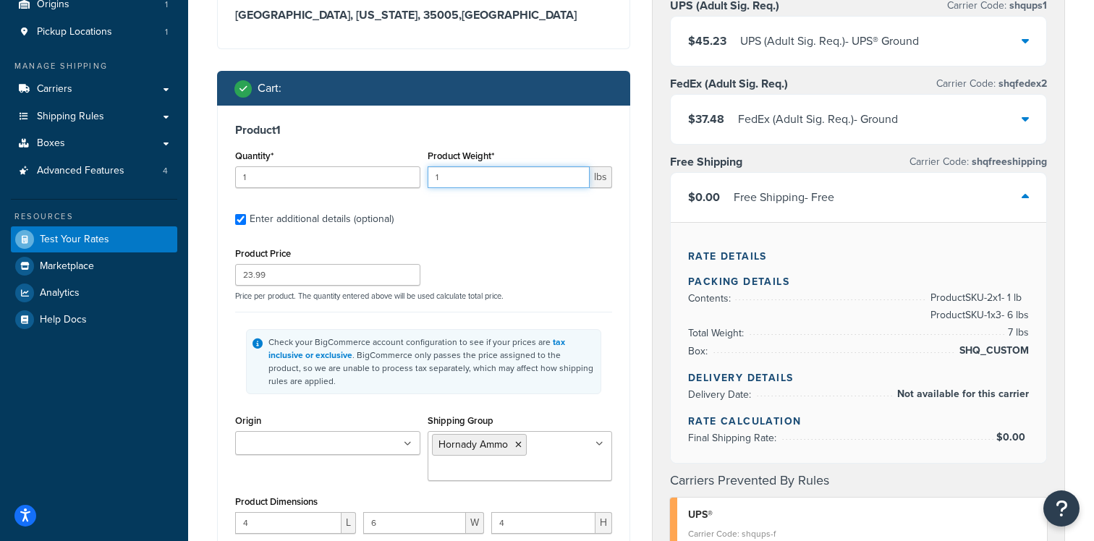
click at [479, 182] on input "1" at bounding box center [509, 177] width 163 height 22
type input "1.1"
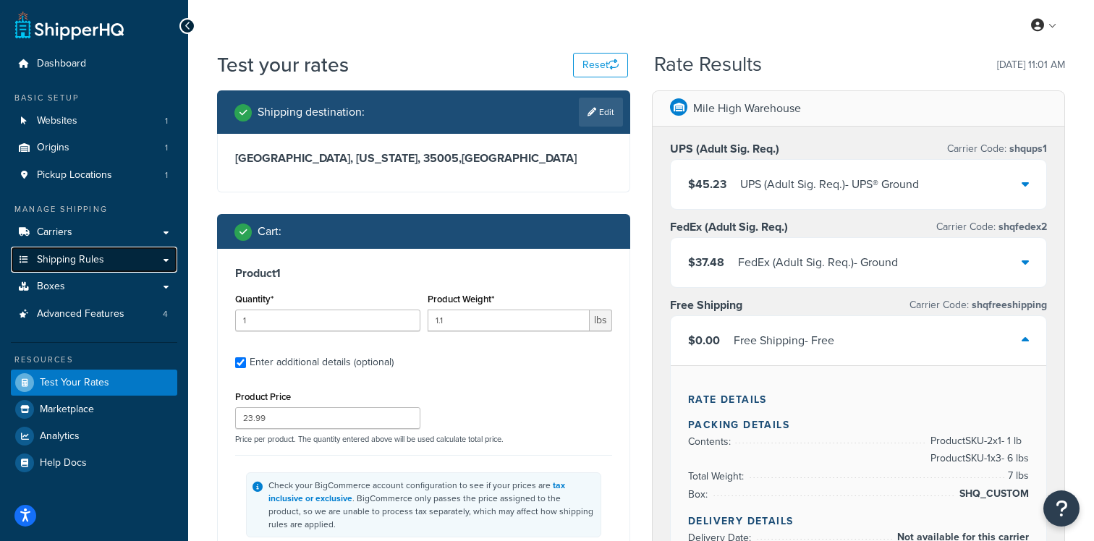
click at [131, 269] on link "Shipping Rules" at bounding box center [94, 260] width 166 height 27
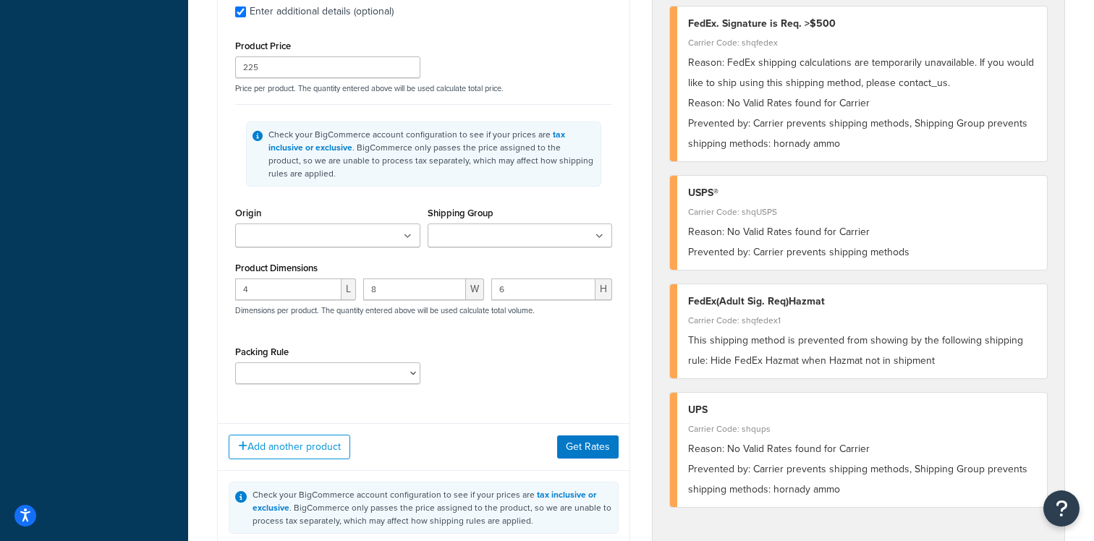
scroll to position [895, 0]
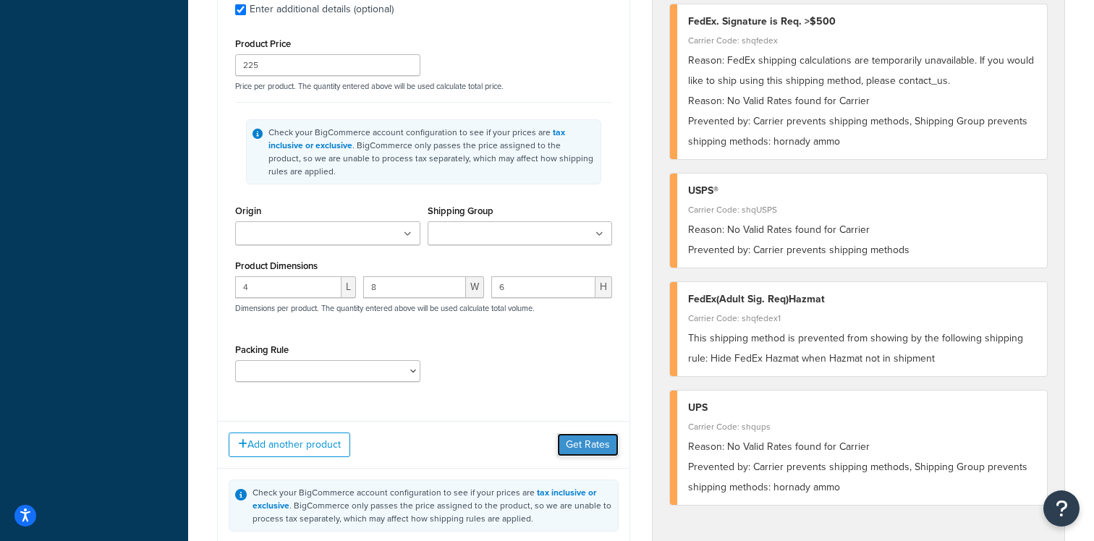
click at [583, 450] on button "Get Rates" at bounding box center [588, 445] width 62 height 23
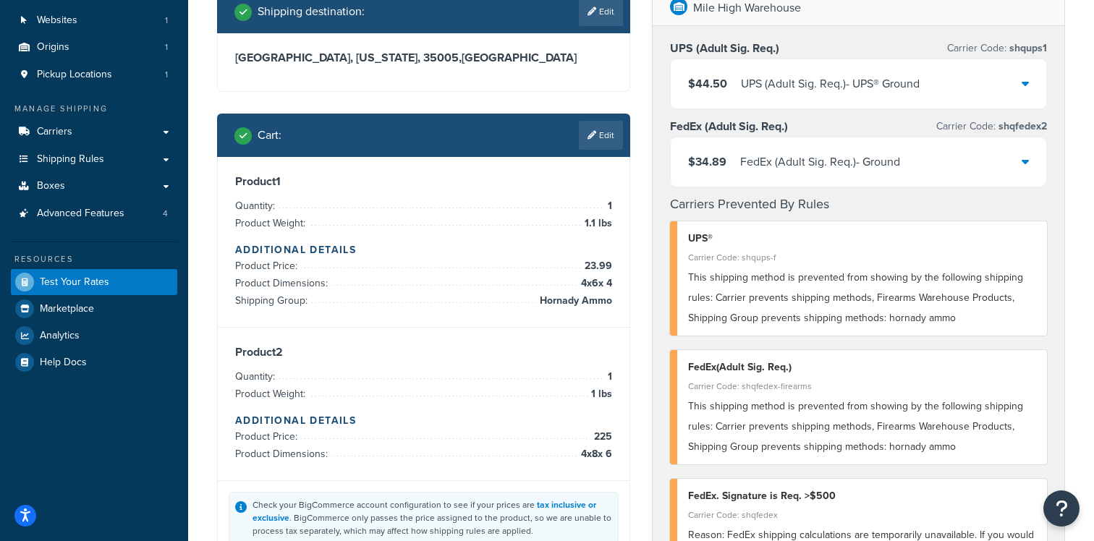
scroll to position [96, 0]
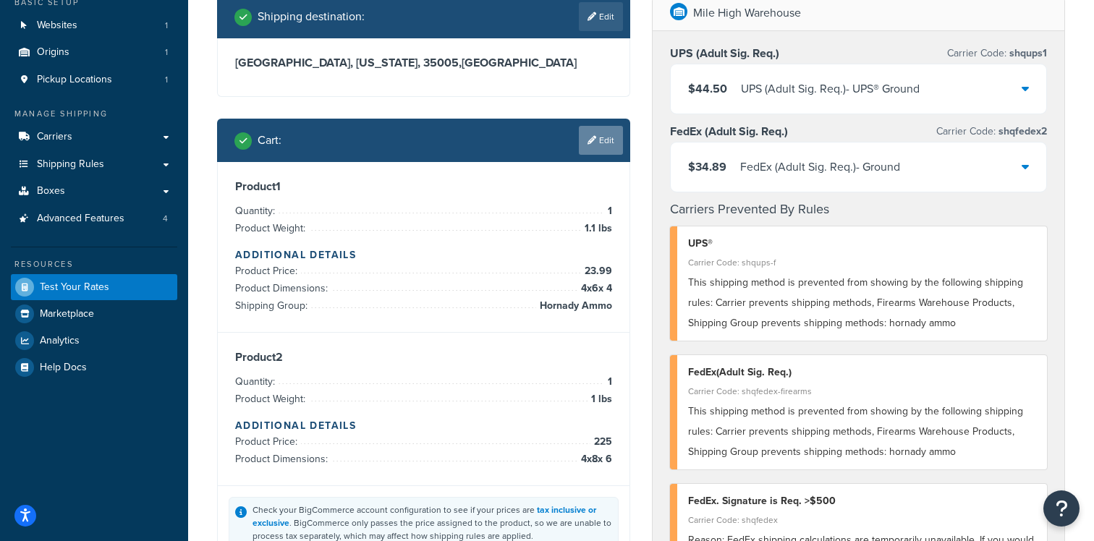
click at [604, 129] on link "Edit" at bounding box center [601, 140] width 44 height 29
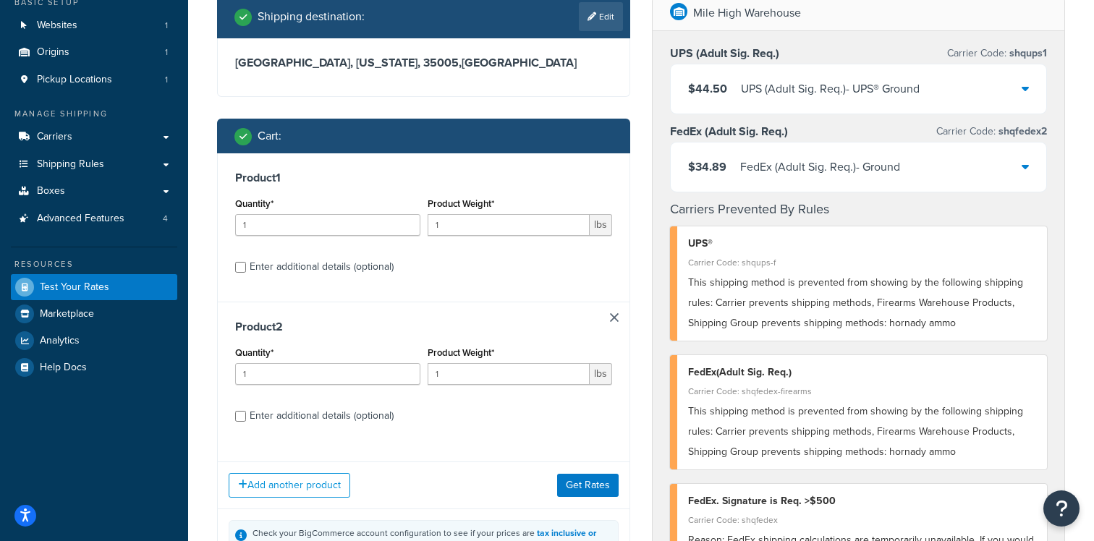
click at [419, 266] on label "Enter additional details (optional)" at bounding box center [431, 265] width 363 height 23
click at [246, 266] on input "Enter additional details (optional)" at bounding box center [240, 267] width 11 height 11
checkbox input "true"
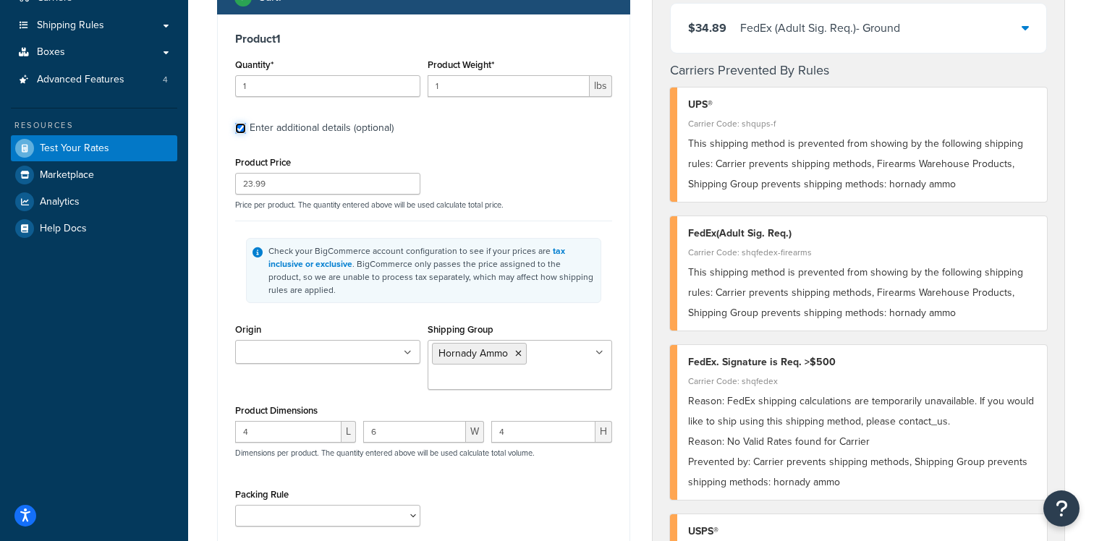
scroll to position [237, 0]
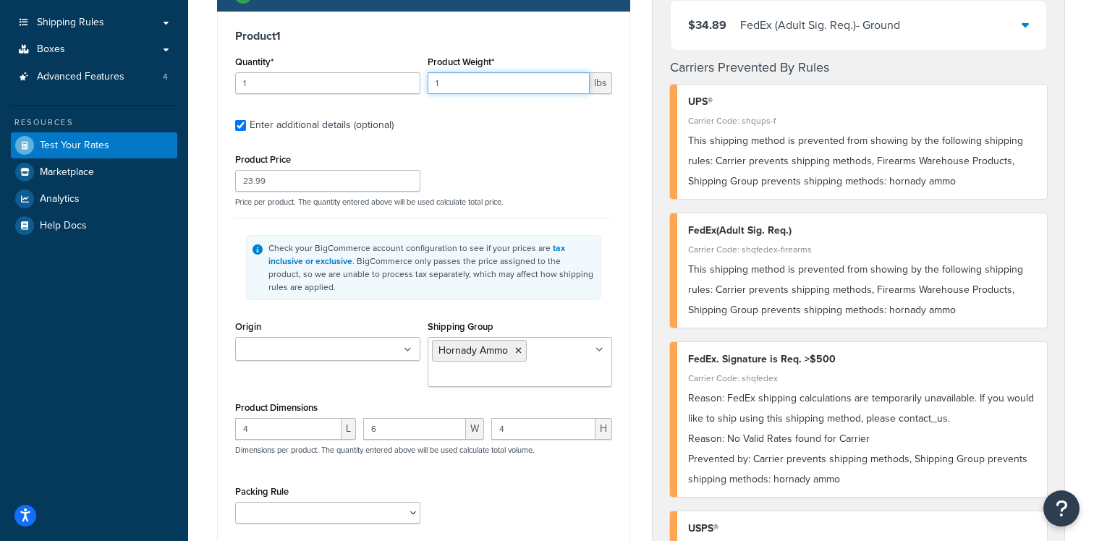
click at [469, 79] on input "1" at bounding box center [509, 83] width 163 height 22
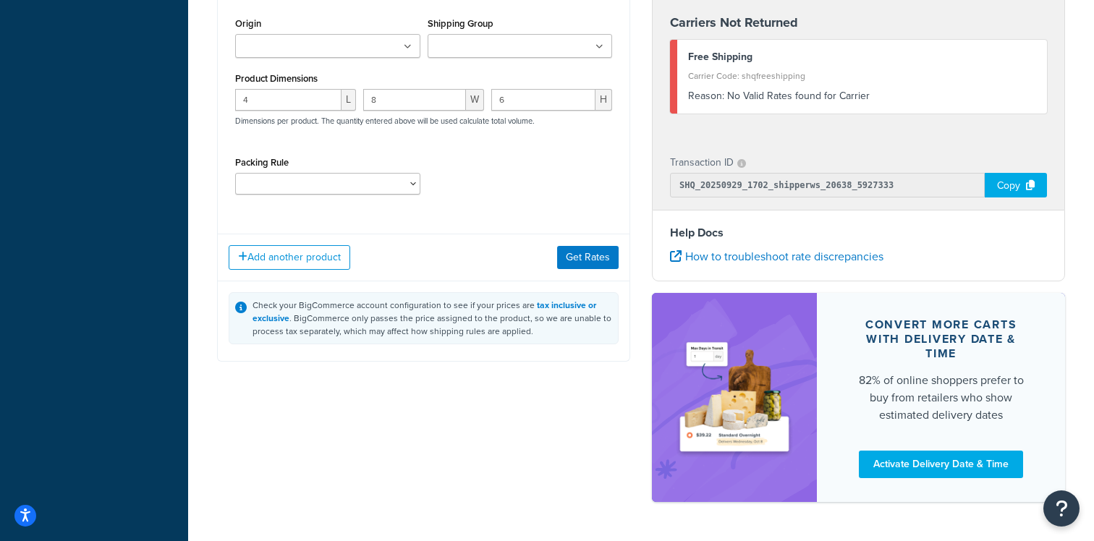
scroll to position [1130, 0]
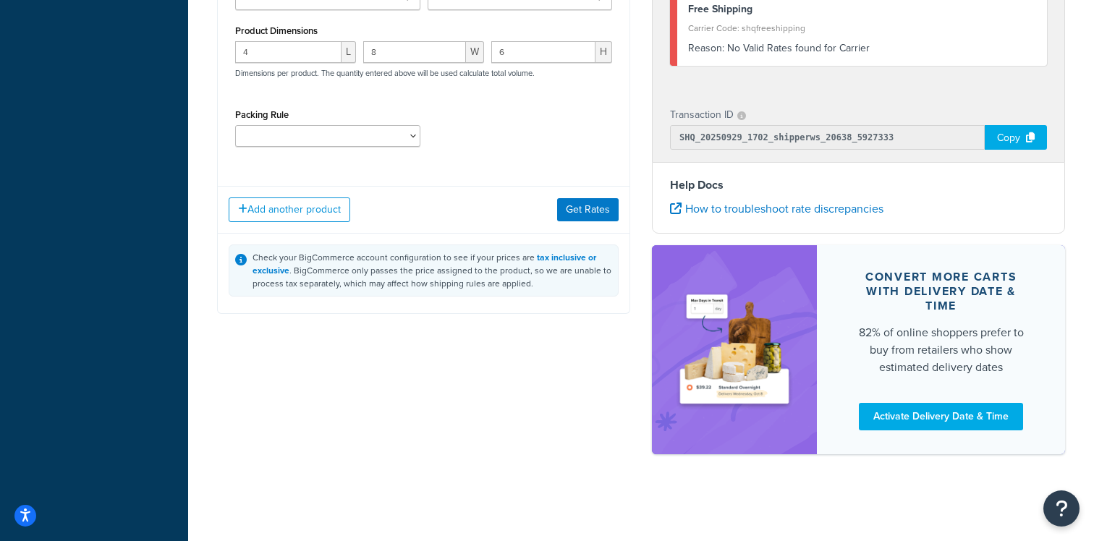
type input "2"
click at [604, 222] on div "Add another product Get Rates" at bounding box center [424, 209] width 412 height 47
click at [604, 215] on button "Get Rates" at bounding box center [588, 209] width 62 height 23
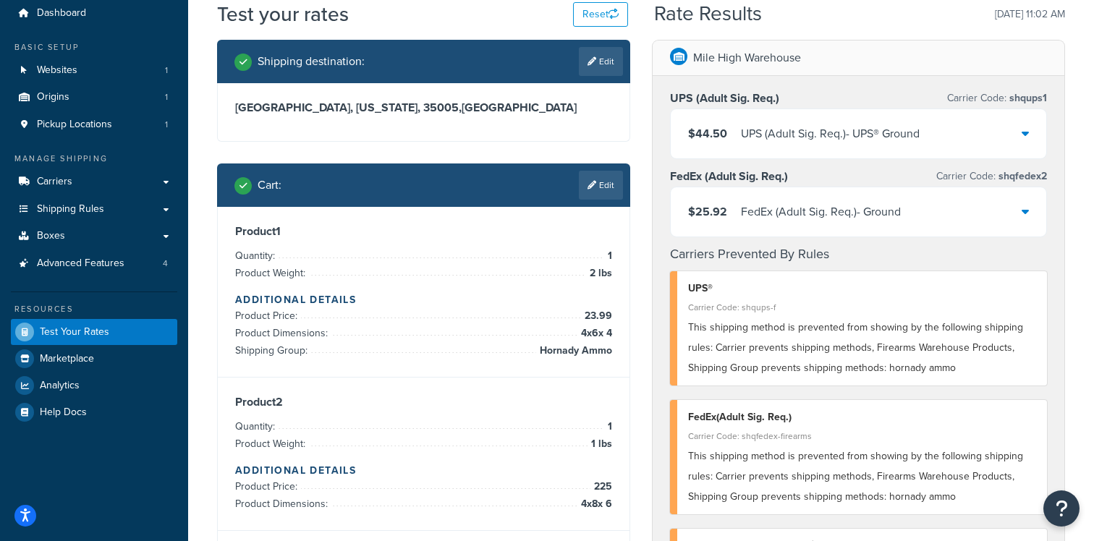
scroll to position [43, 0]
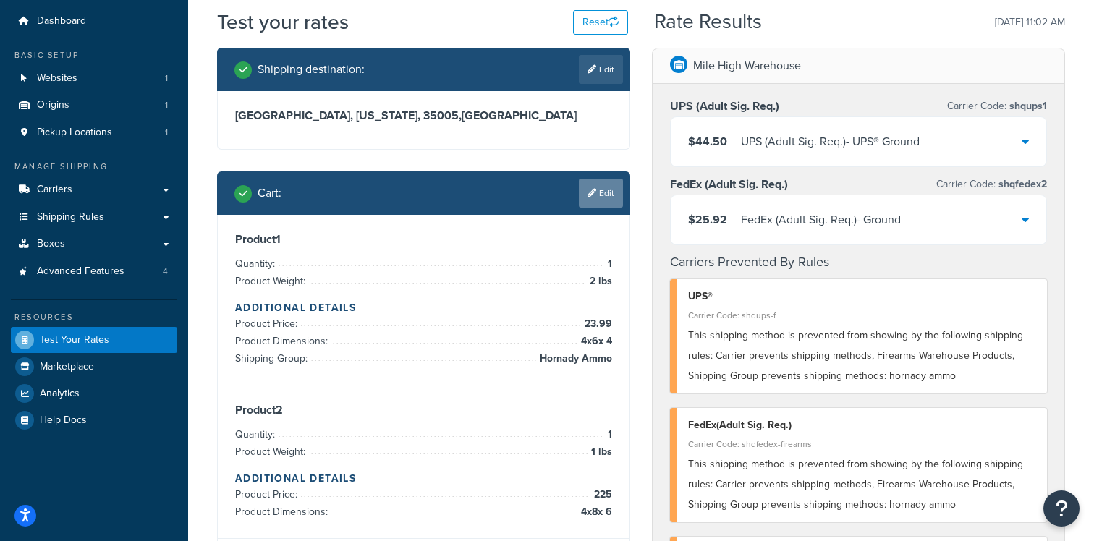
click at [596, 196] on link "Edit" at bounding box center [601, 193] width 44 height 29
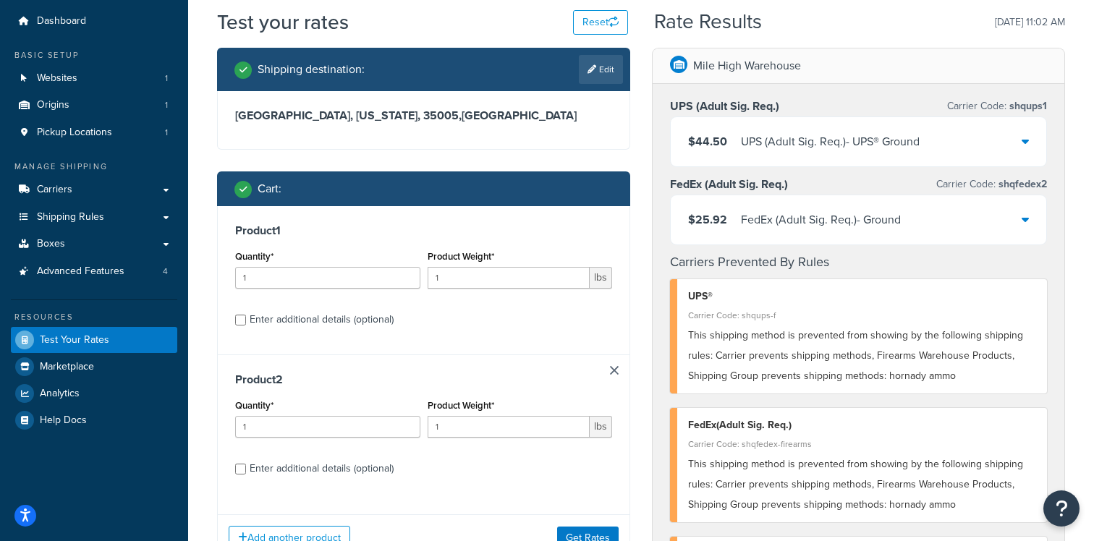
click at [331, 308] on label "Enter additional details (optional)" at bounding box center [431, 318] width 363 height 23
click at [246, 315] on input "Enter additional details (optional)" at bounding box center [240, 320] width 11 height 11
checkbox input "true"
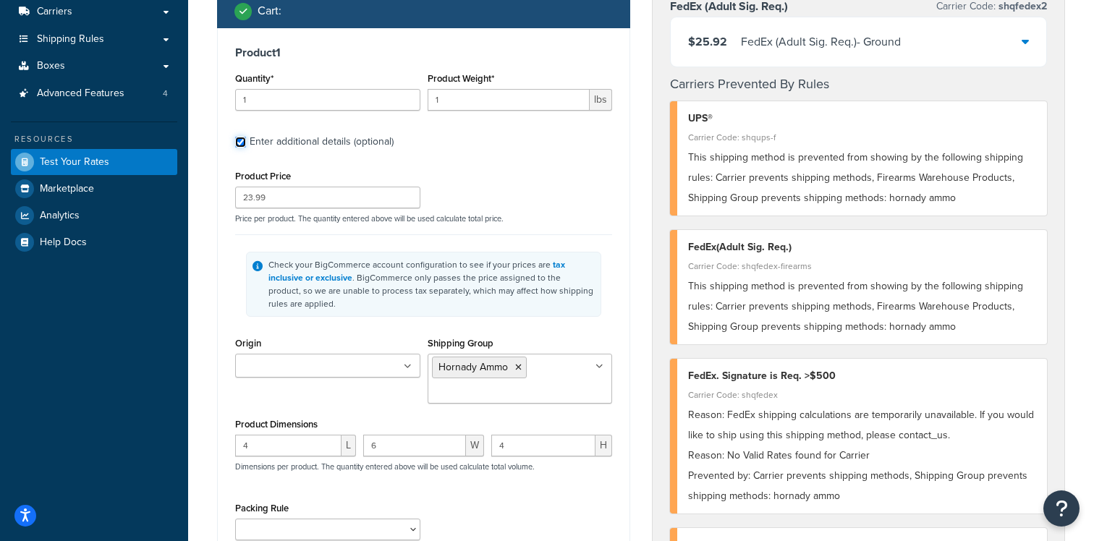
scroll to position [0, 0]
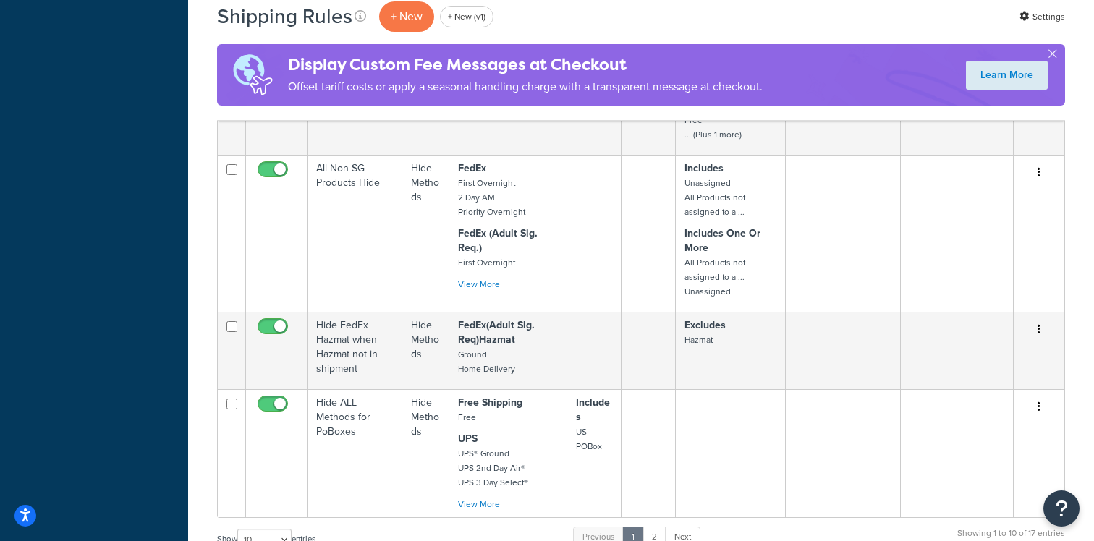
scroll to position [1697, 0]
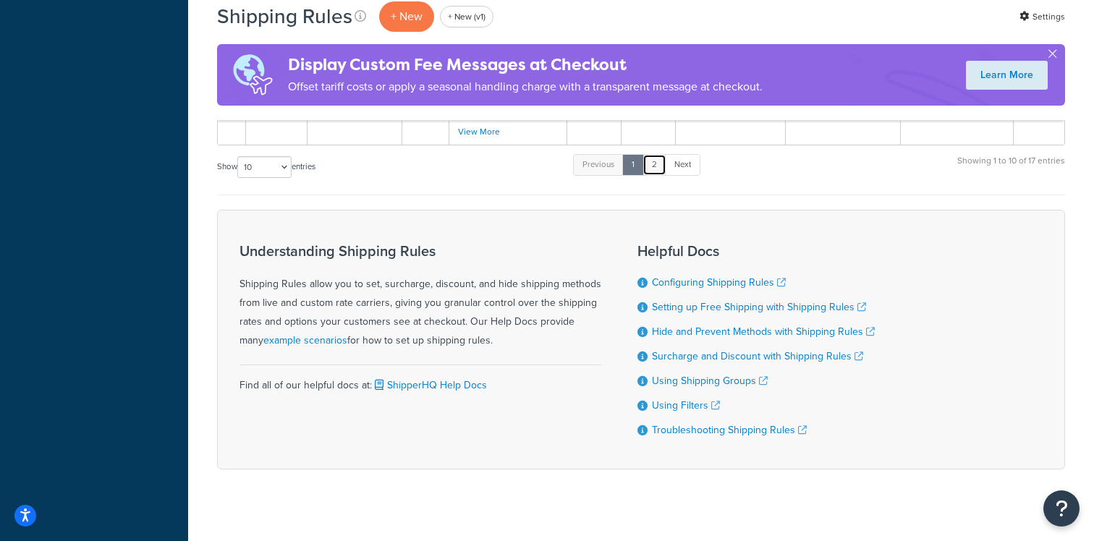
click at [660, 159] on link "2" at bounding box center [655, 165] width 24 height 22
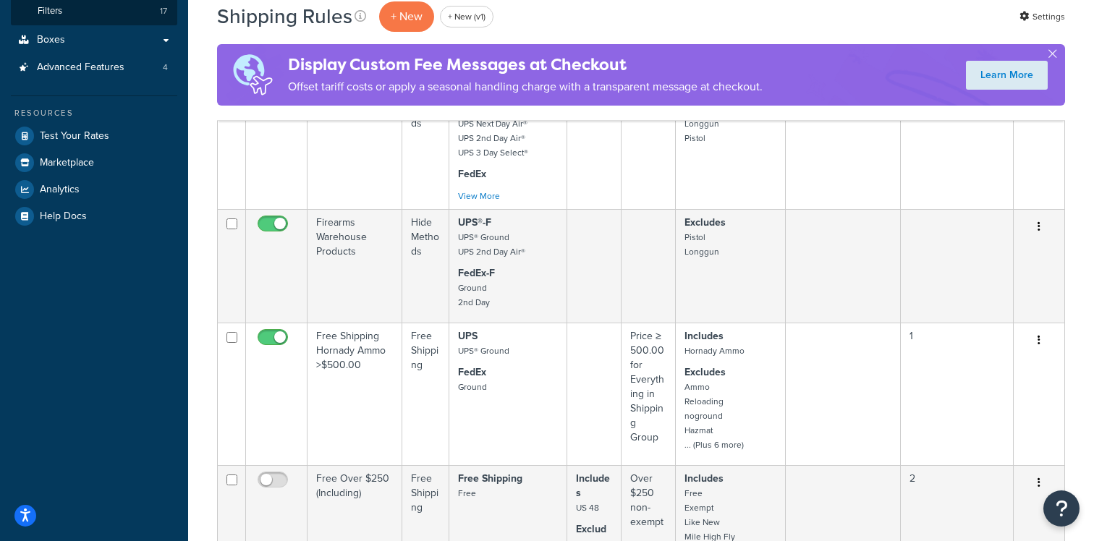
scroll to position [370, 0]
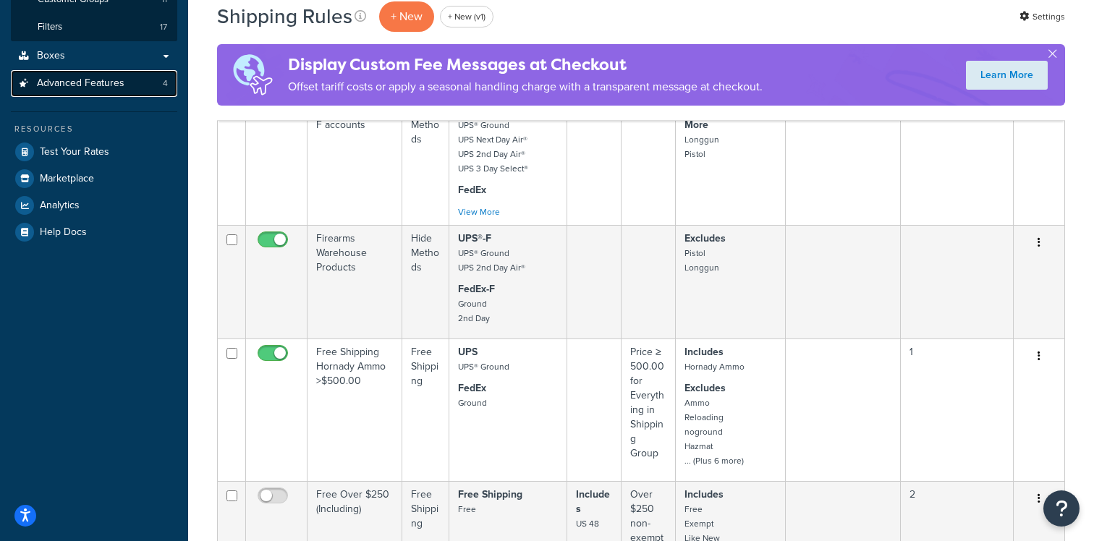
click at [151, 85] on link "Advanced Features 4" at bounding box center [94, 83] width 166 height 27
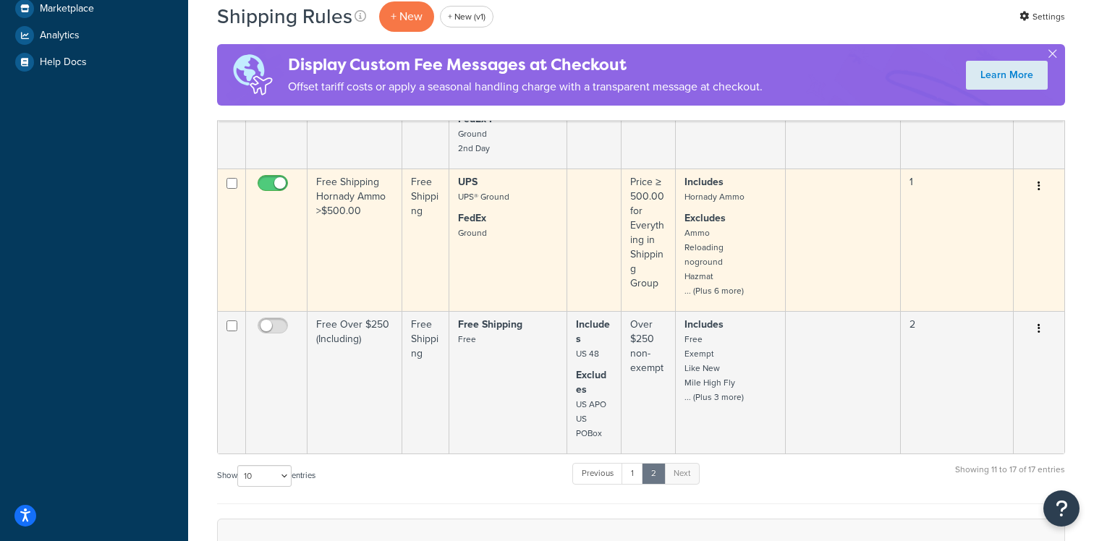
scroll to position [547, 0]
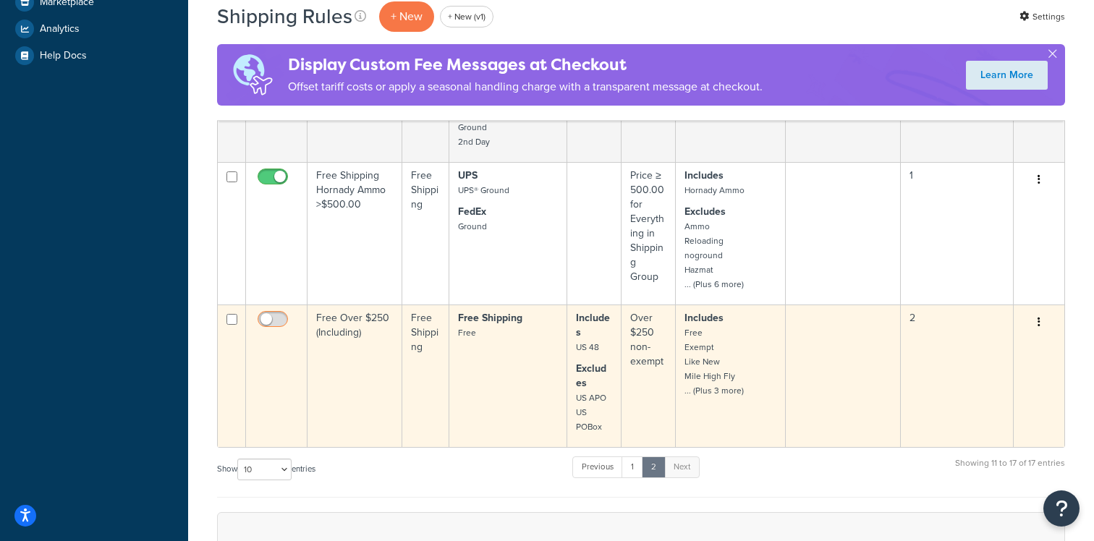
click at [279, 321] on input "checkbox" at bounding box center [275, 323] width 40 height 18
click at [273, 318] on input "checkbox" at bounding box center [275, 323] width 40 height 18
checkbox input "false"
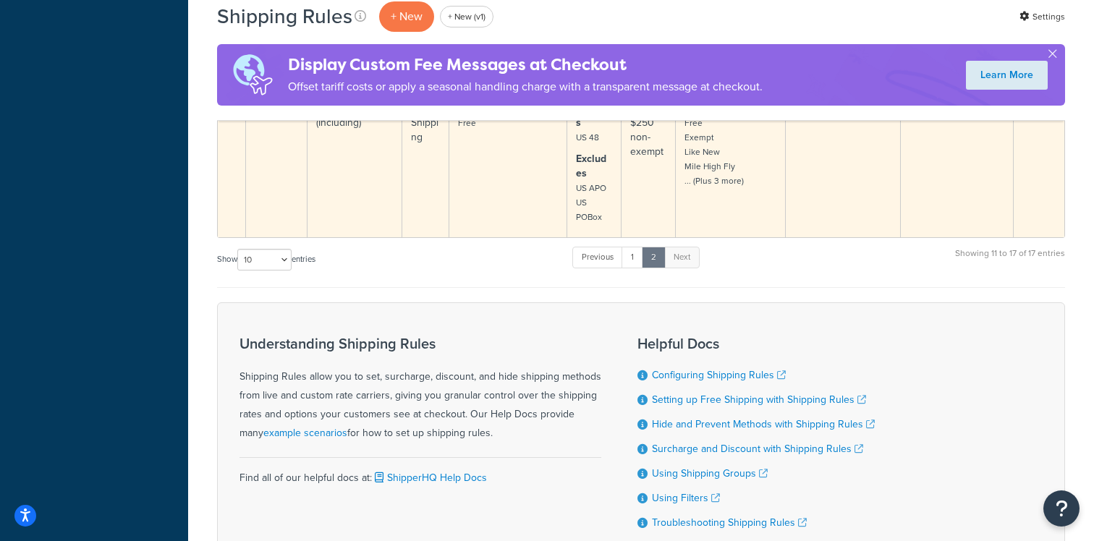
scroll to position [864, 0]
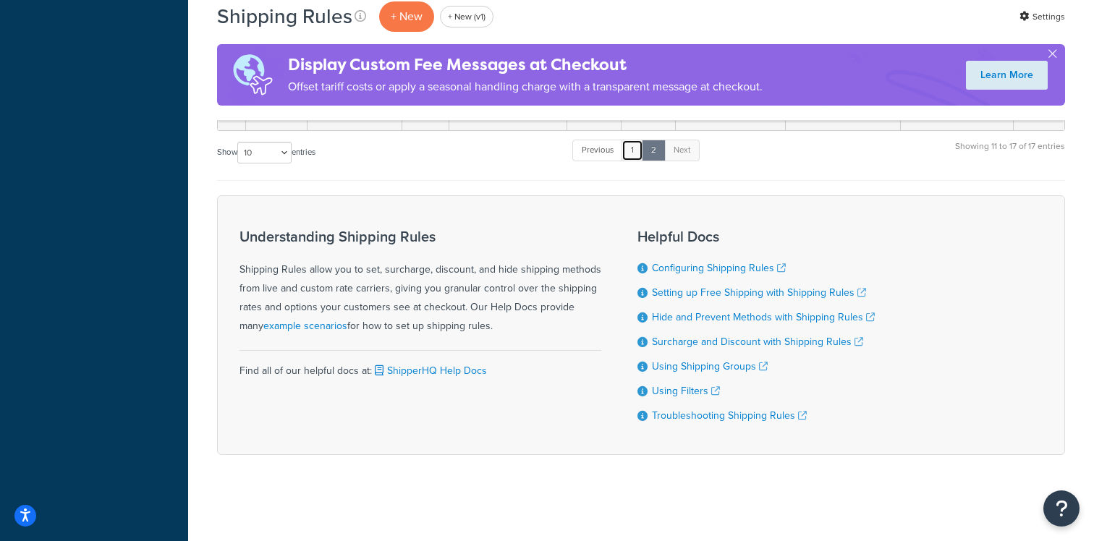
click at [640, 158] on link "1" at bounding box center [633, 151] width 22 height 22
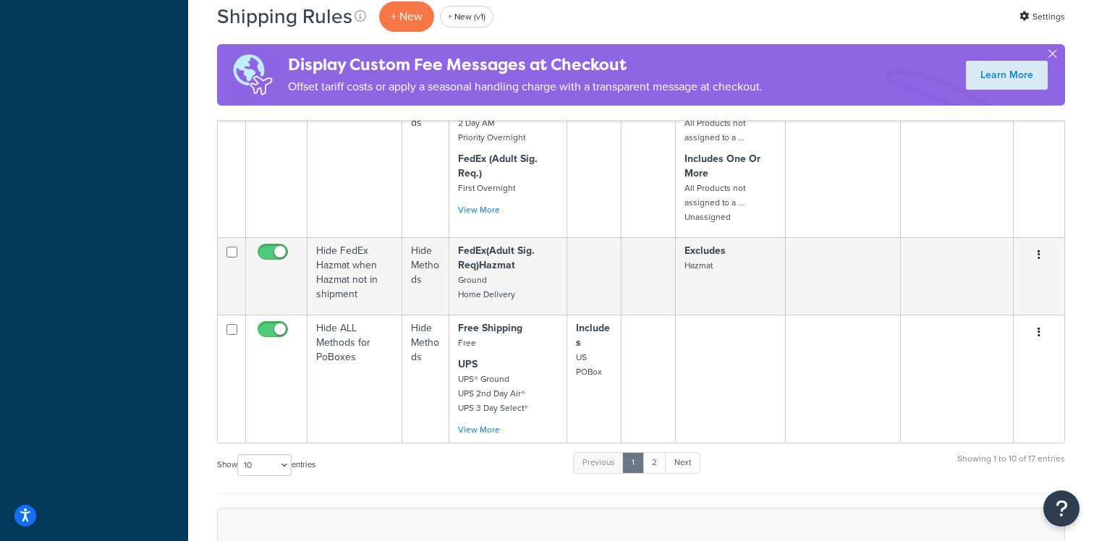
scroll to position [1580, 0]
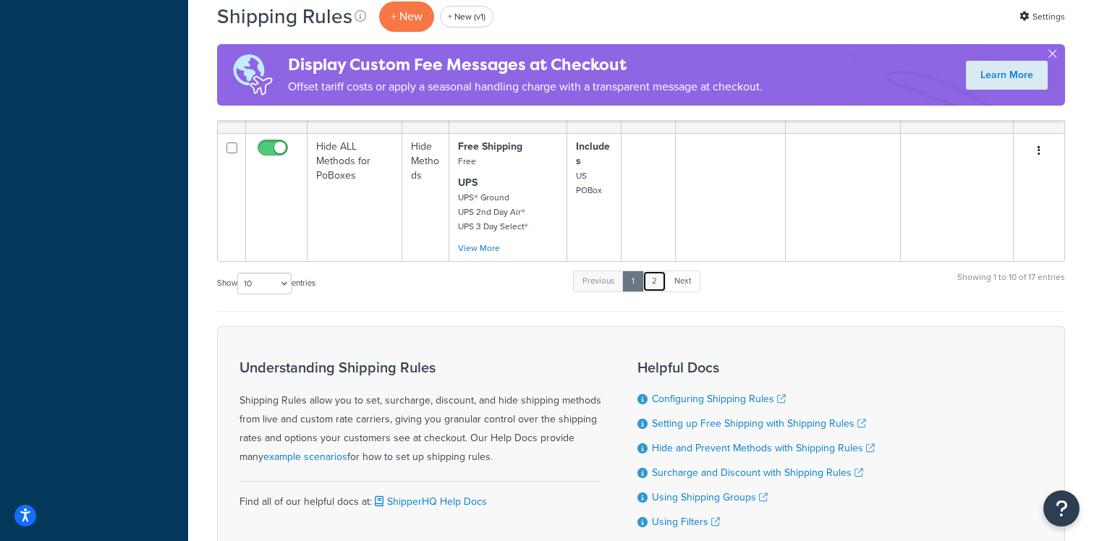
click at [660, 271] on link "2" at bounding box center [655, 282] width 24 height 22
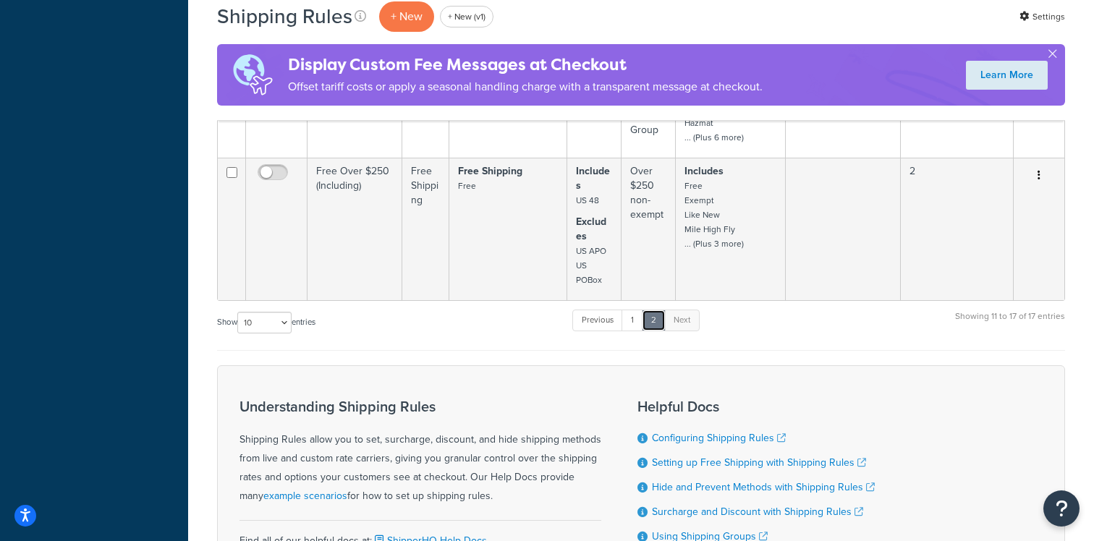
scroll to position [689, 0]
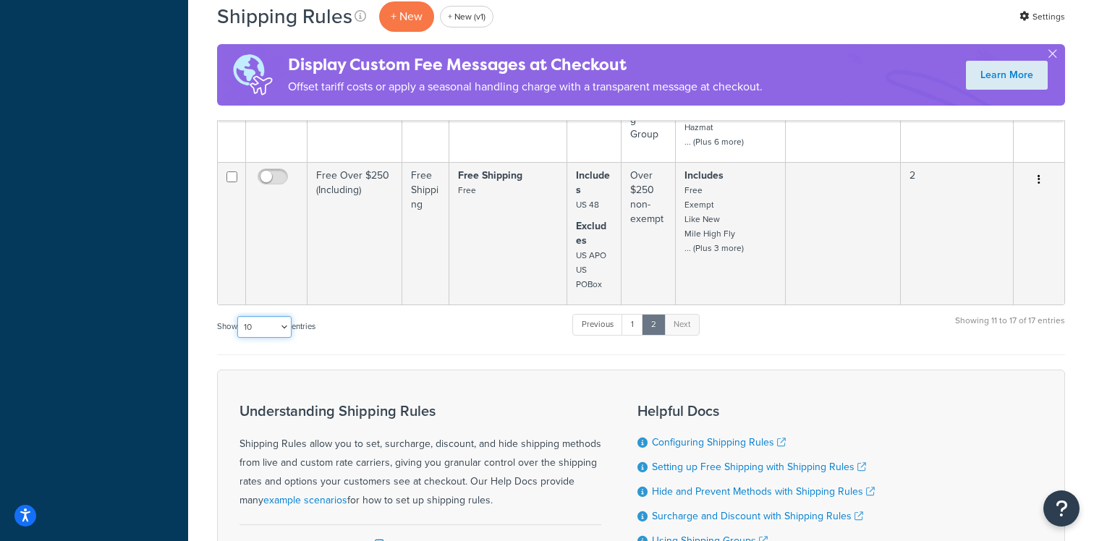
click at [266, 324] on select "10 15 25 50 100 1000" at bounding box center [264, 327] width 54 height 22
select select "25"
click at [239, 316] on select "10 15 25 50 100 1000" at bounding box center [264, 327] width 54 height 22
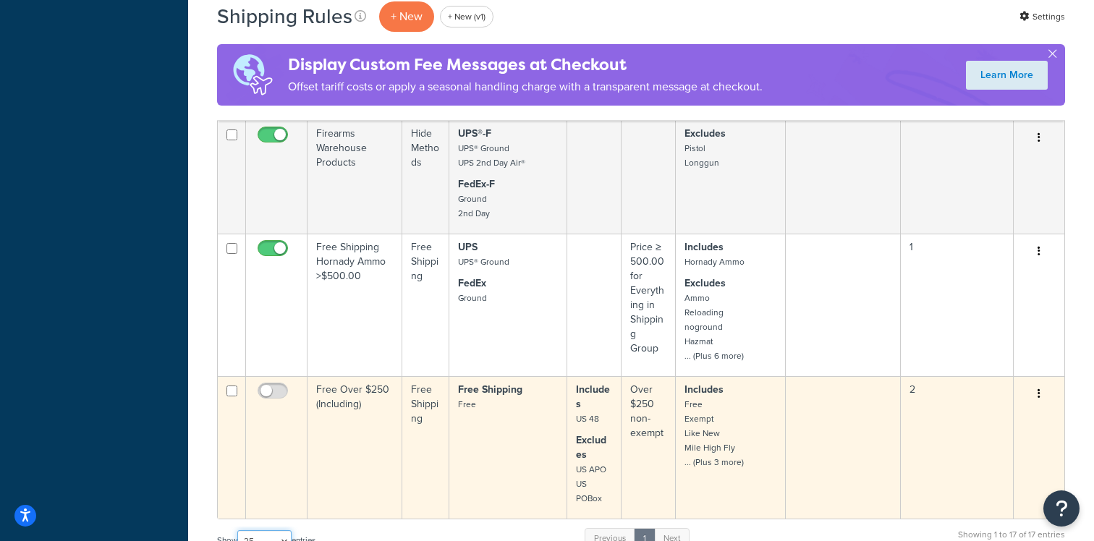
scroll to position [2078, 0]
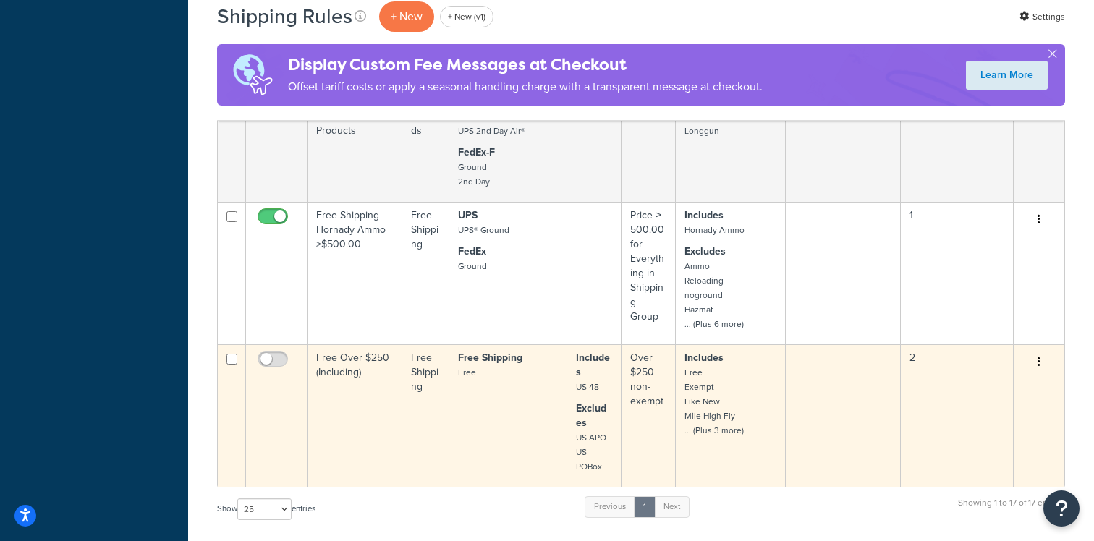
click at [452, 408] on td "Free Shipping Free" at bounding box center [509, 416] width 118 height 143
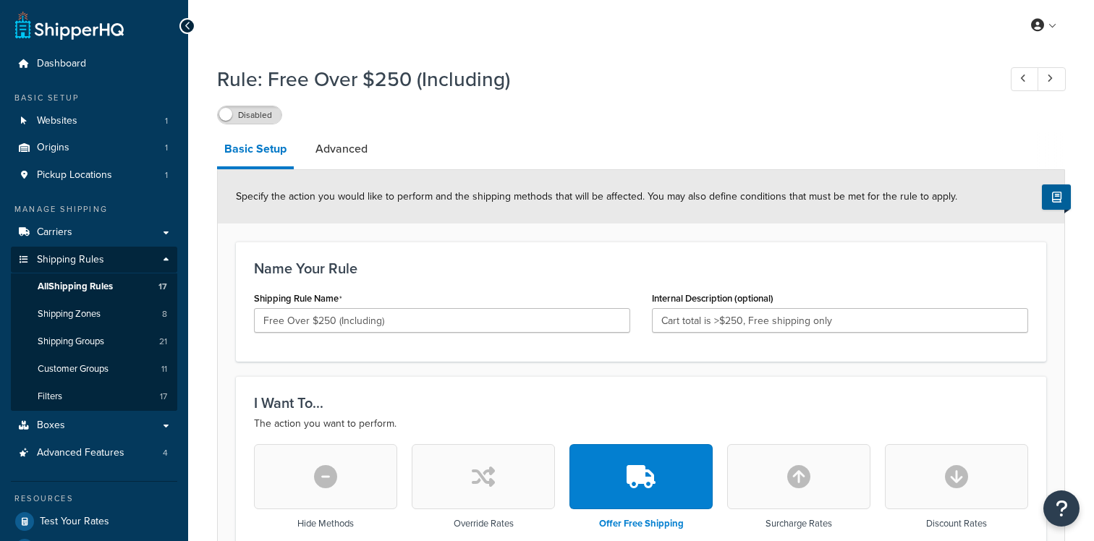
select select "LOCATION"
click at [364, 153] on link "Advanced" at bounding box center [341, 149] width 67 height 35
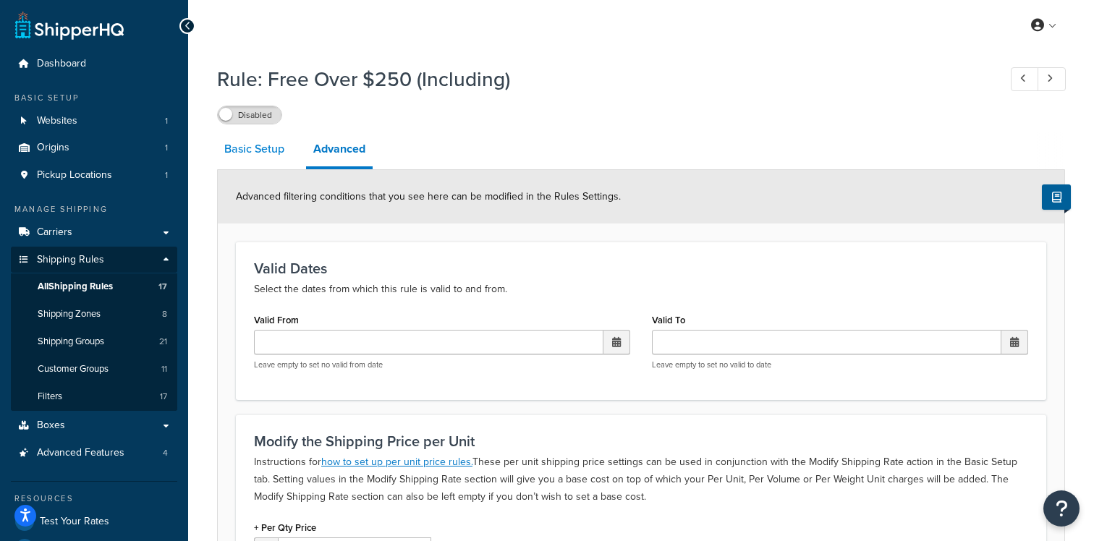
click at [240, 145] on link "Basic Setup" at bounding box center [254, 149] width 75 height 35
select select "LOCATION"
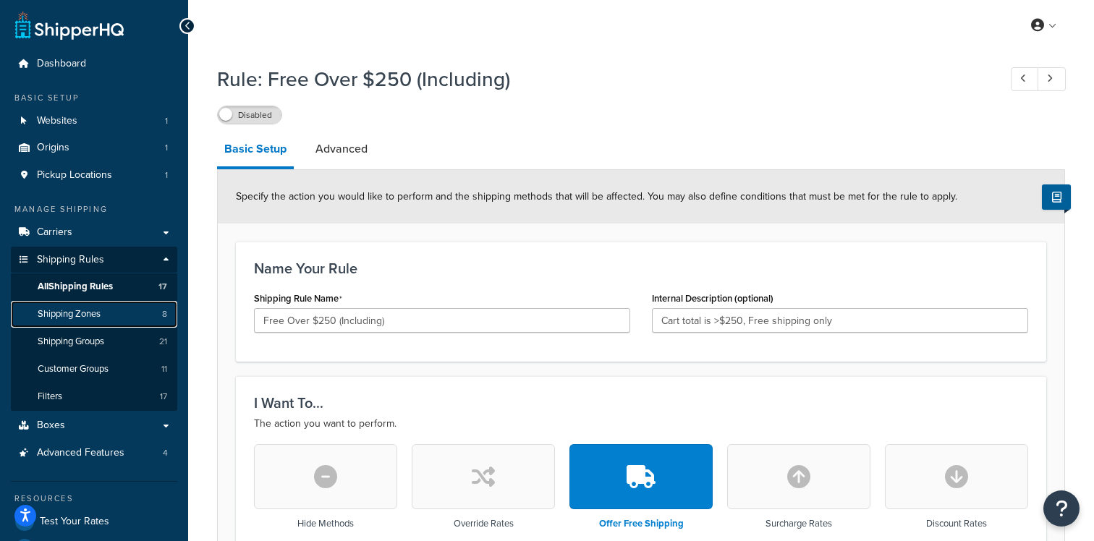
click at [120, 321] on link "Shipping Zones 8" at bounding box center [94, 314] width 166 height 27
click link "Shipping Groups 21"
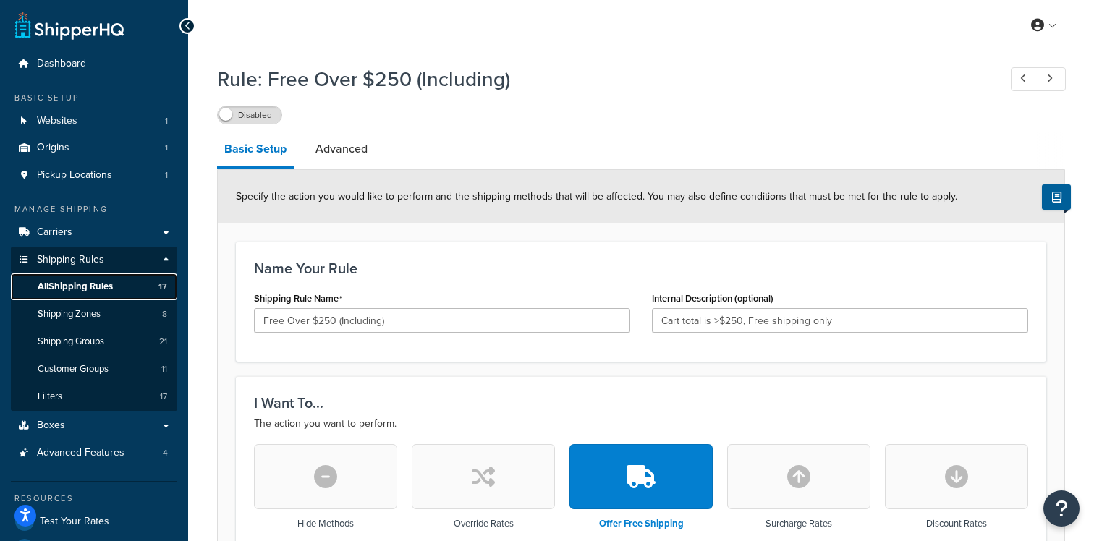
click link "All Shipping Rules 17"
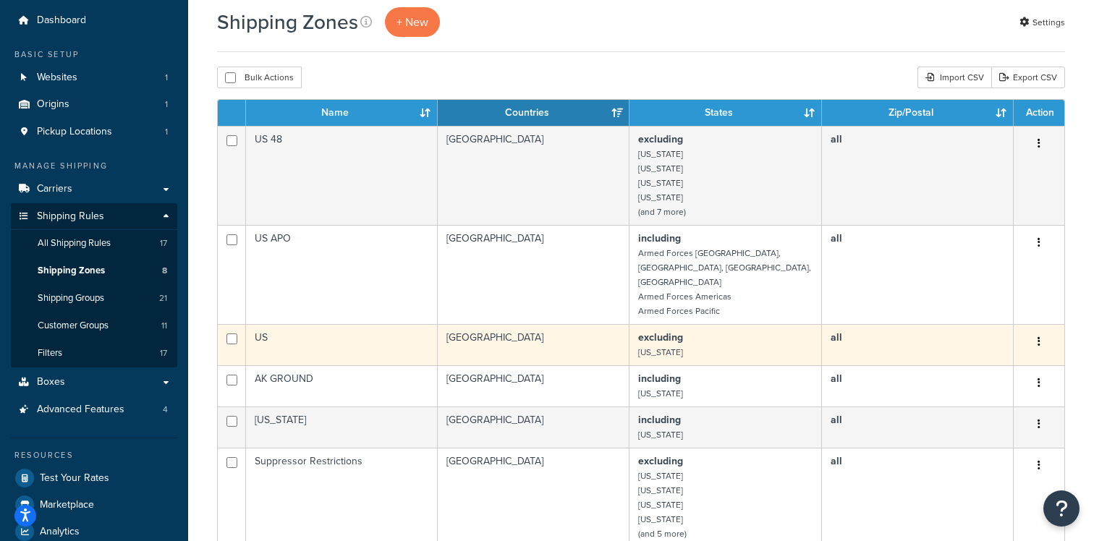
scroll to position [41, 0]
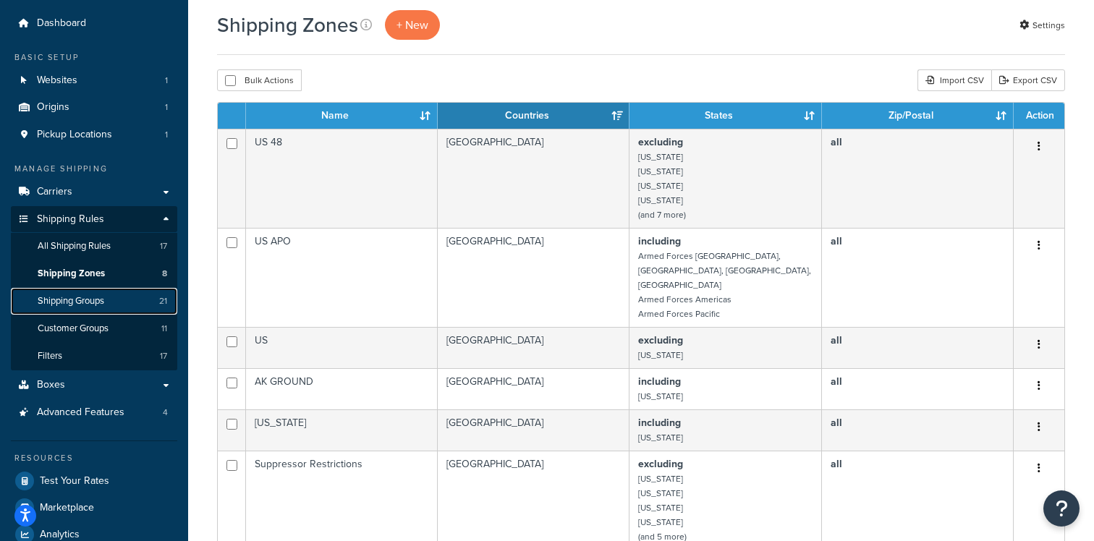
click at [153, 308] on link "Shipping Groups 21" at bounding box center [94, 301] width 166 height 27
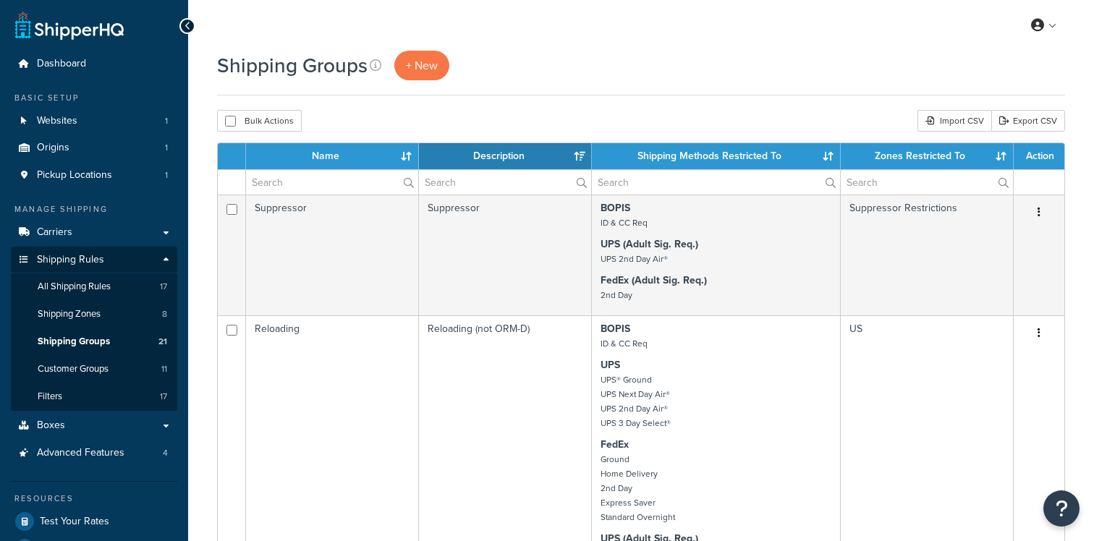
select select "15"
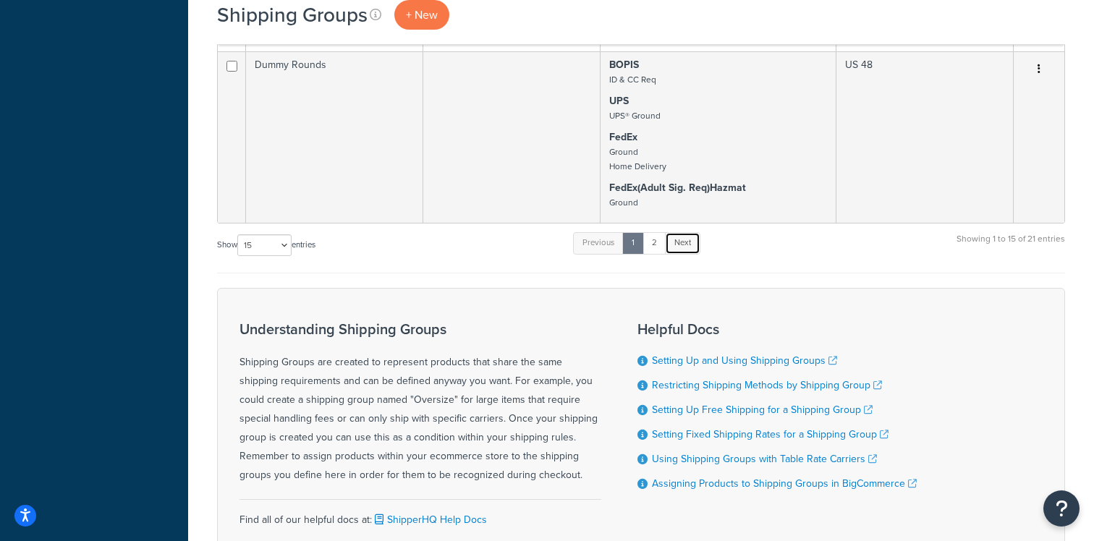
click at [680, 244] on link "Next" at bounding box center [682, 243] width 35 height 22
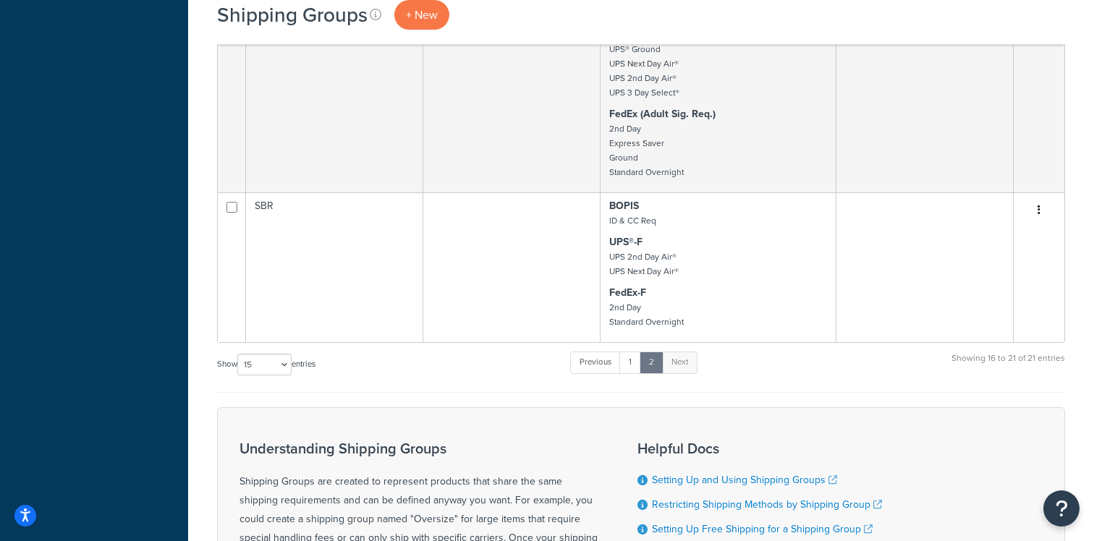
scroll to position [1518, 0]
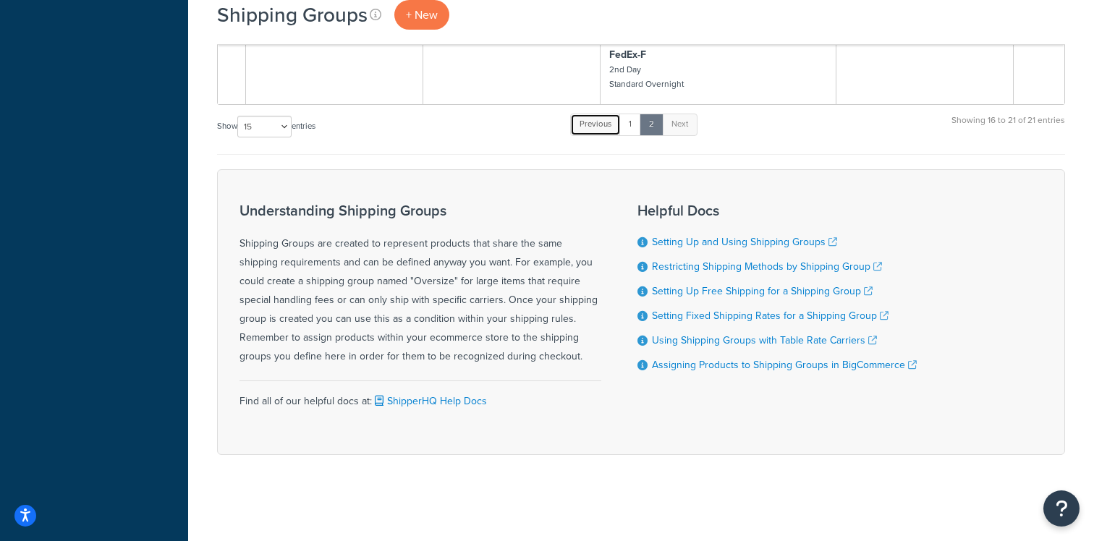
click at [612, 127] on link "Previous" at bounding box center [595, 125] width 51 height 22
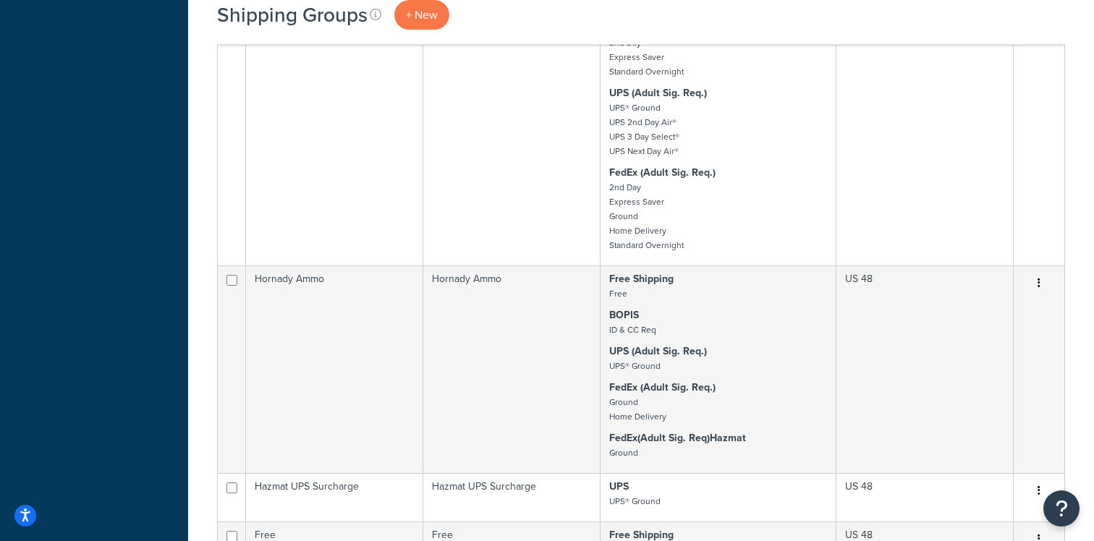
scroll to position [1755, 0]
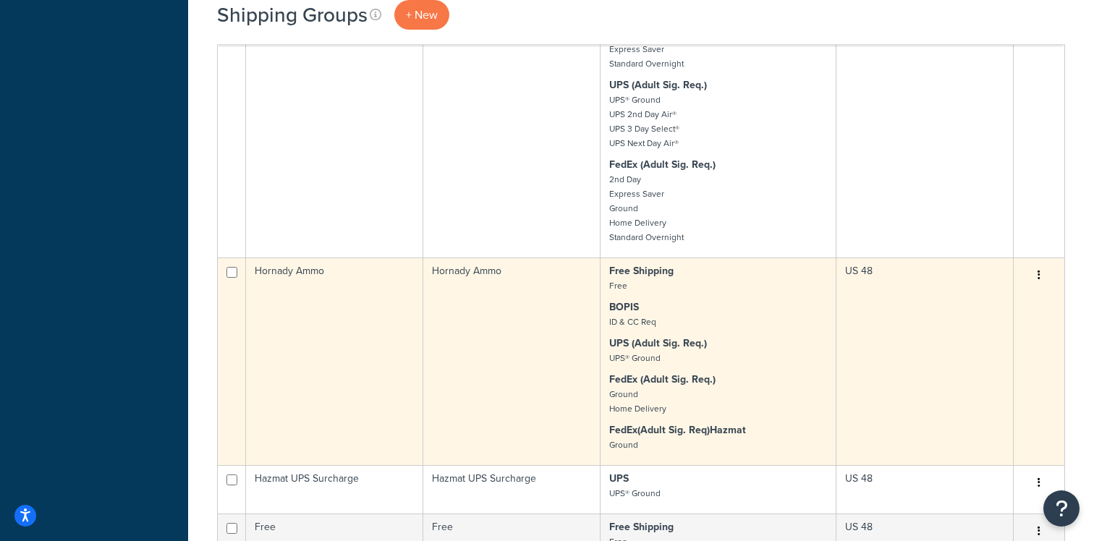
click at [562, 364] on td "Hornady Ammo" at bounding box center [511, 362] width 177 height 208
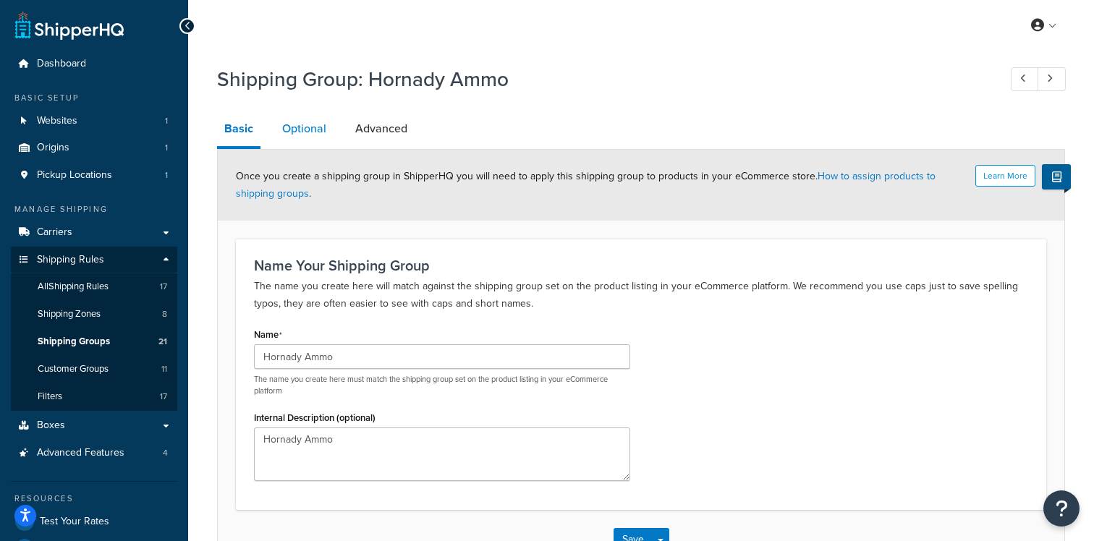
click at [312, 142] on link "Optional" at bounding box center [304, 128] width 59 height 35
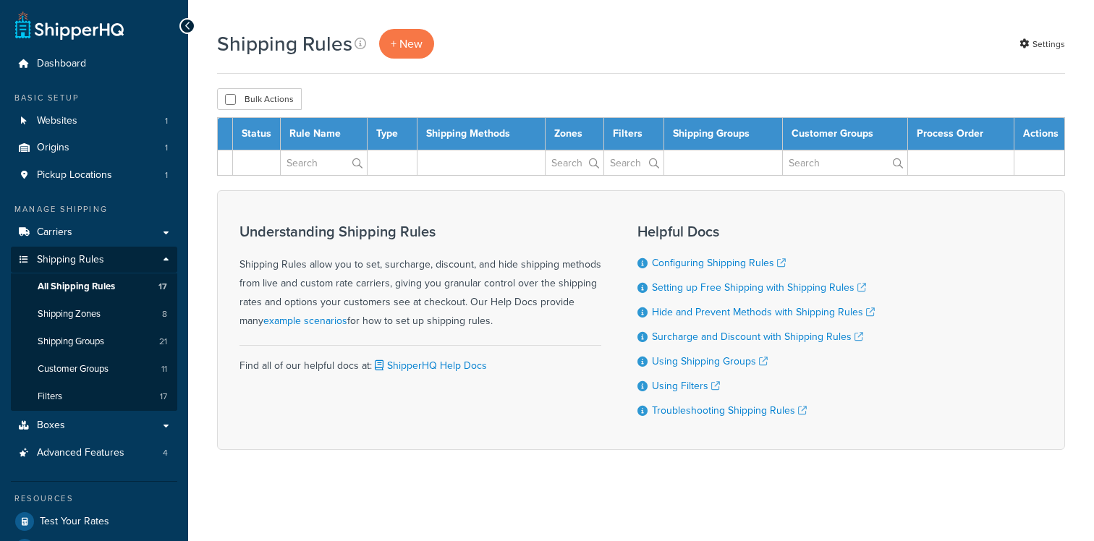
select select "25"
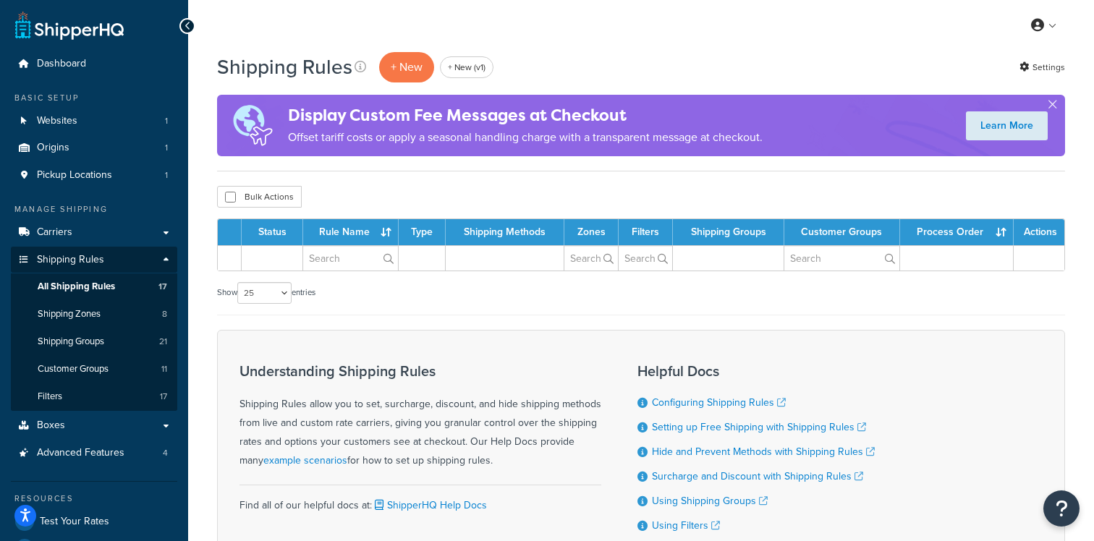
click at [311, 169] on div "Shipping Rules + New + New (v1) Settings Display Custom Fee Messages at Checkou…" at bounding box center [641, 111] width 848 height 121
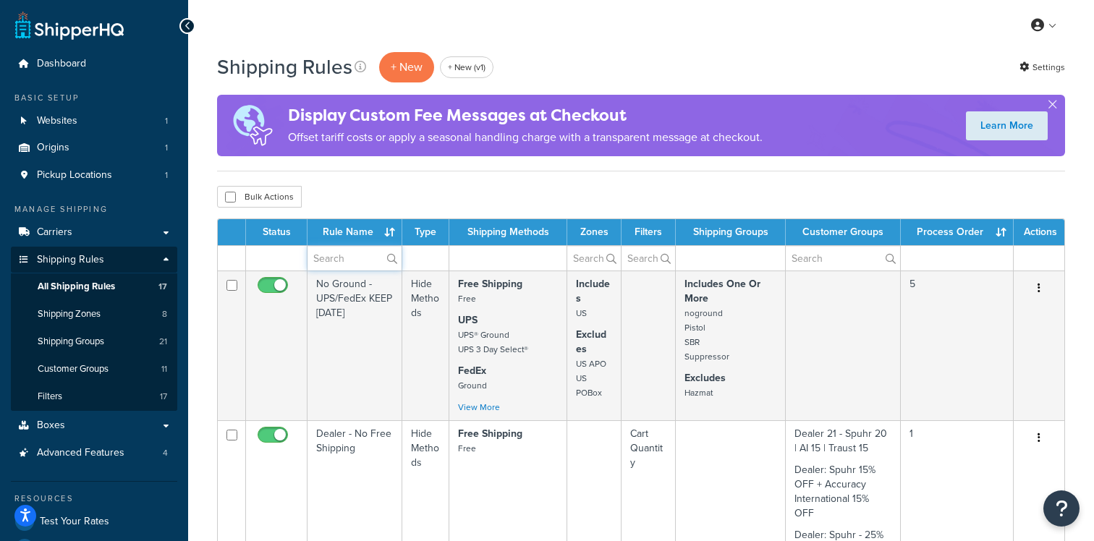
click at [338, 258] on input "text" at bounding box center [355, 258] width 94 height 25
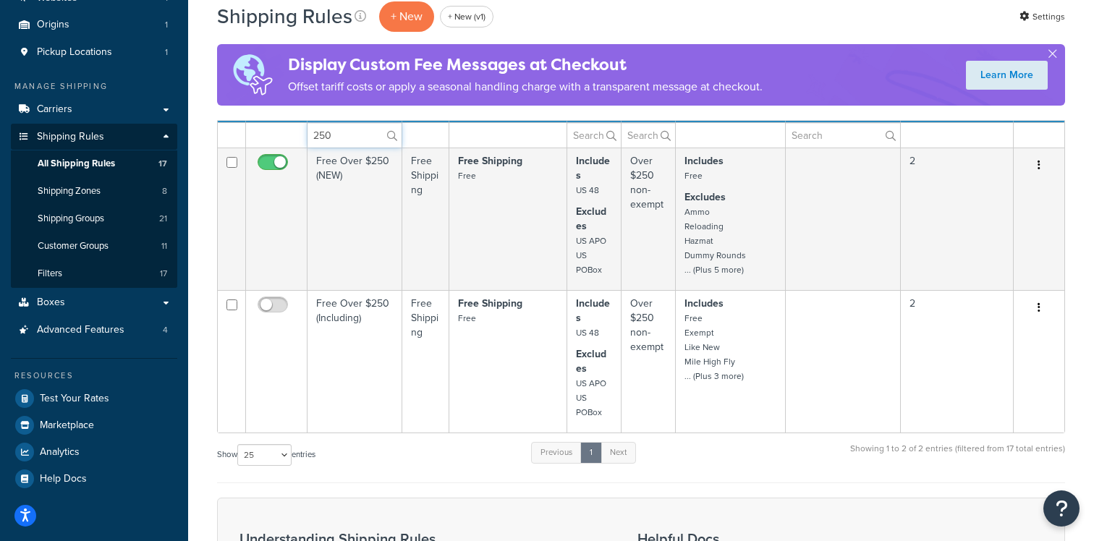
scroll to position [124, 0]
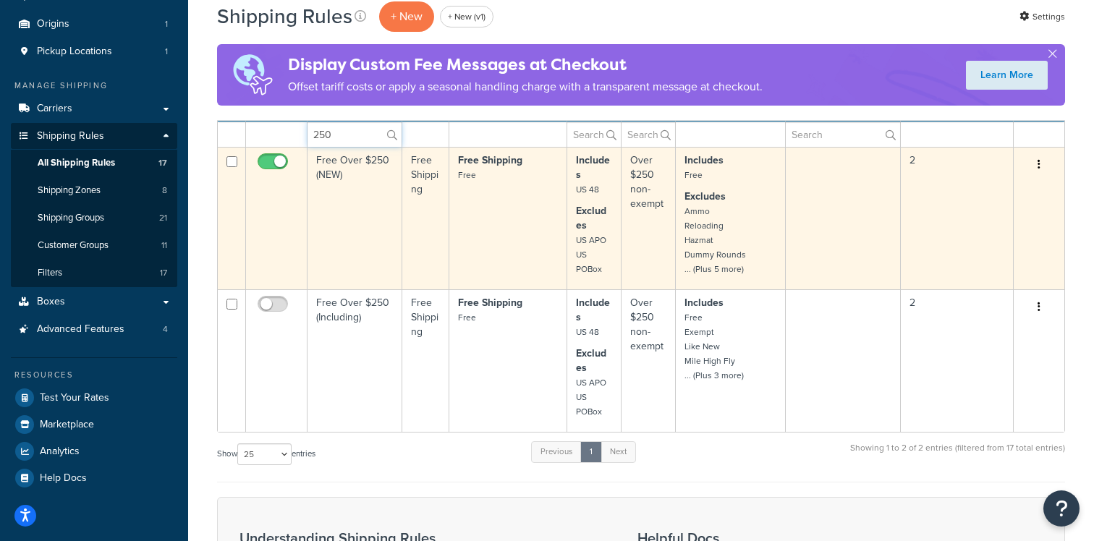
type input "250"
click at [481, 237] on td "Free Shipping Free" at bounding box center [509, 218] width 118 height 143
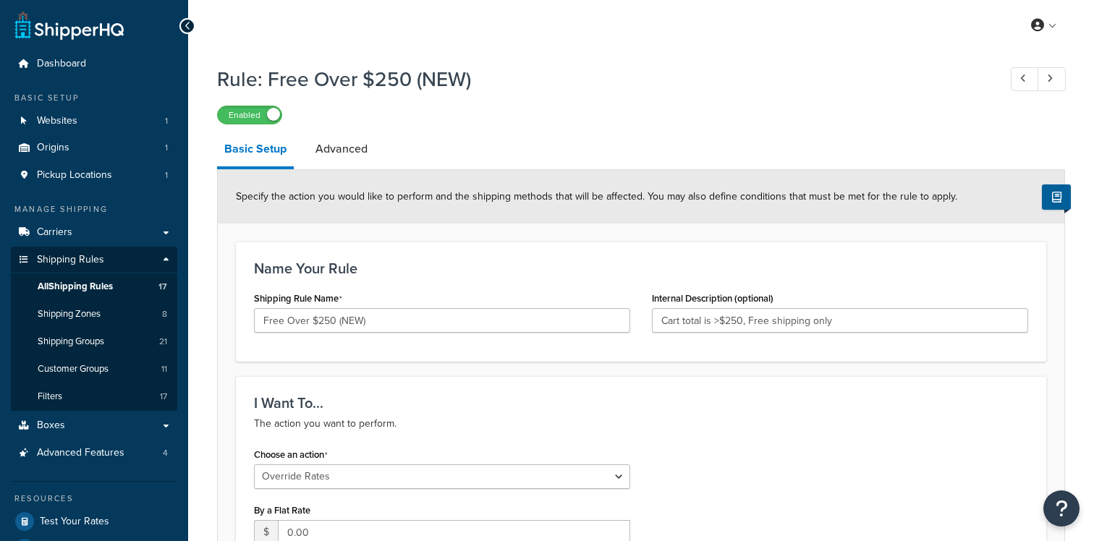
select select "OVERRIDE"
select select "LOCATION"
click at [136, 235] on link "Carriers" at bounding box center [94, 232] width 166 height 27
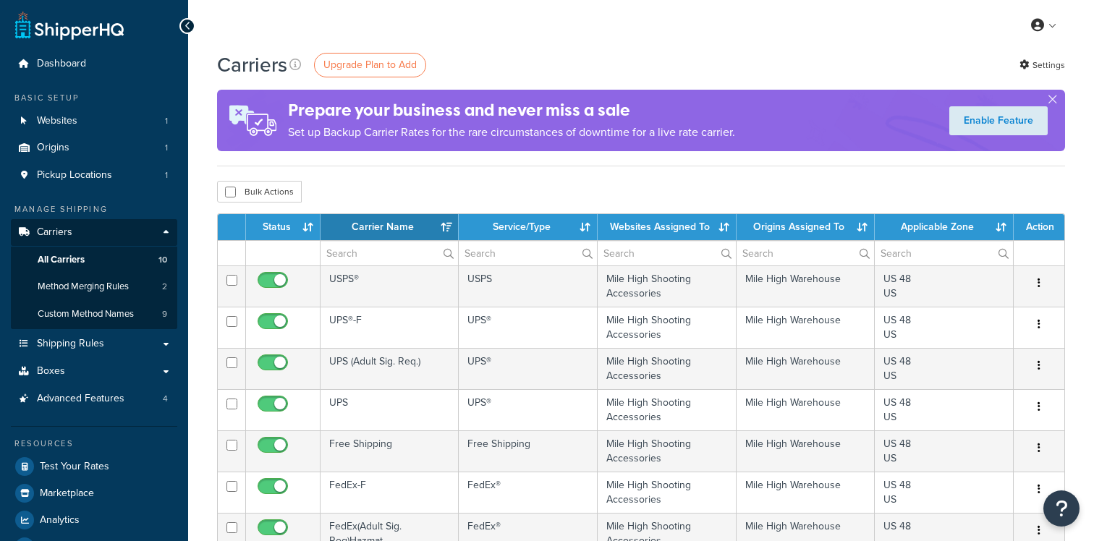
select select "15"
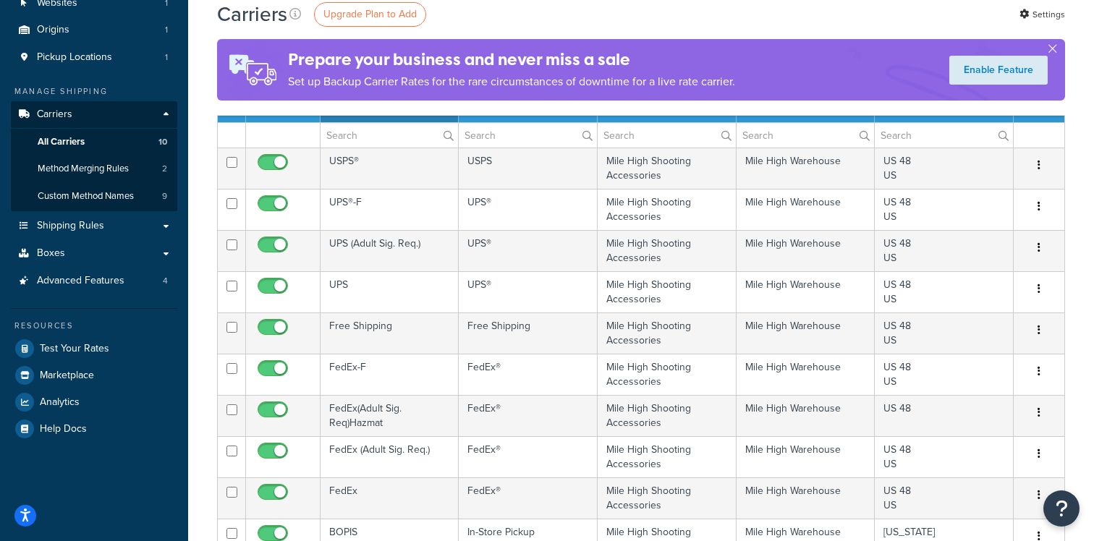
scroll to position [149, 0]
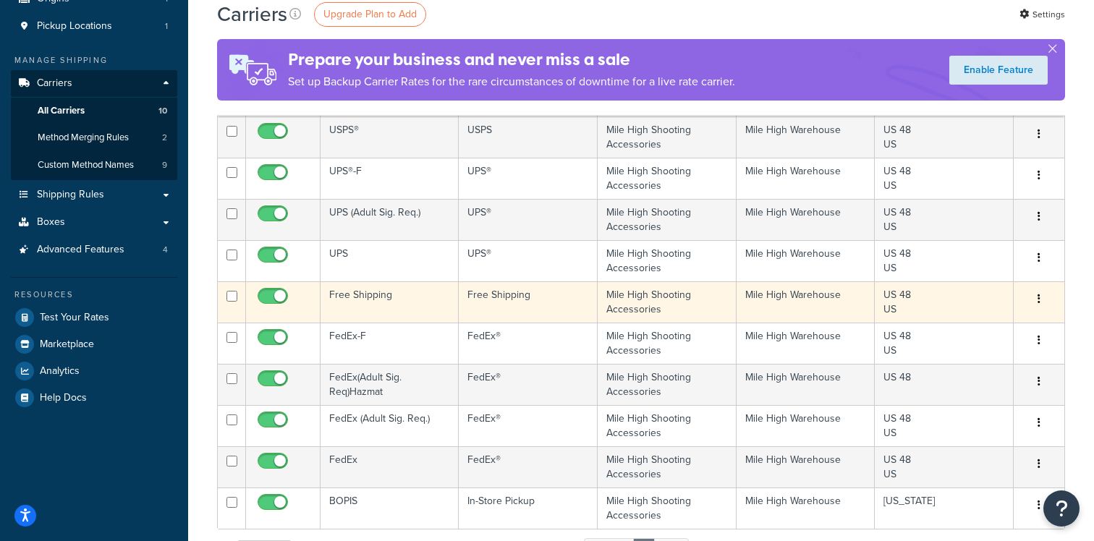
click at [531, 313] on td "Free Shipping" at bounding box center [528, 302] width 138 height 41
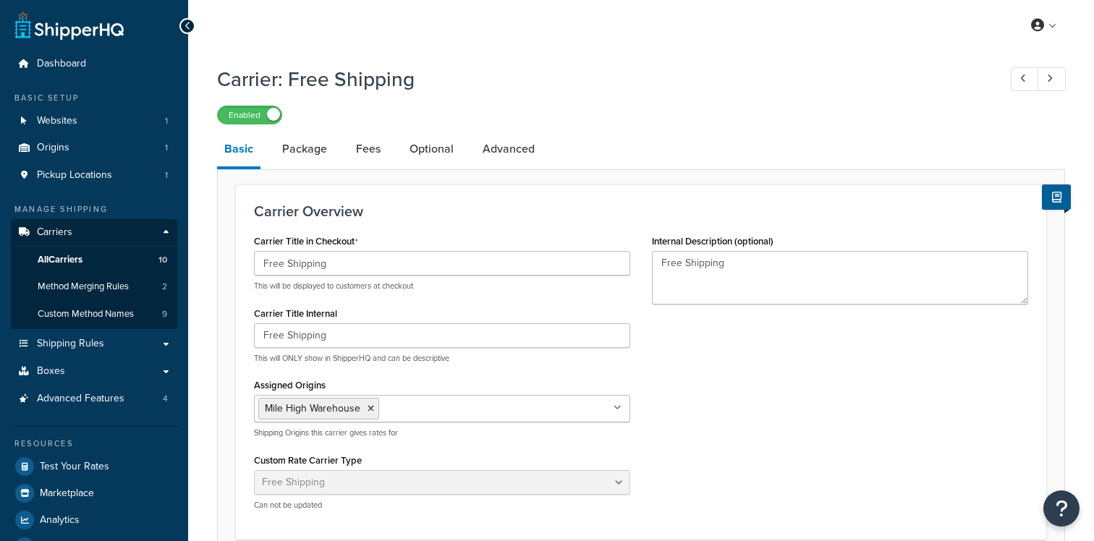
select select "free"
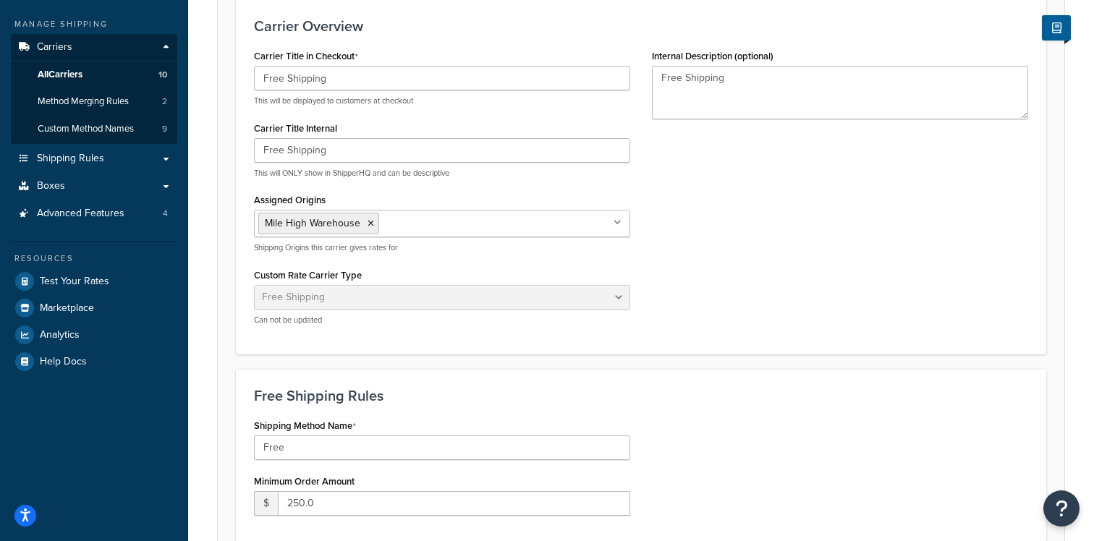
scroll to position [183, 0]
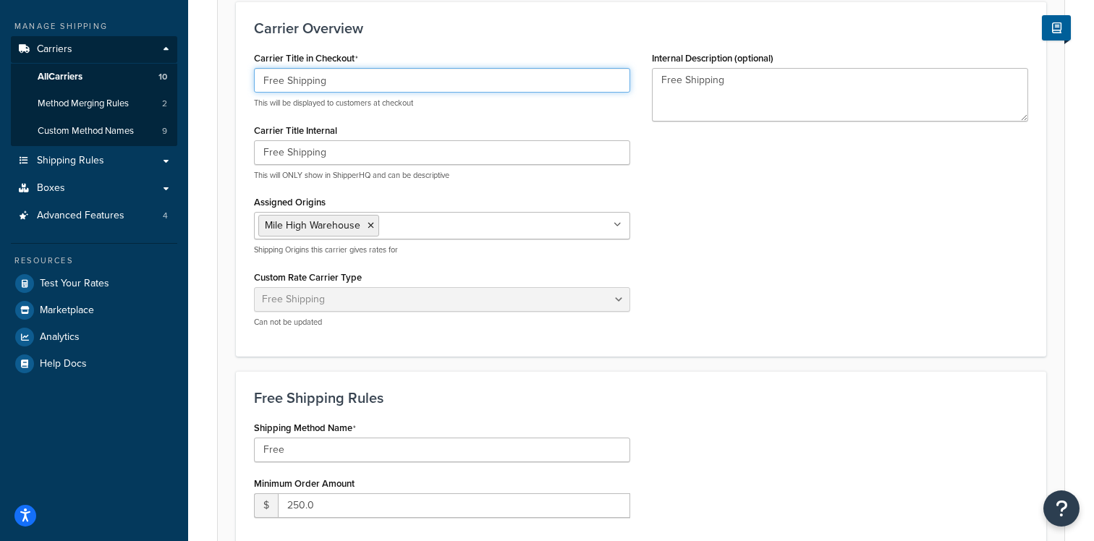
click at [386, 88] on input "Free Shipping" at bounding box center [442, 80] width 376 height 25
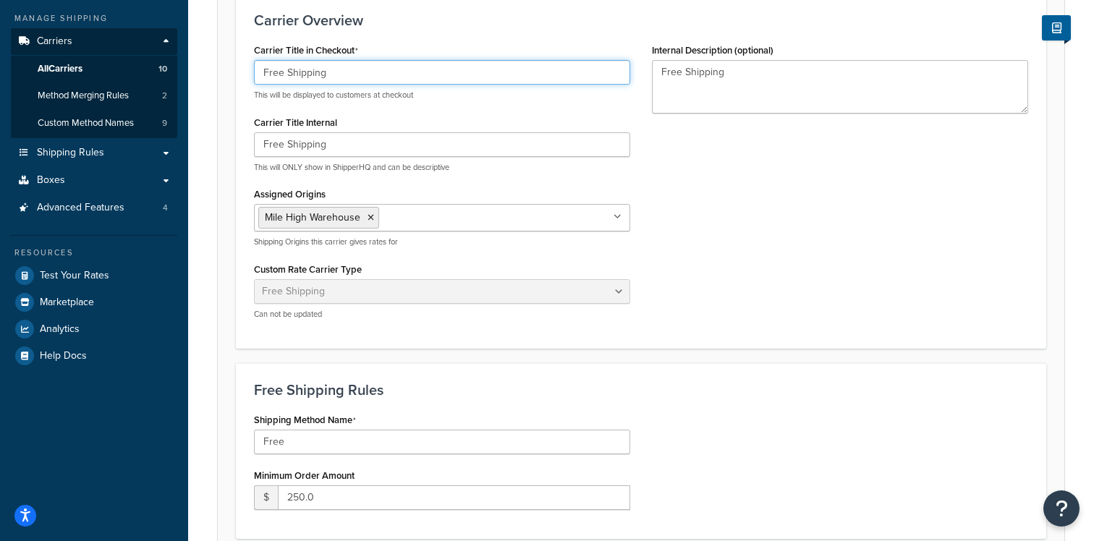
scroll to position [0, 0]
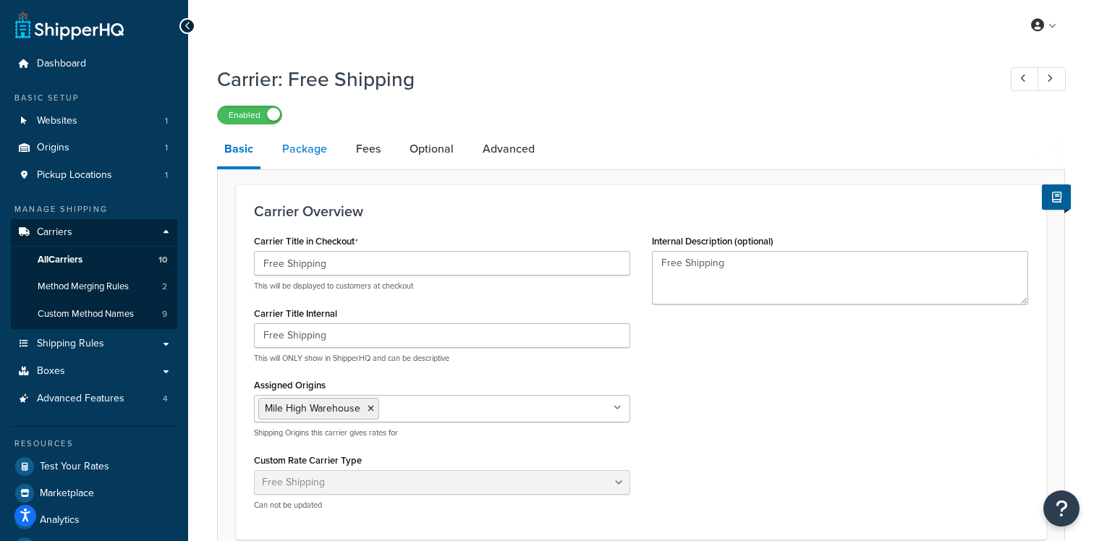
click at [321, 151] on link "Package" at bounding box center [304, 149] width 59 height 35
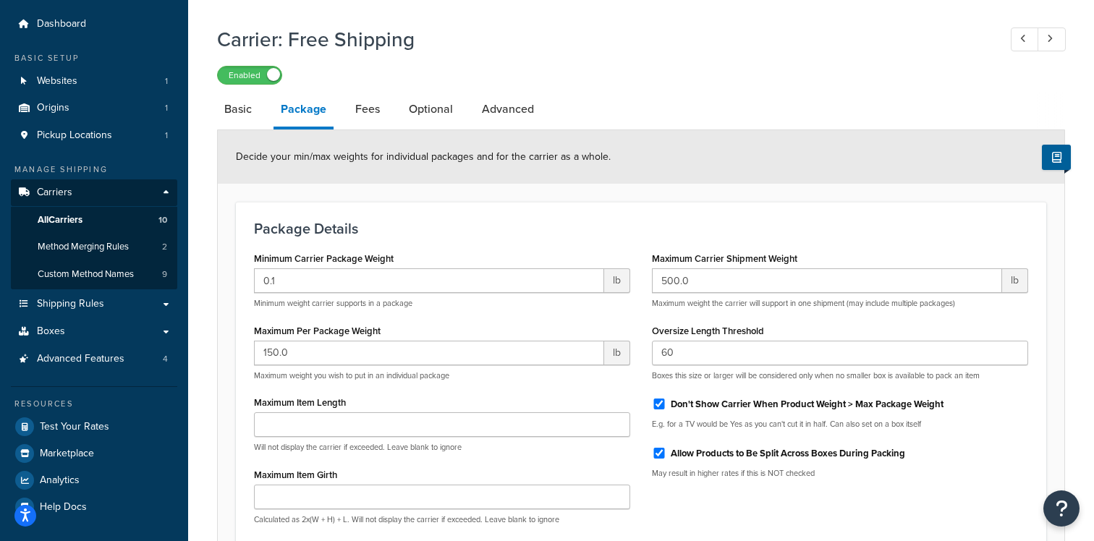
scroll to position [43, 0]
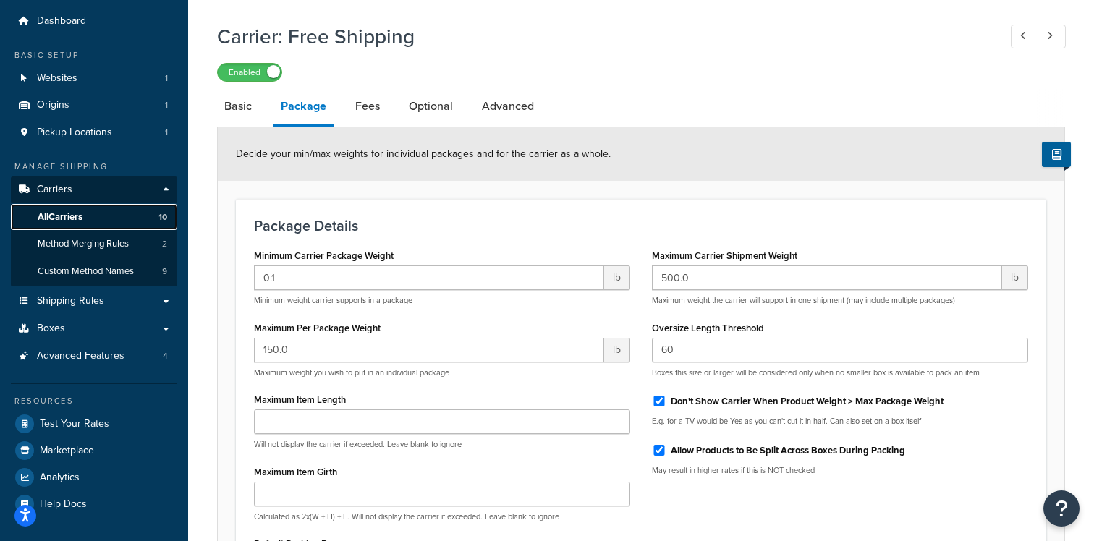
click at [116, 220] on link "All Carriers 10" at bounding box center [94, 217] width 166 height 27
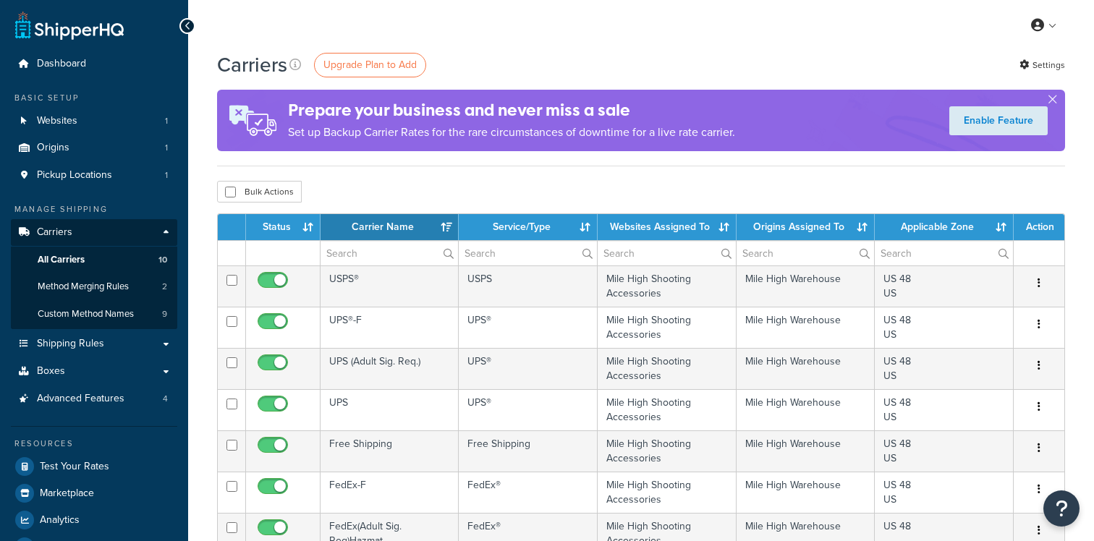
select select "15"
click at [104, 347] on link "Shipping Rules" at bounding box center [94, 344] width 166 height 27
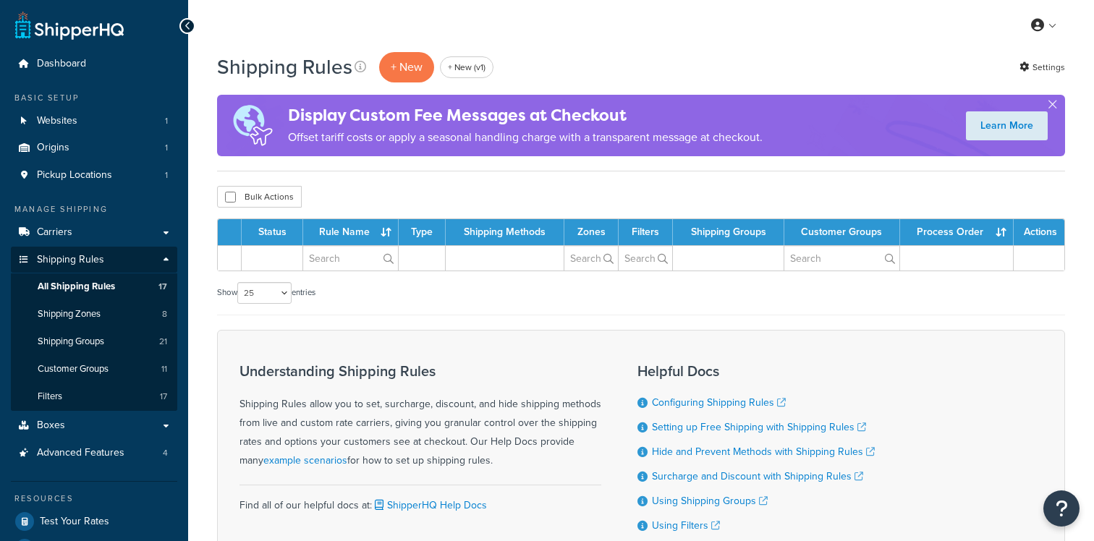
select select "25"
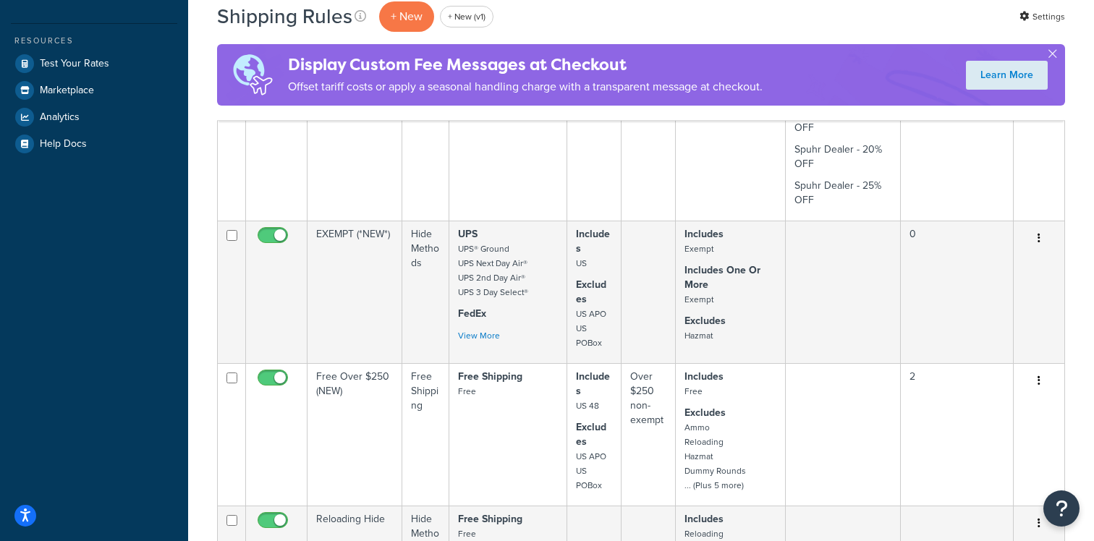
scroll to position [448, 0]
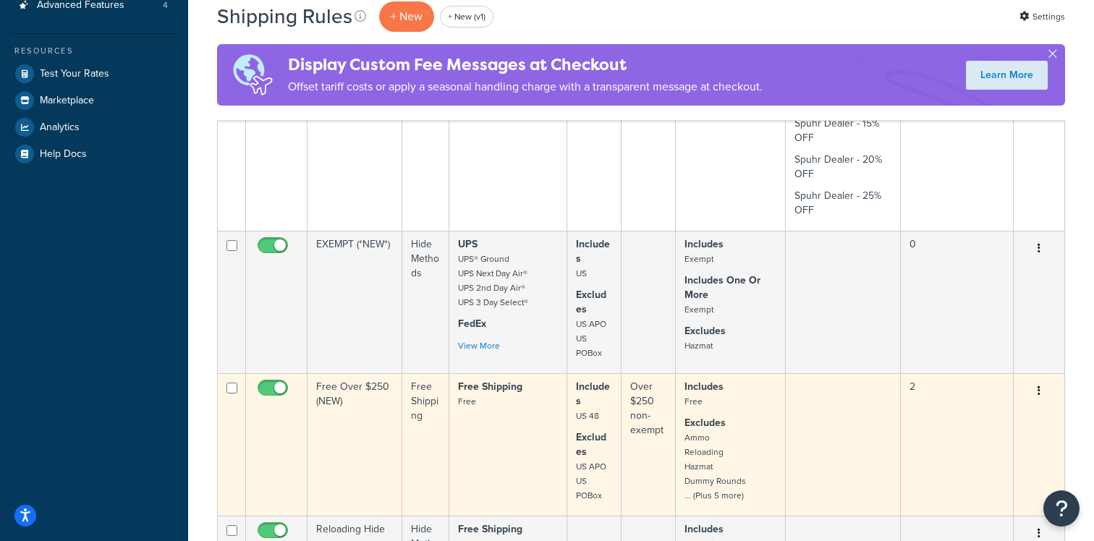
click at [484, 439] on td "Free Shipping Free" at bounding box center [509, 445] width 118 height 143
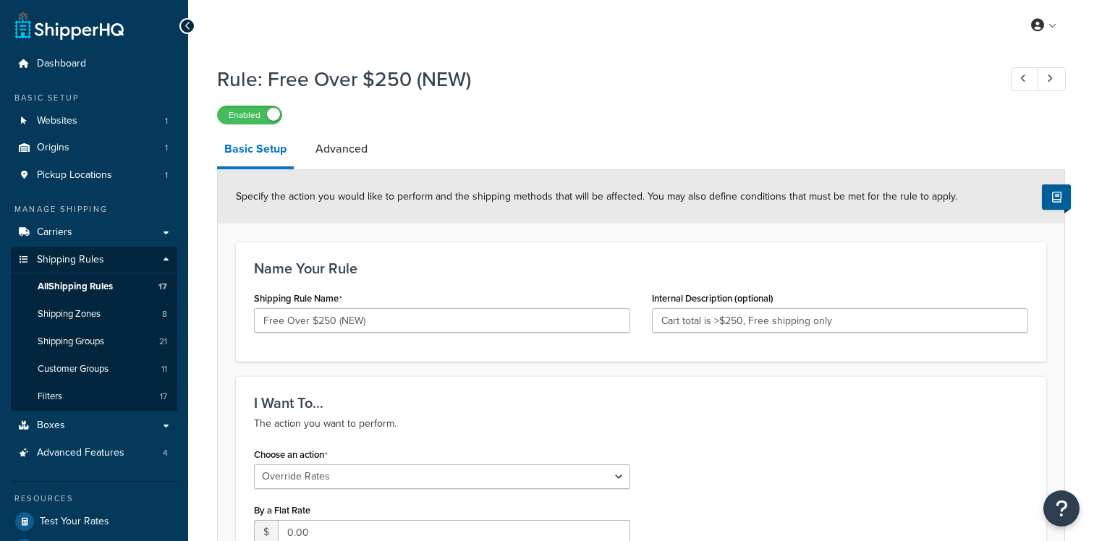
select select "OVERRIDE"
select select "LOCATION"
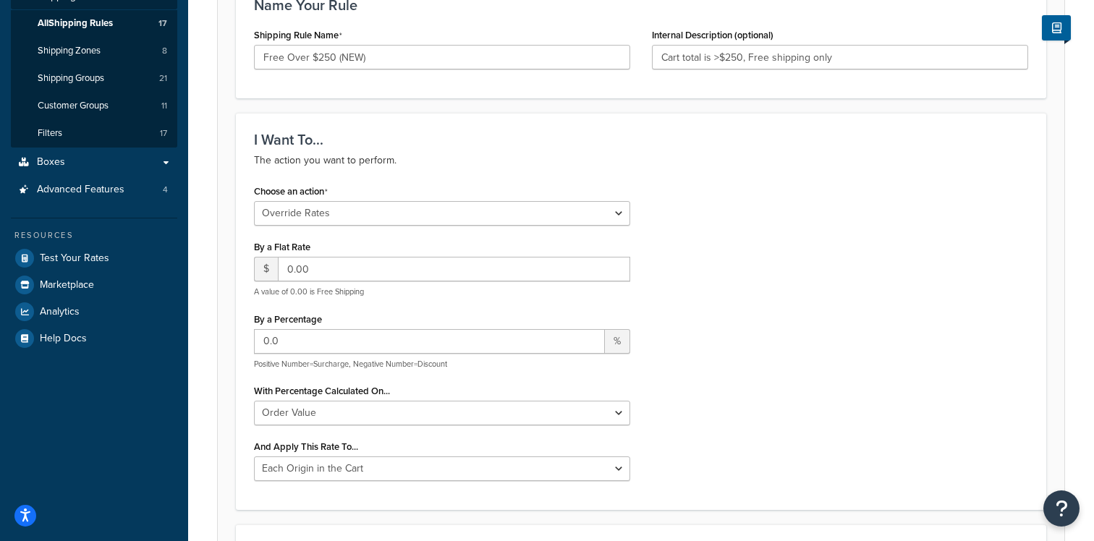
scroll to position [267, 0]
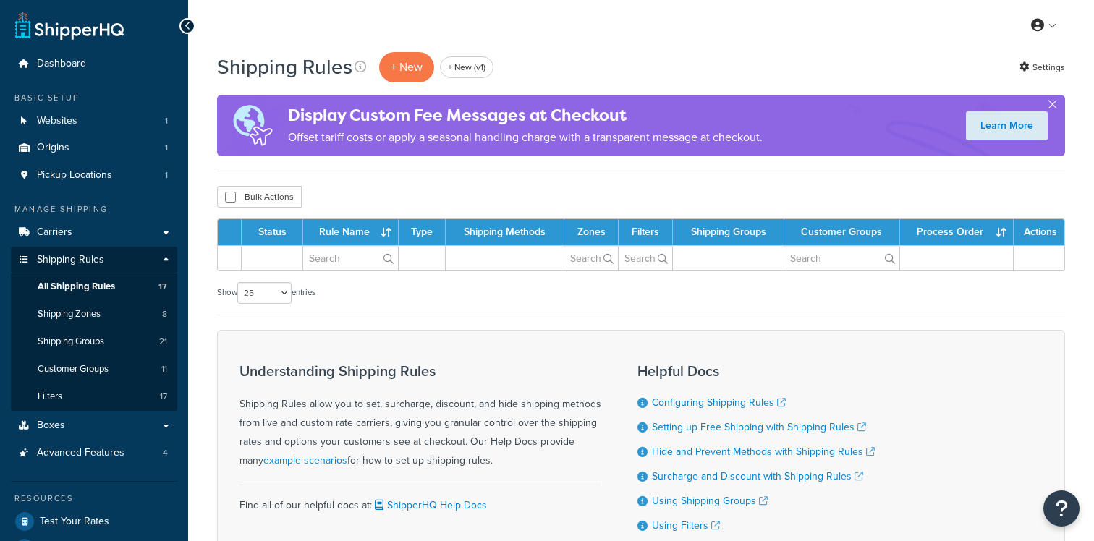
select select "25"
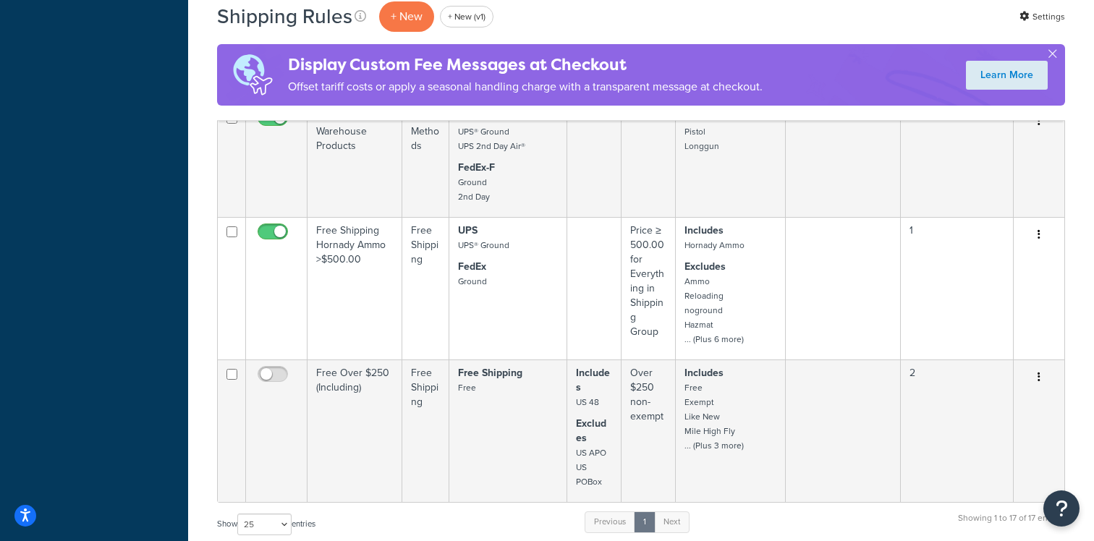
scroll to position [2081, 0]
